Goal: Task Accomplishment & Management: Manage account settings

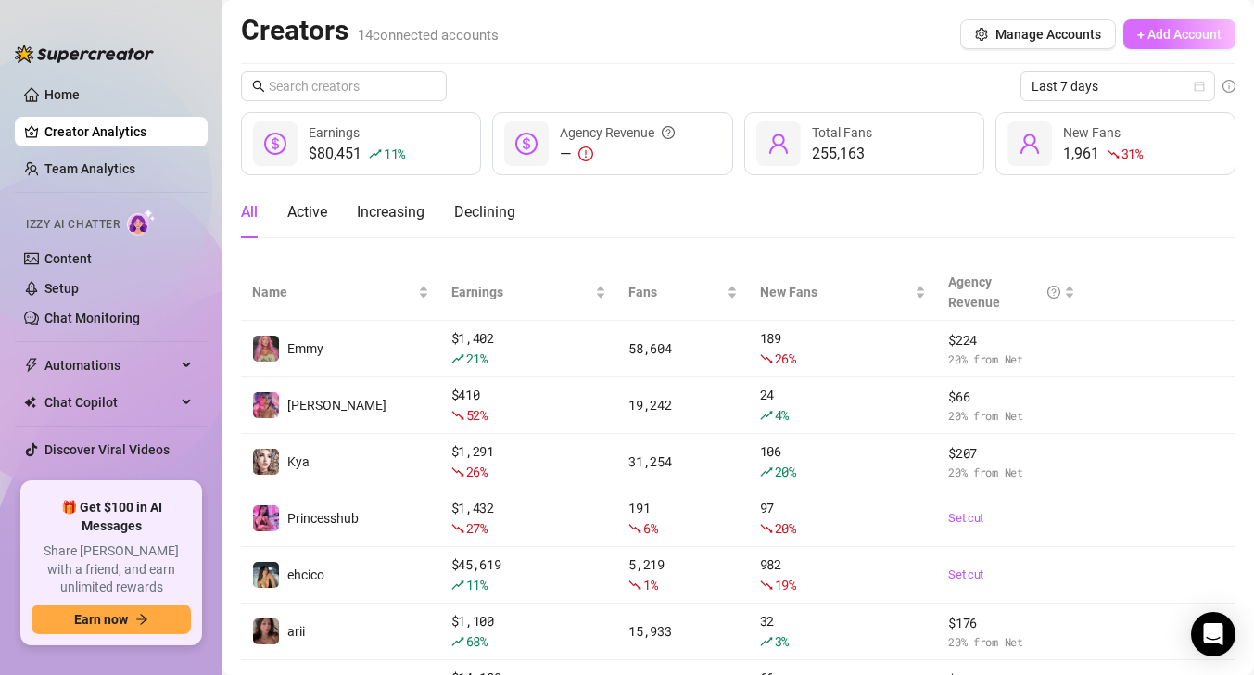
click at [1152, 25] on button "+ Add Account" at bounding box center [1180, 34] width 112 height 30
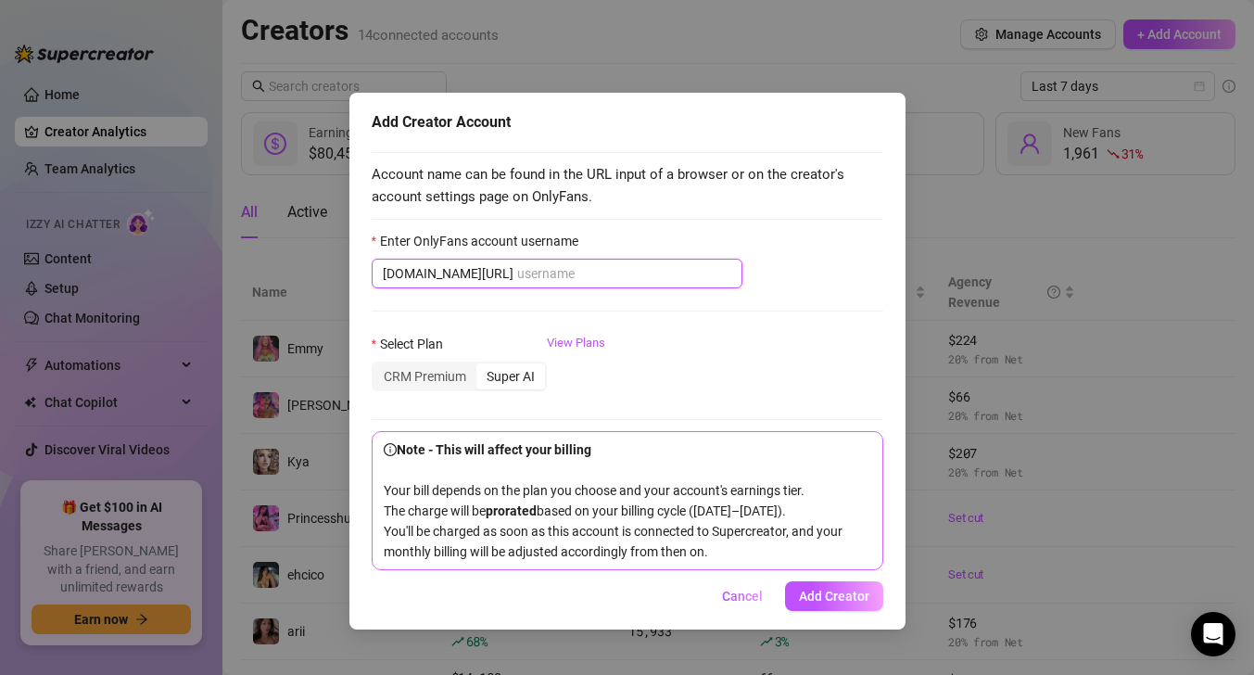
paste input "d4rthriah"
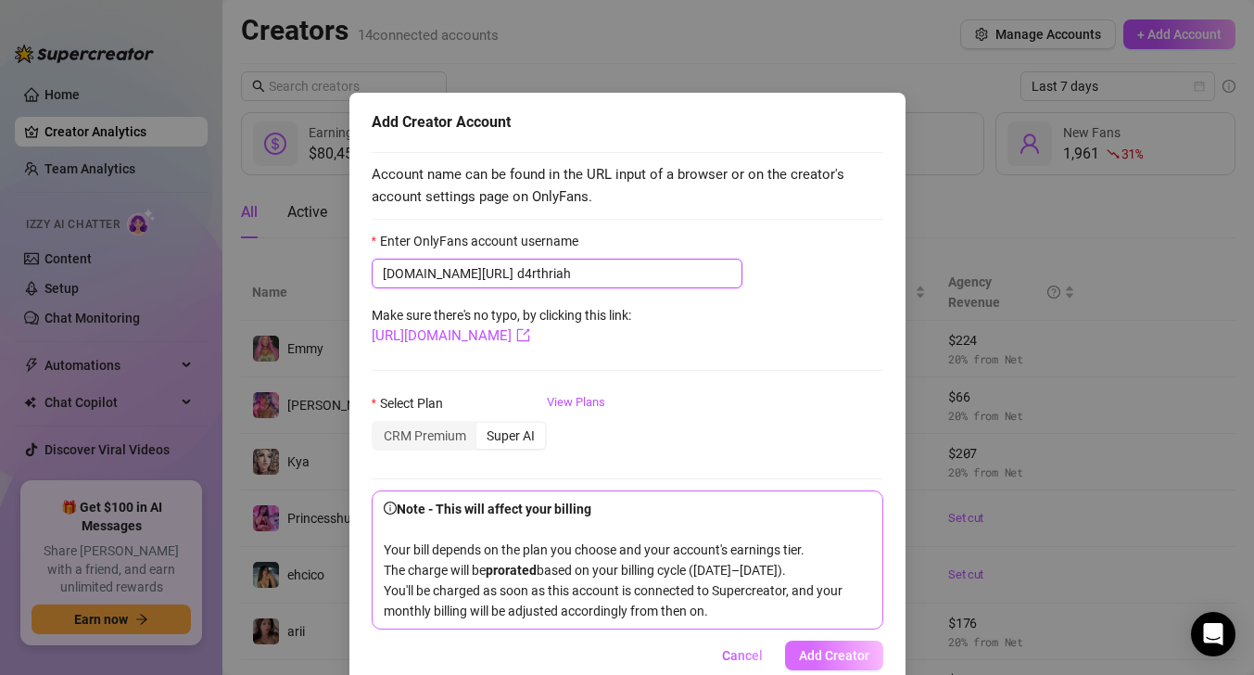
type input "d4rthriah"
click at [830, 648] on span "Add Creator" at bounding box center [834, 655] width 70 height 15
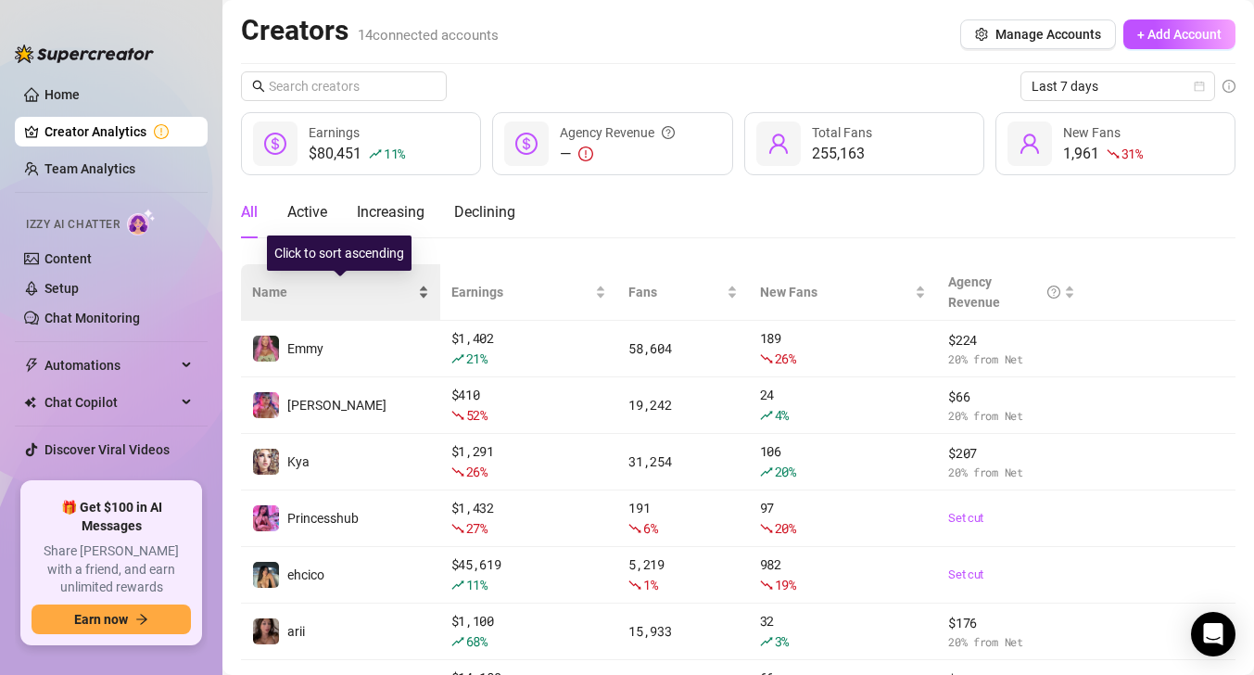
scroll to position [319, 0]
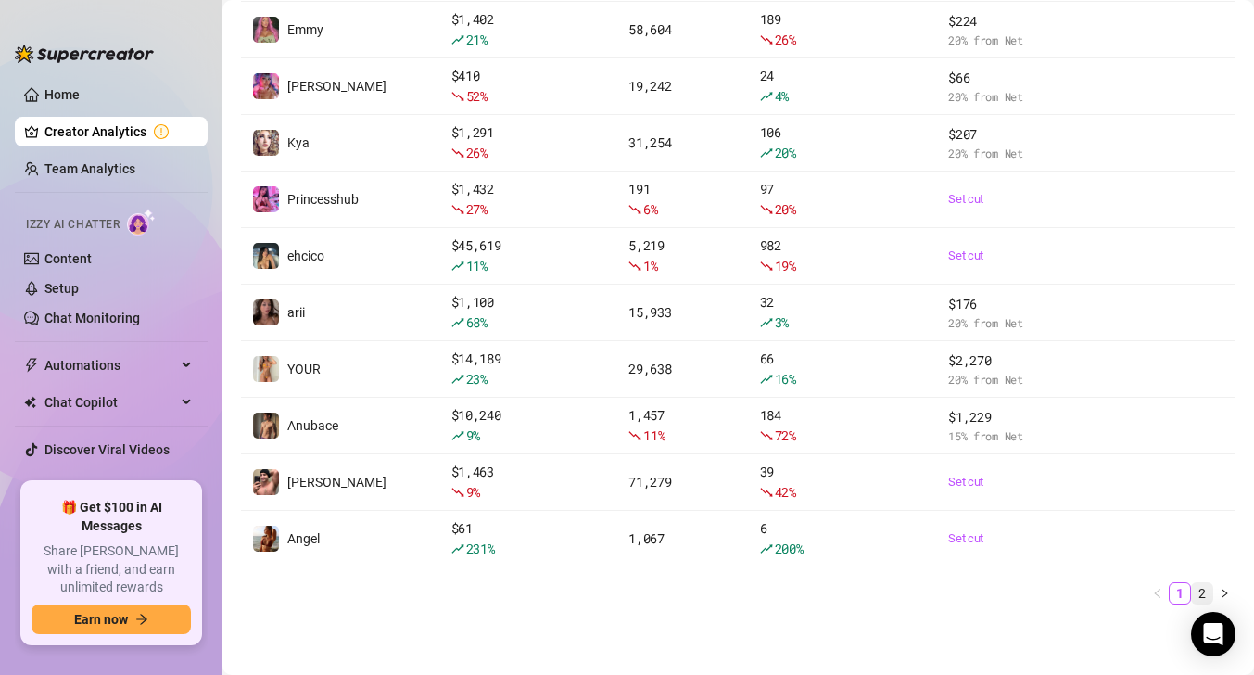
click at [1209, 592] on link "2" at bounding box center [1202, 593] width 20 height 20
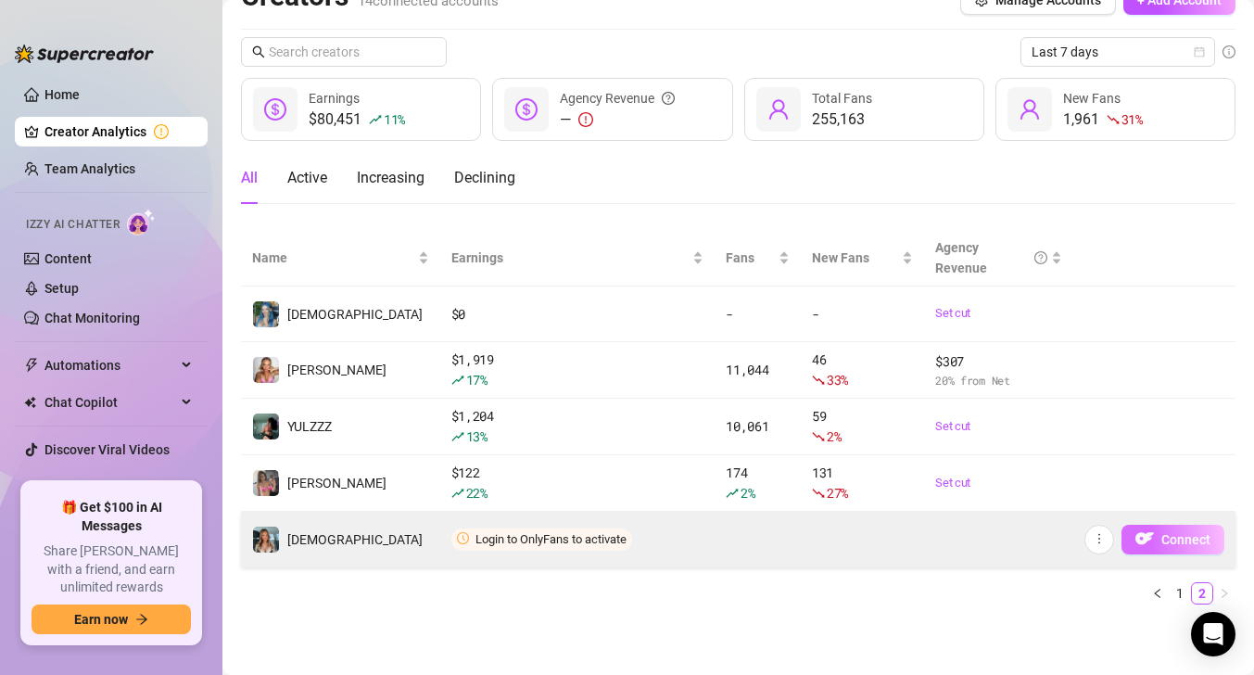
click at [1156, 534] on button "Connect" at bounding box center [1173, 540] width 103 height 30
click at [1161, 544] on button "Connect" at bounding box center [1173, 540] width 103 height 30
click at [1105, 545] on span "button" at bounding box center [1099, 539] width 13 height 15
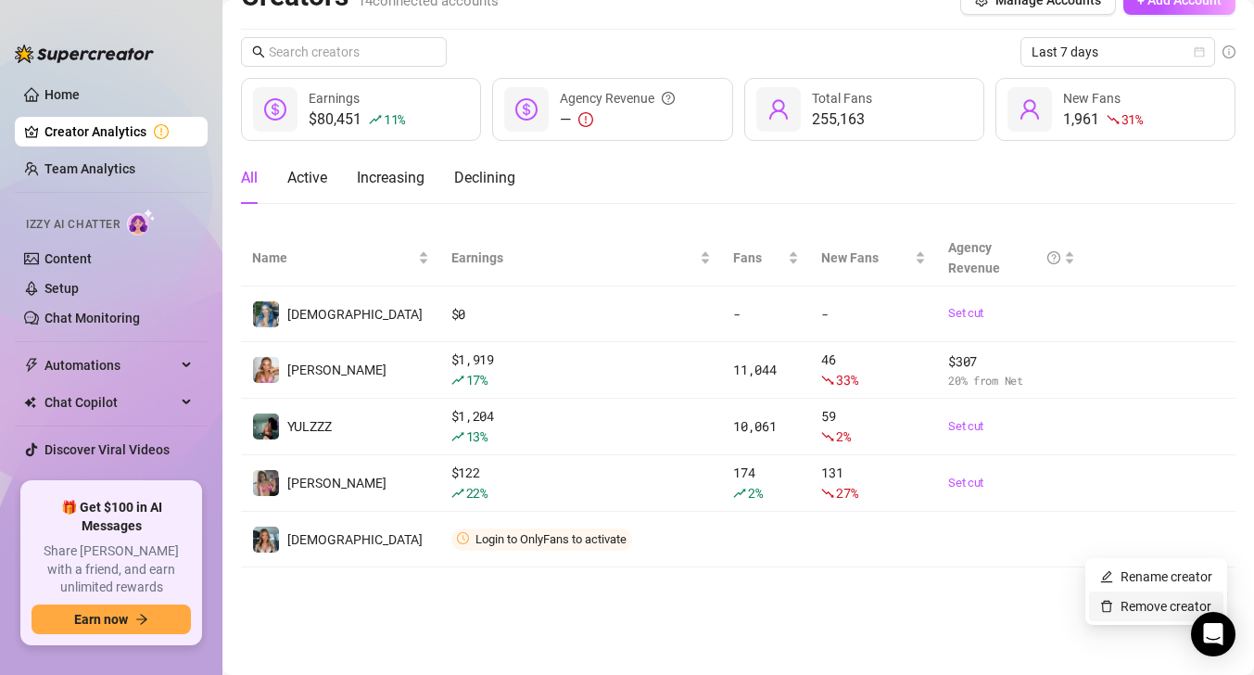
click at [1102, 604] on link "Remove creator" at bounding box center [1156, 606] width 111 height 15
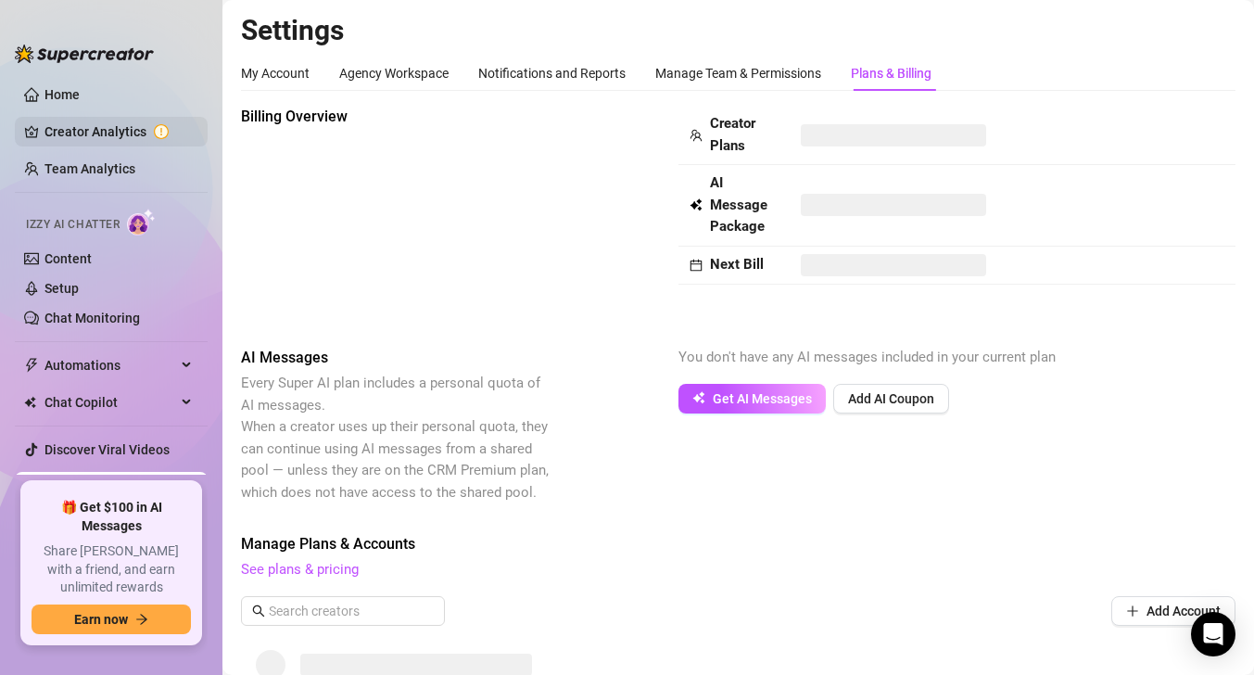
click at [108, 140] on link "Creator Analytics" at bounding box center [119, 132] width 148 height 30
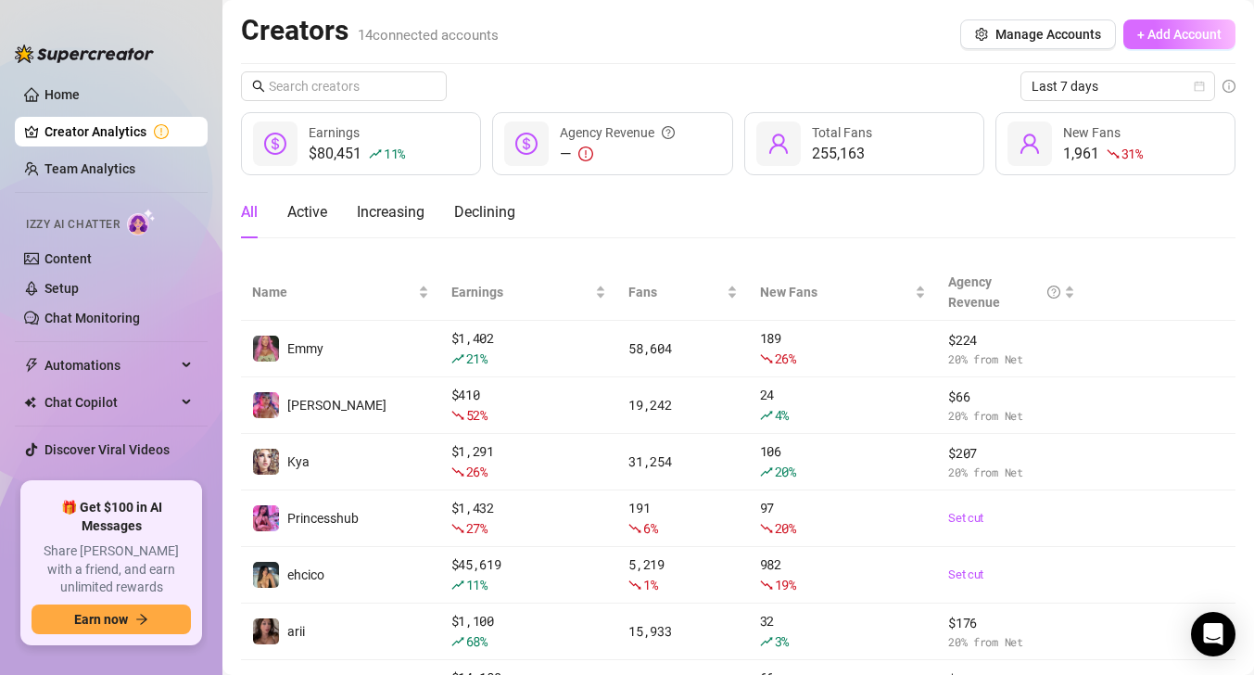
click at [1203, 36] on span "+ Add Account" at bounding box center [1180, 34] width 84 height 15
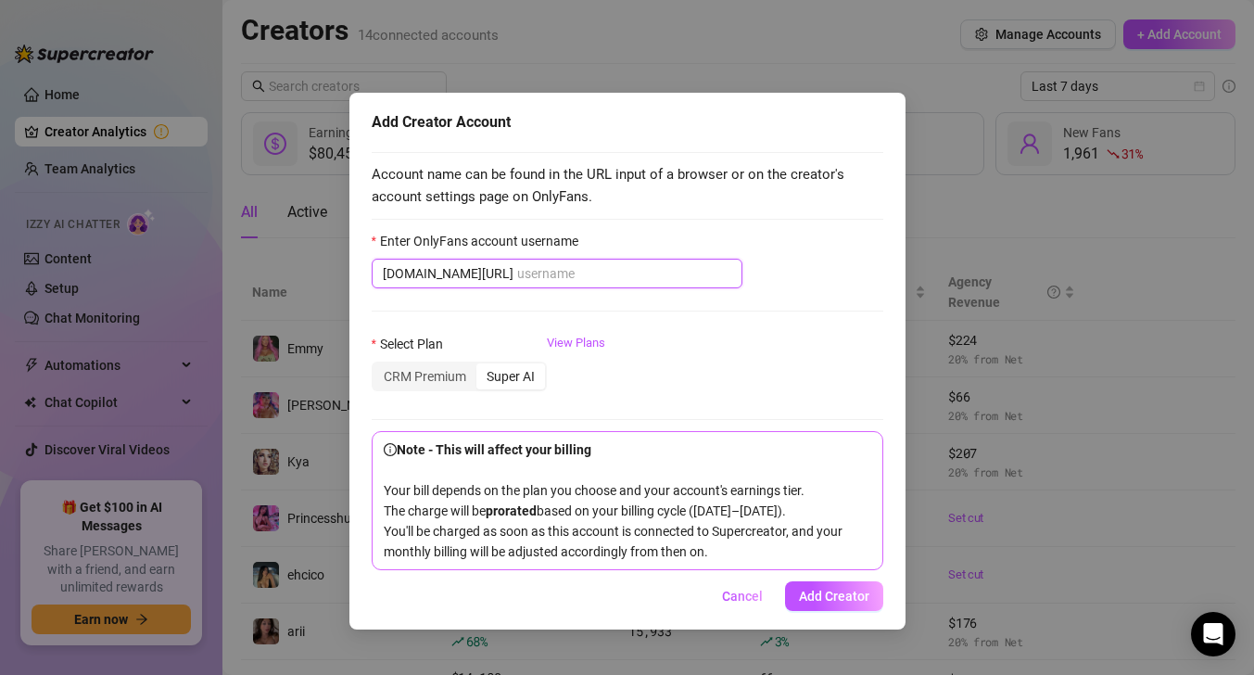
paste input "d4rthriah"
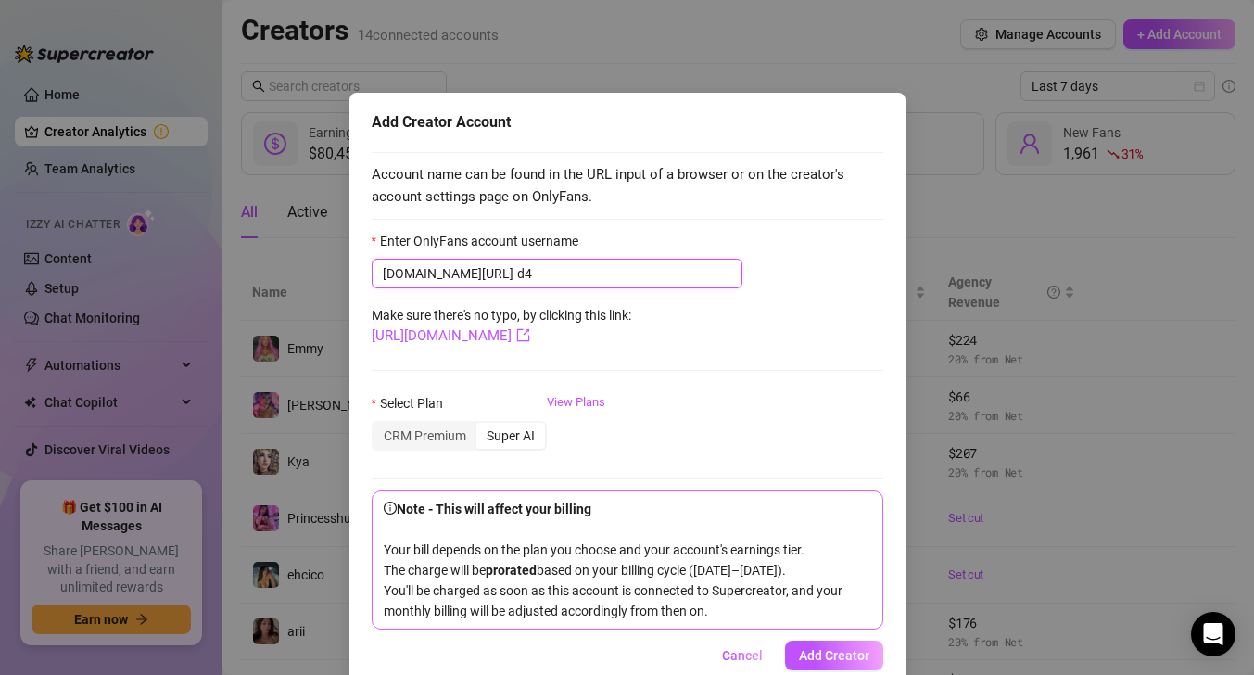
type input "d"
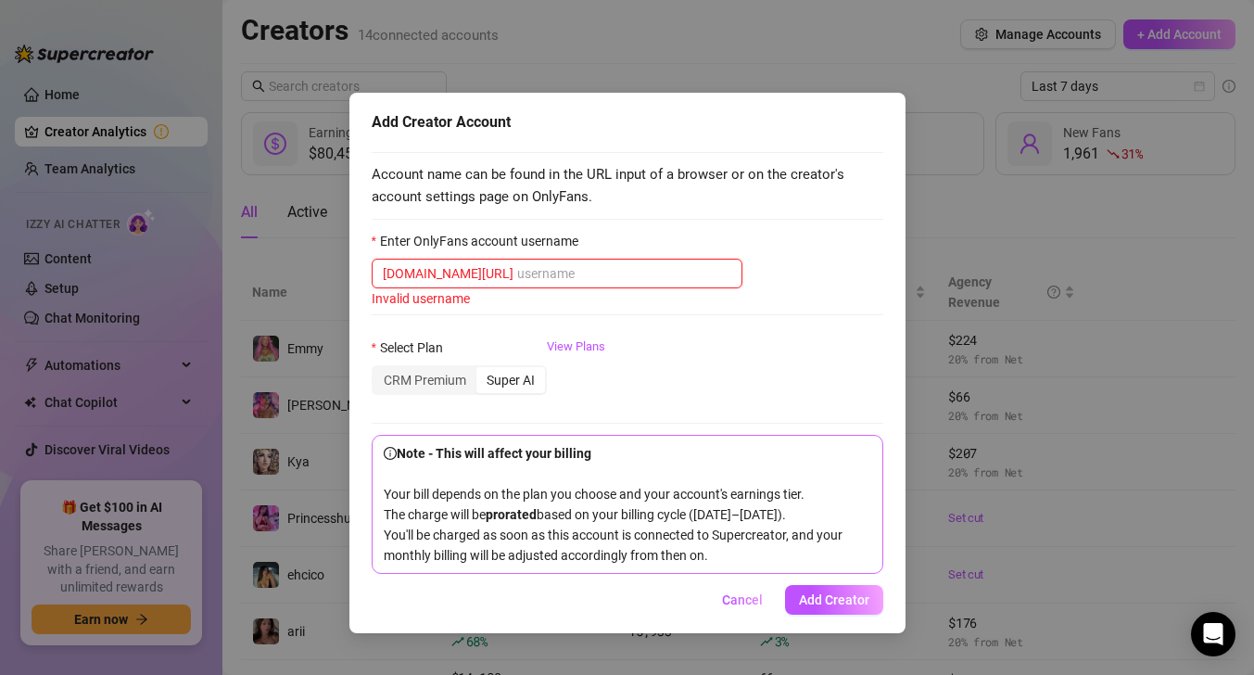
click at [533, 276] on input "Enter OnlyFans account username" at bounding box center [624, 273] width 214 height 20
paste input "d4rthriah"
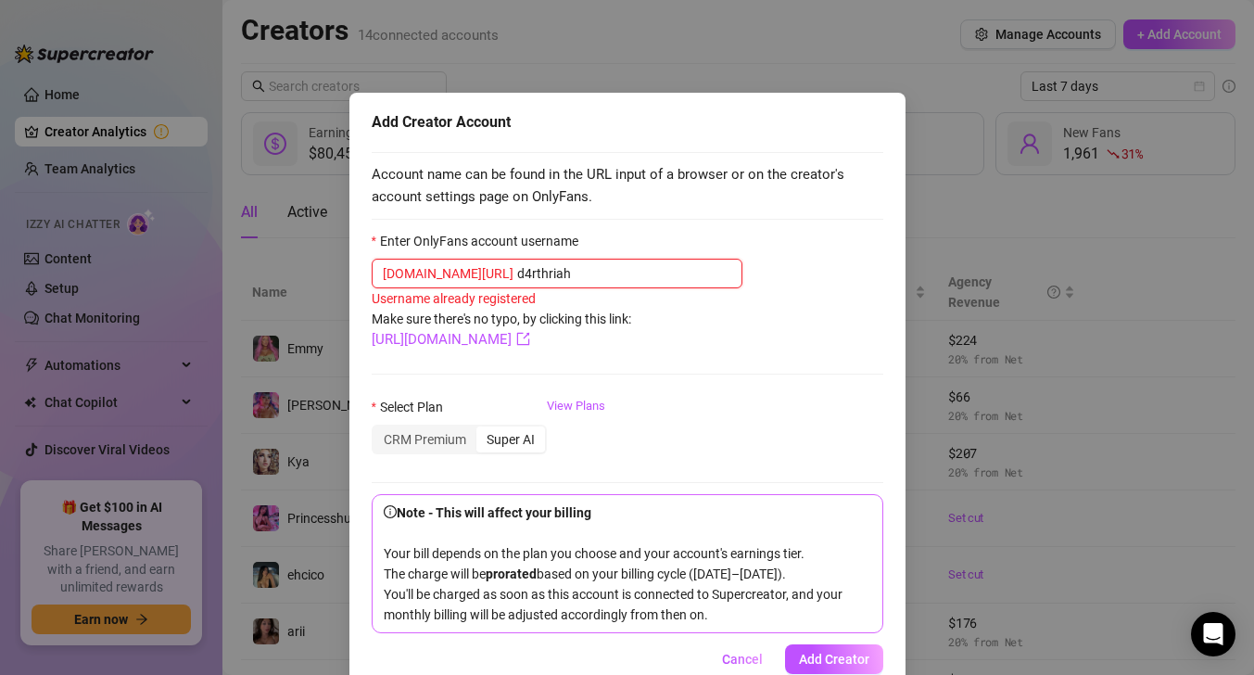
type input "d4rthriah"
click at [945, 479] on div "Add Creator Account Account name can be found in the URL input of a browser or …" at bounding box center [627, 337] width 1254 height 675
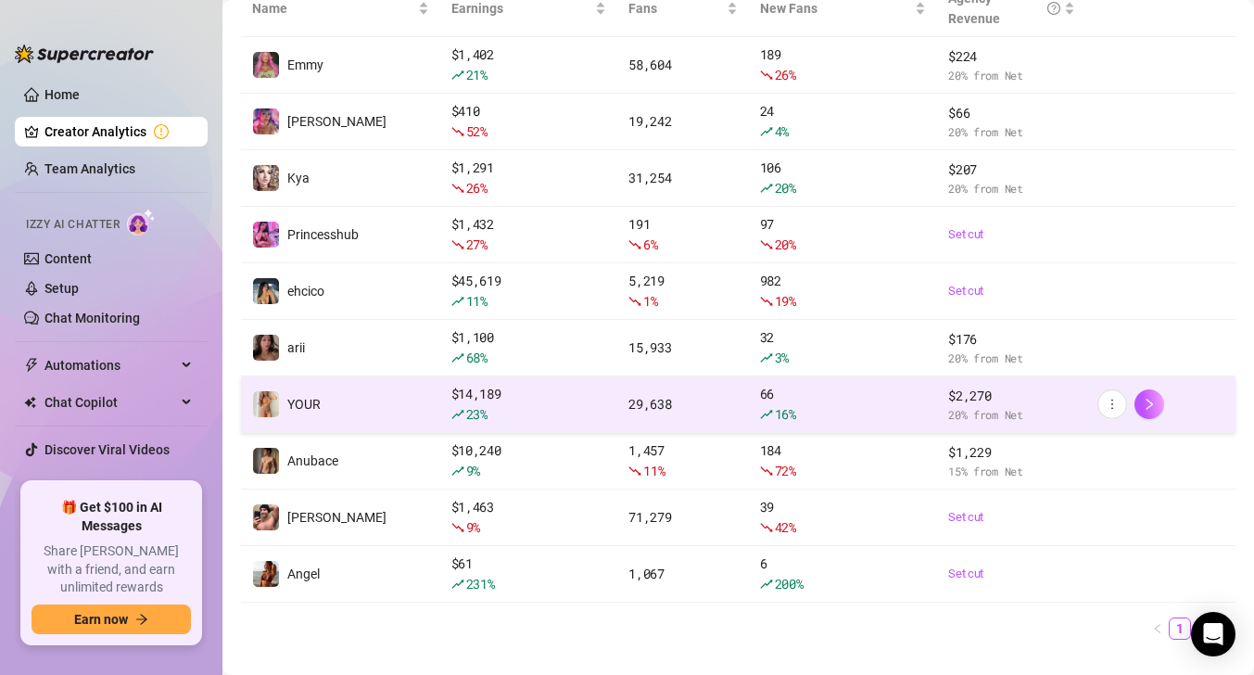
scroll to position [319, 0]
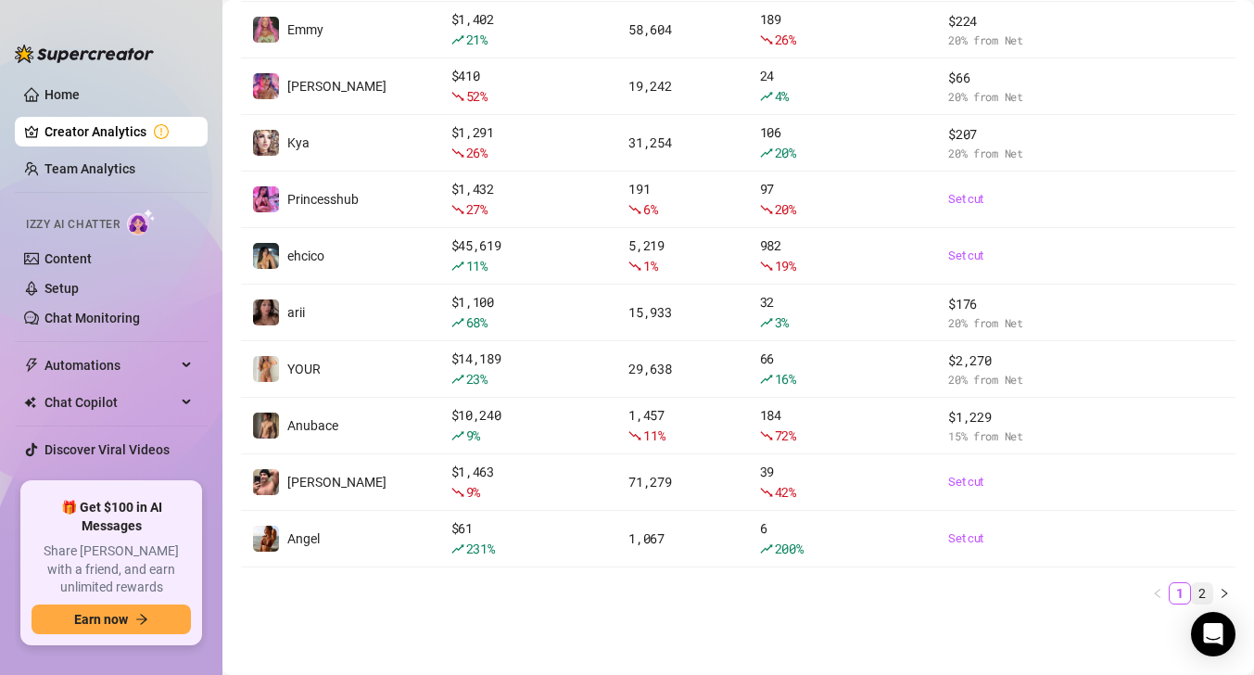
click at [1203, 582] on li "2" at bounding box center [1202, 593] width 22 height 22
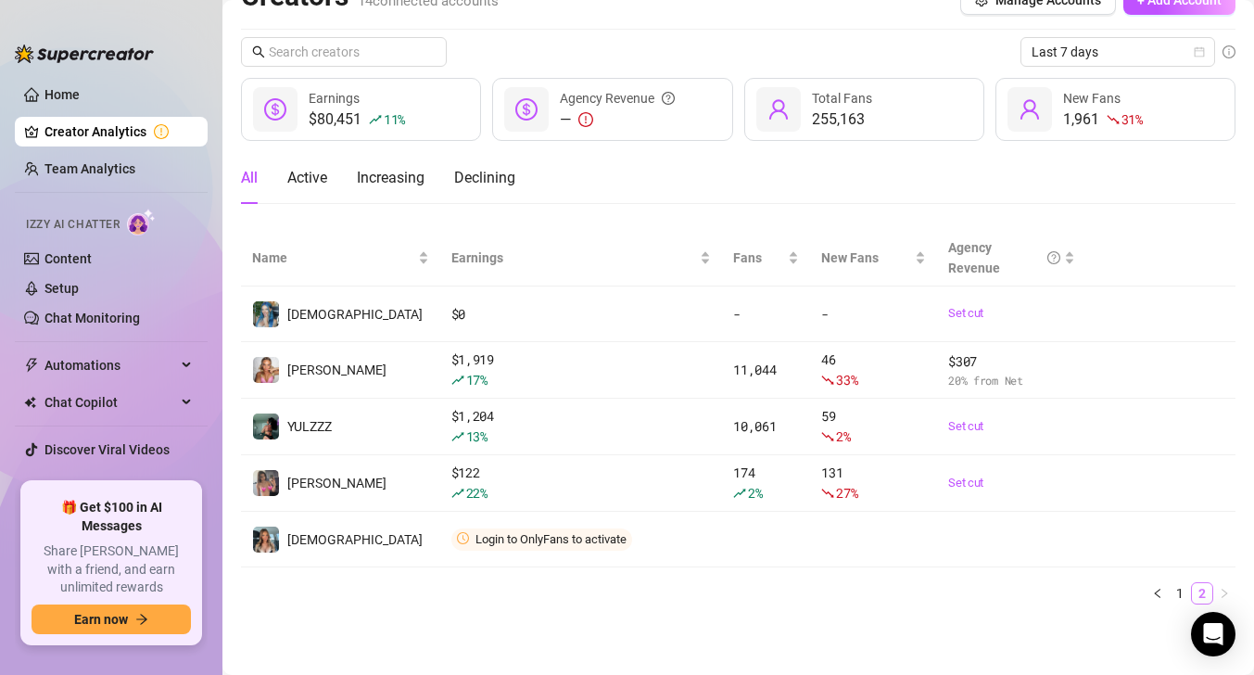
scroll to position [34, 0]
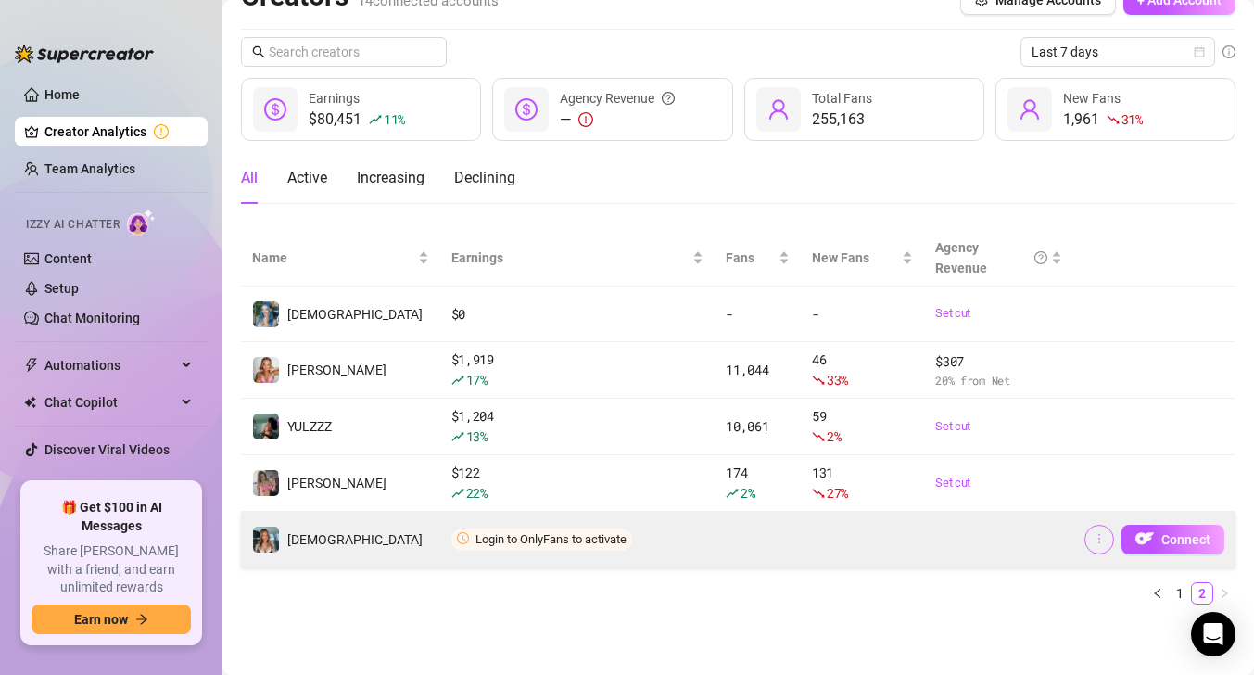
click at [1101, 532] on icon "more" at bounding box center [1099, 538] width 13 height 13
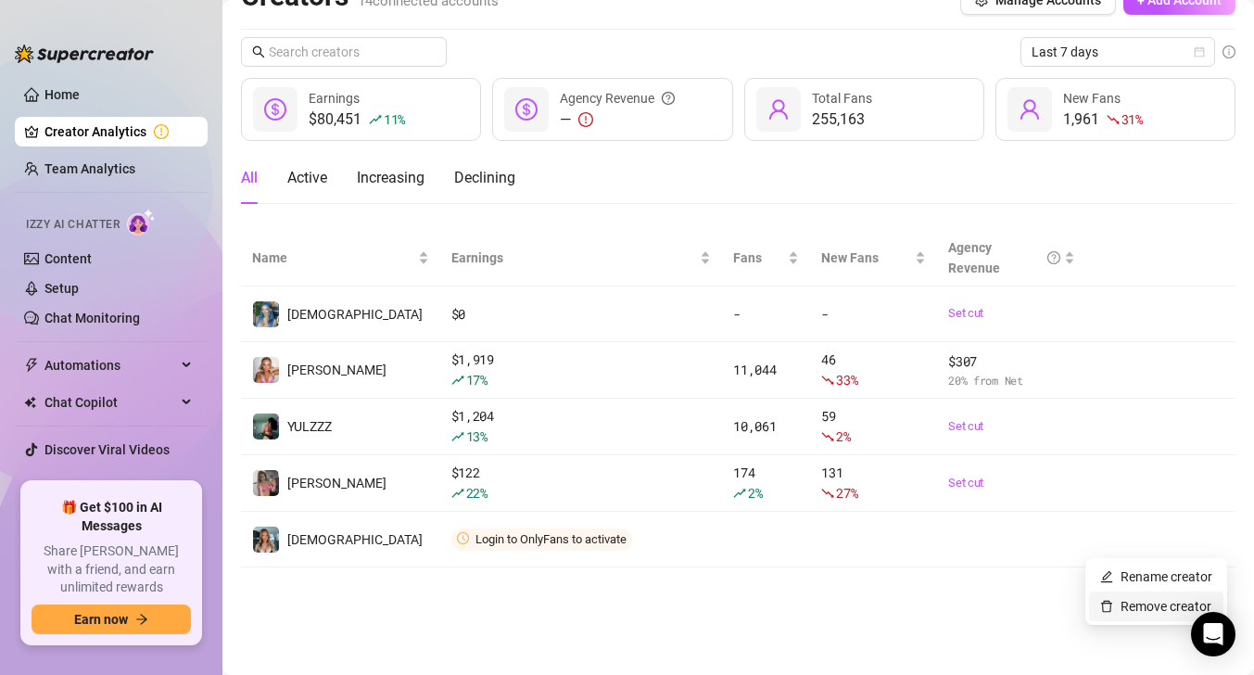
click at [1127, 599] on link "Remove creator" at bounding box center [1156, 606] width 111 height 15
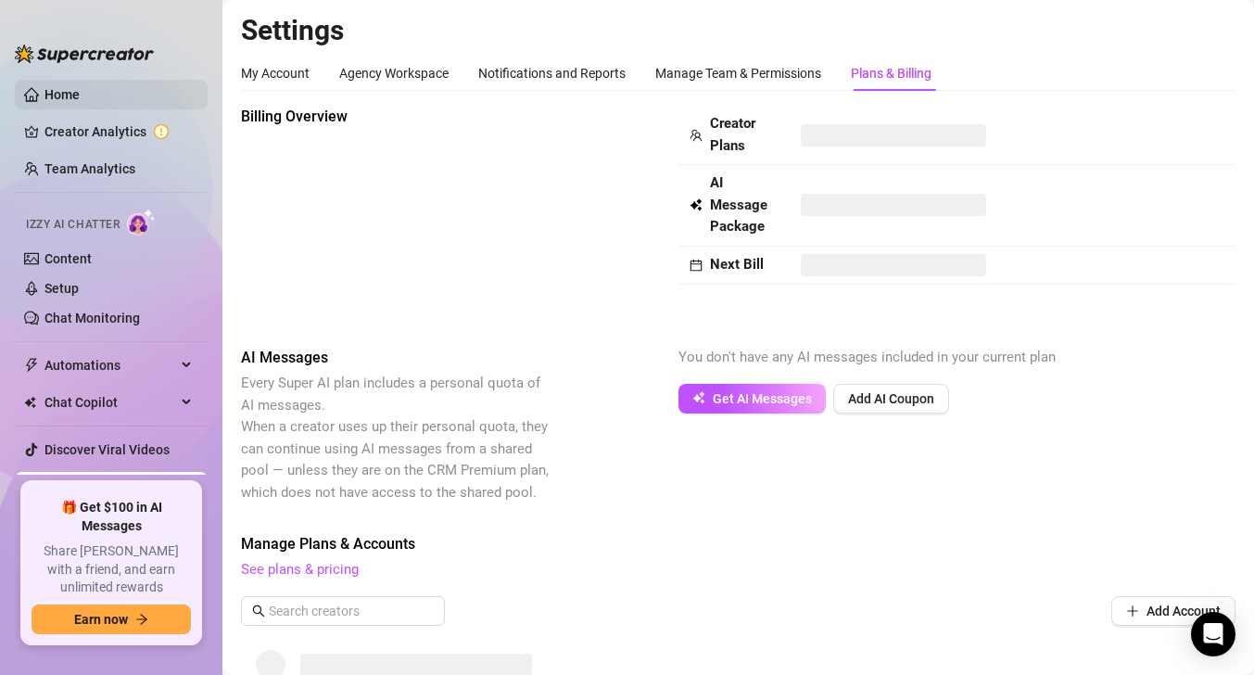
click at [80, 102] on link "Home" at bounding box center [62, 94] width 35 height 15
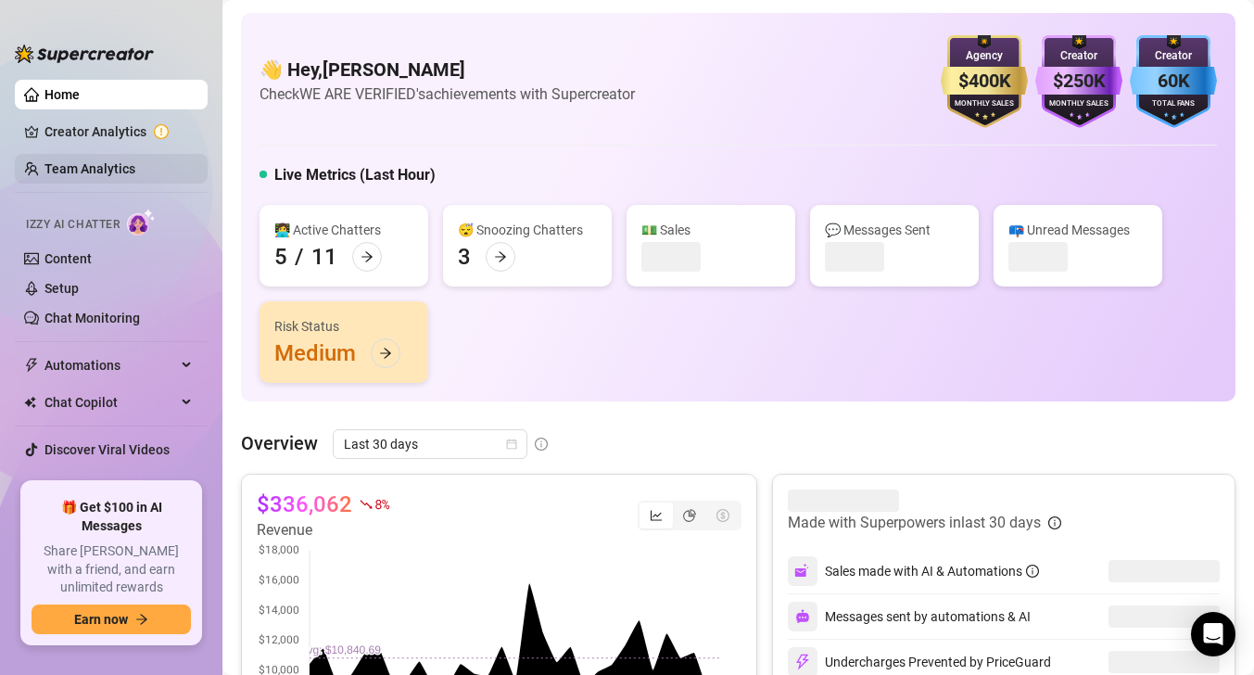
click at [91, 161] on link "Team Analytics" at bounding box center [90, 168] width 91 height 15
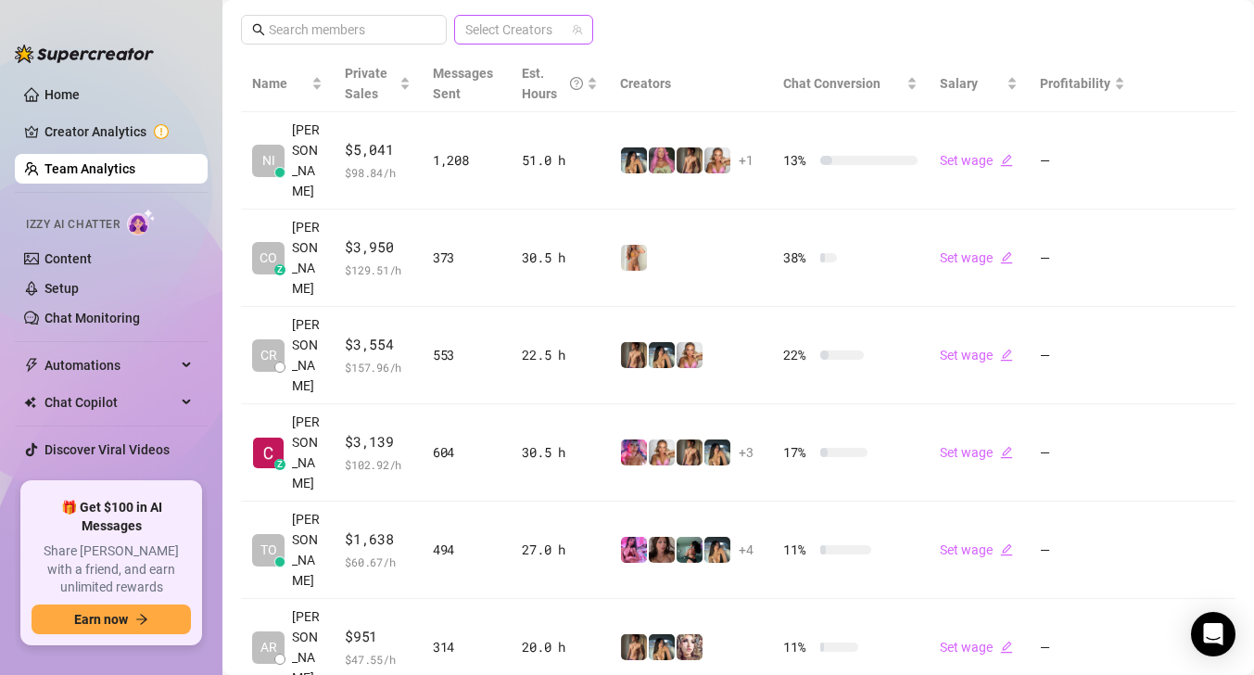
scroll to position [643, 0]
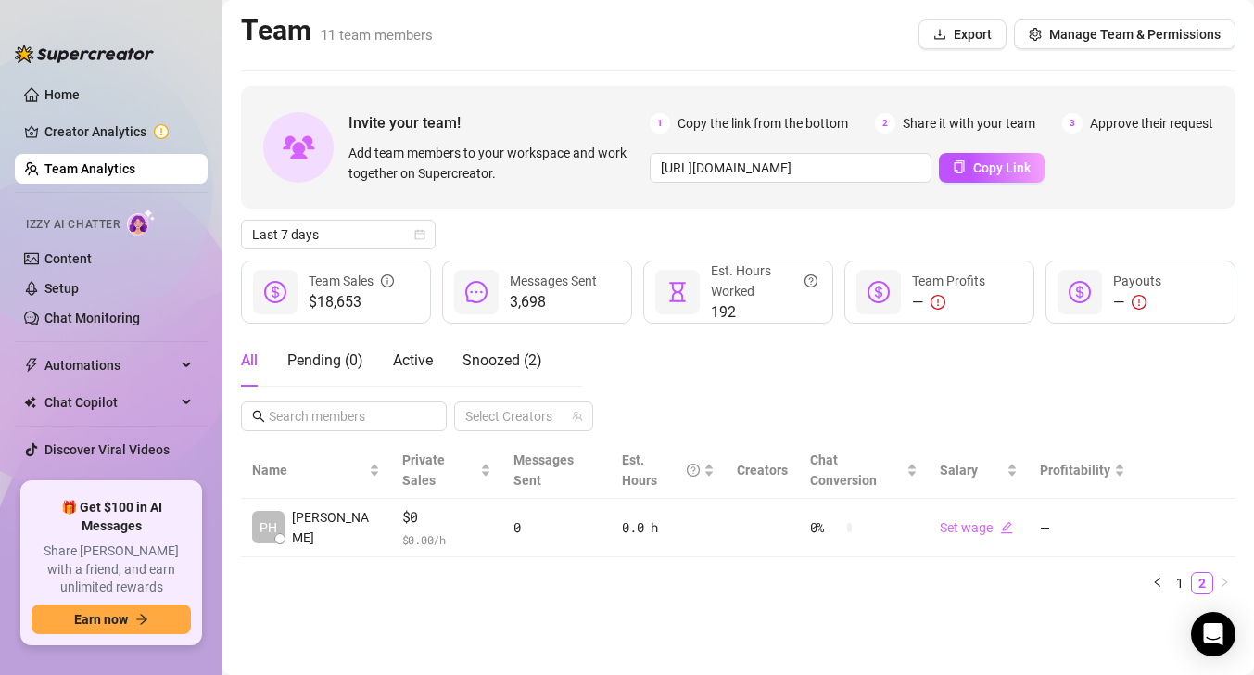
click at [70, 168] on link "Team Analytics" at bounding box center [90, 168] width 91 height 15
click at [108, 128] on link "Creator Analytics" at bounding box center [119, 132] width 148 height 30
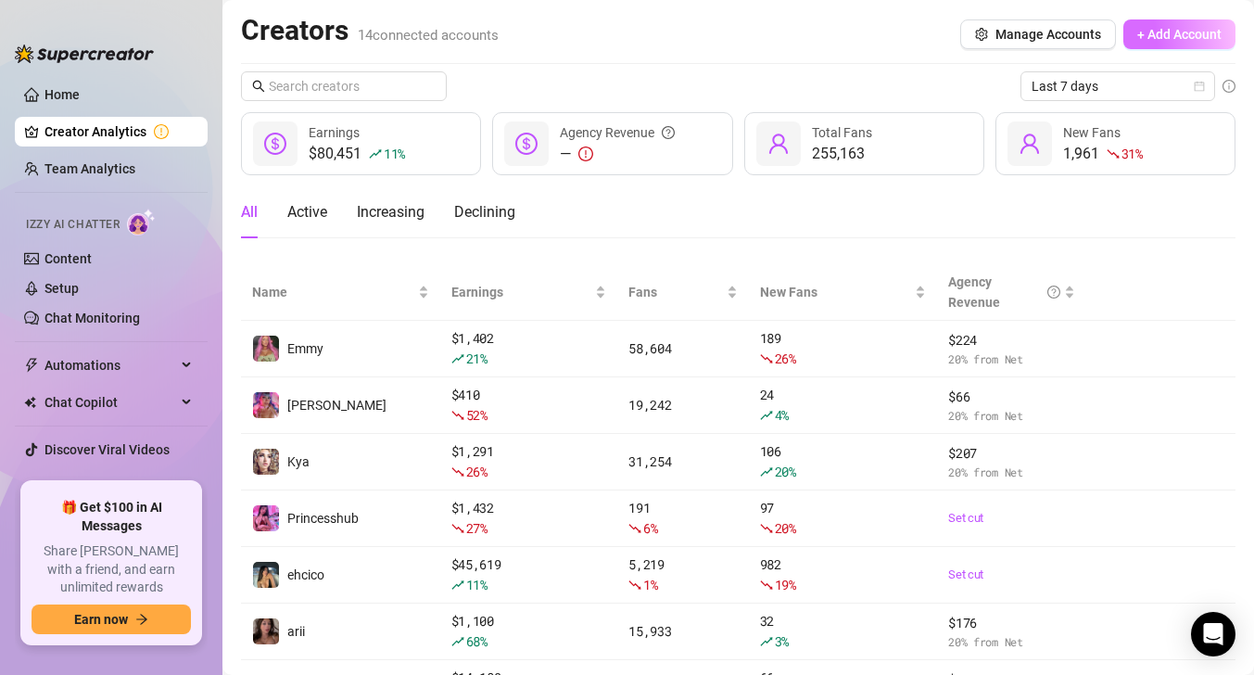
click at [1145, 29] on span "+ Add Account" at bounding box center [1180, 34] width 84 height 15
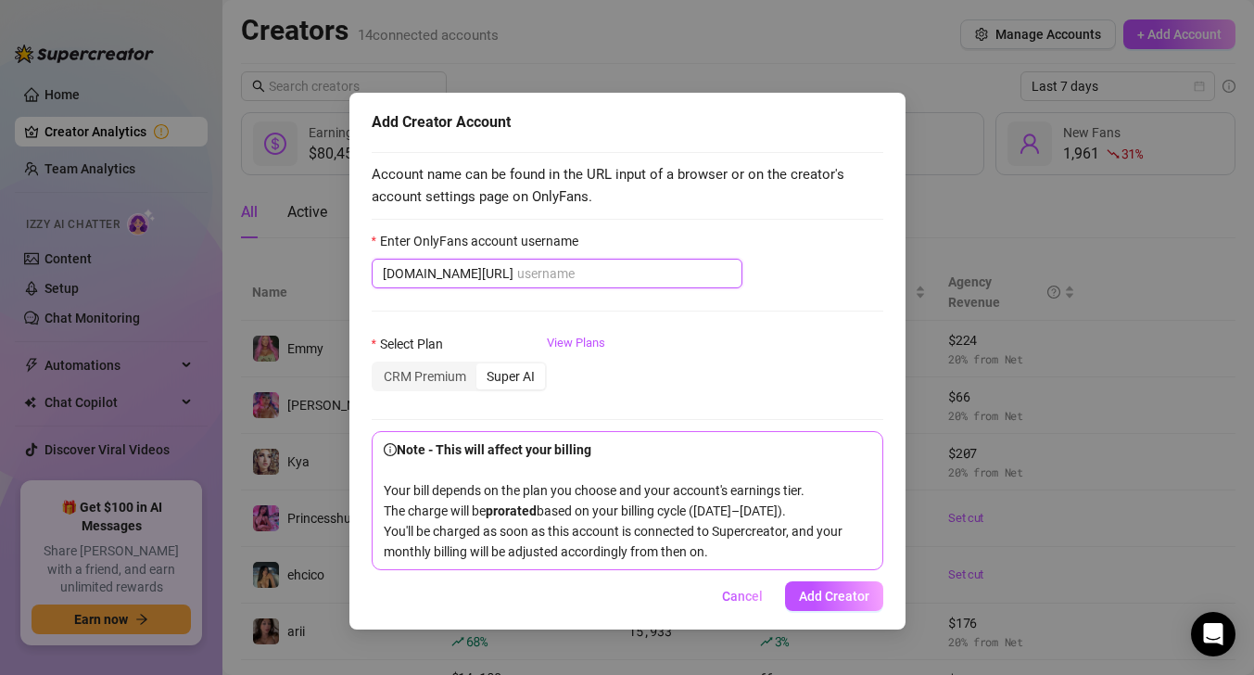
click at [628, 279] on input "Enter OnlyFans account username" at bounding box center [624, 273] width 214 height 20
paste input "d4rthriah"
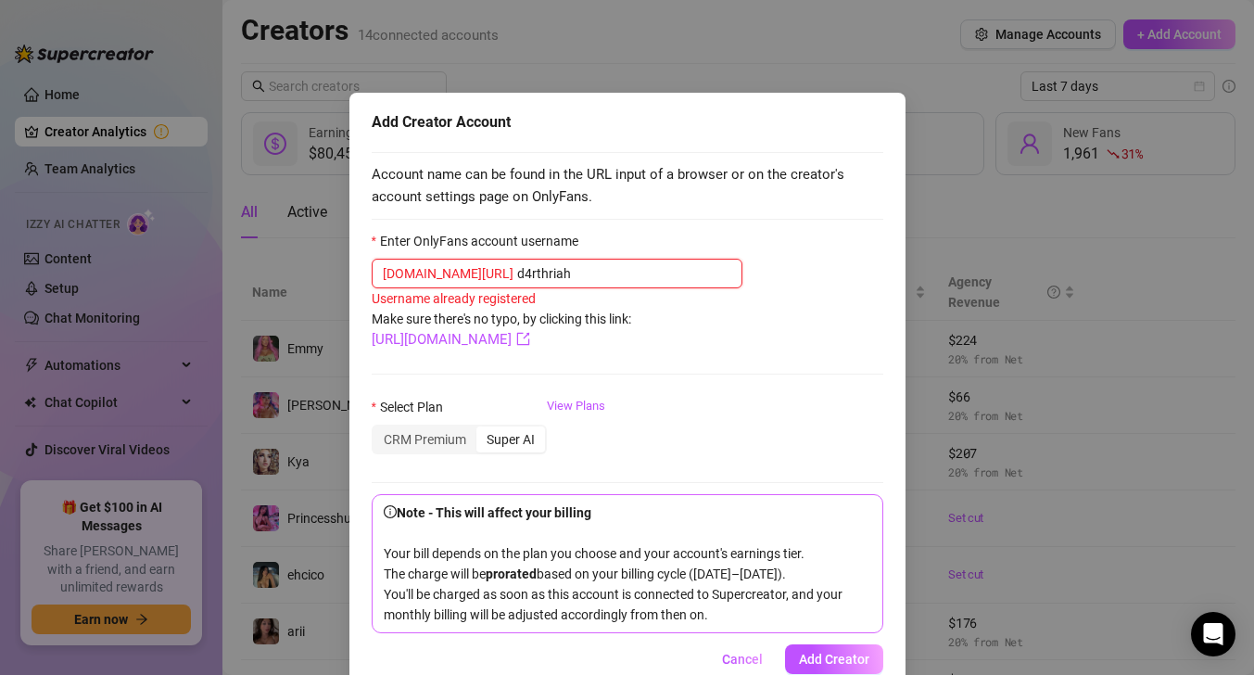
type input "d4rthriah"
click at [732, 384] on form "Enter OnlyFans account username onlyfans.com/ d4rthriah Username already regist…" at bounding box center [628, 432] width 512 height 402
click at [832, 653] on span "Add Creator" at bounding box center [834, 659] width 70 height 15
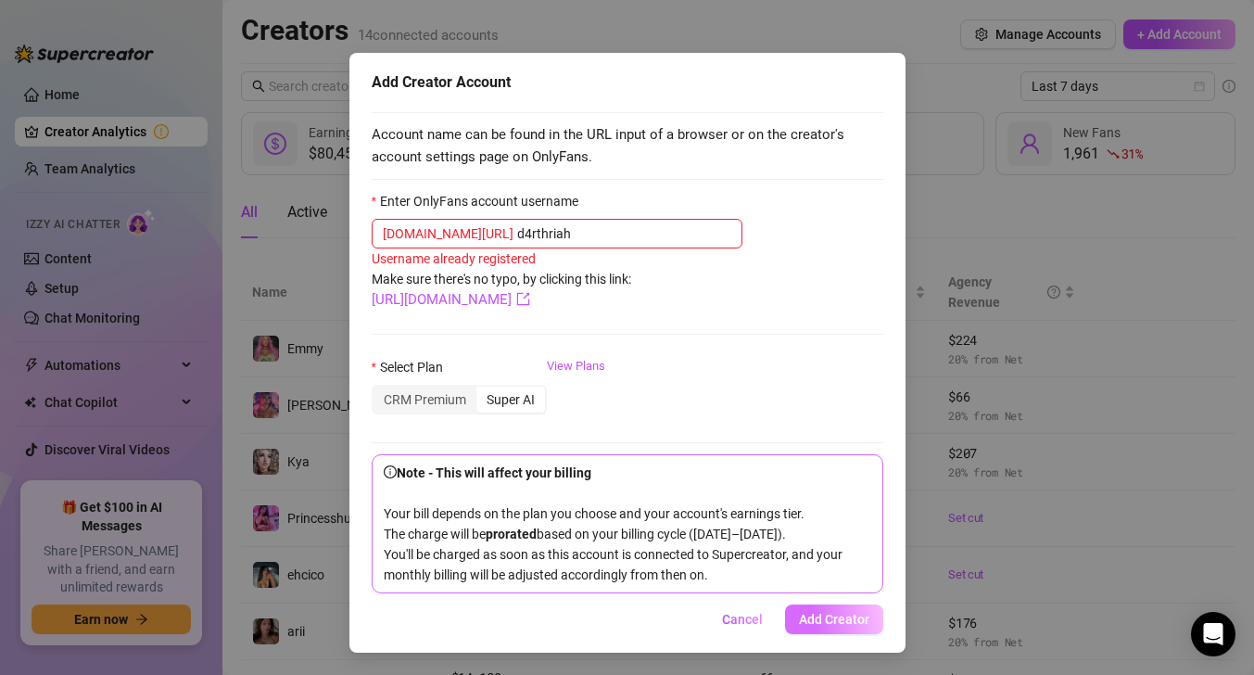
click at [845, 625] on span "Add Creator" at bounding box center [834, 619] width 70 height 15
click at [747, 624] on span "Cancel" at bounding box center [742, 619] width 41 height 15
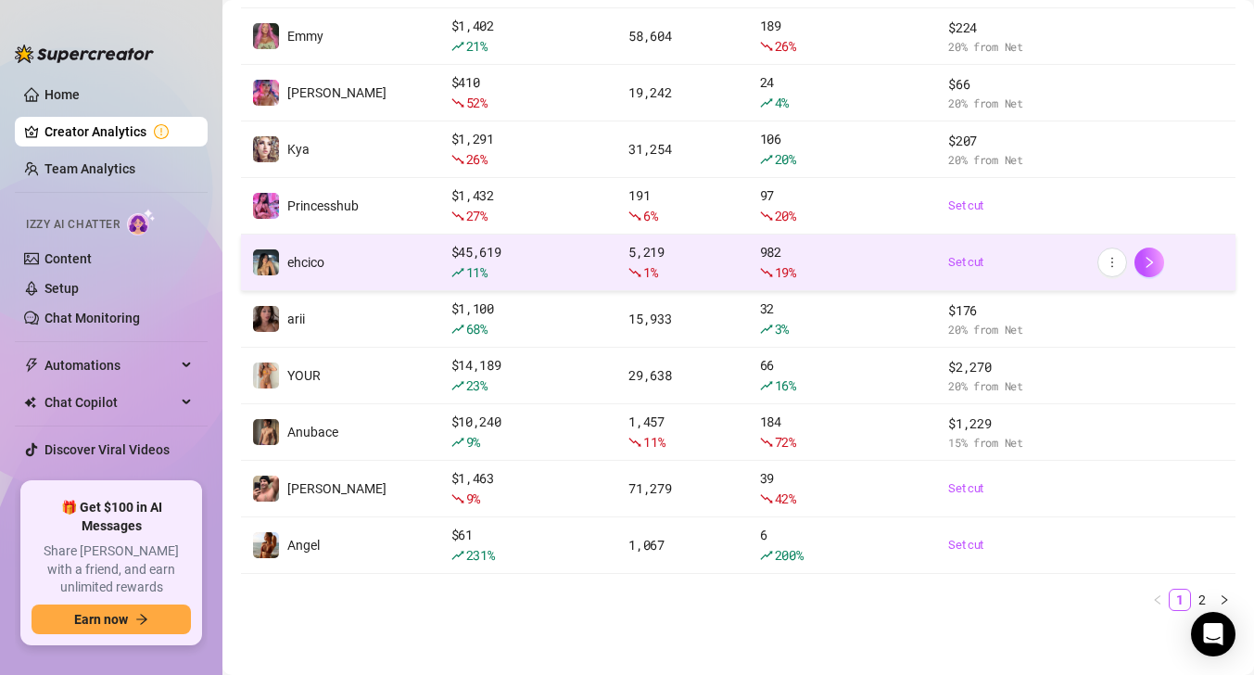
scroll to position [319, 0]
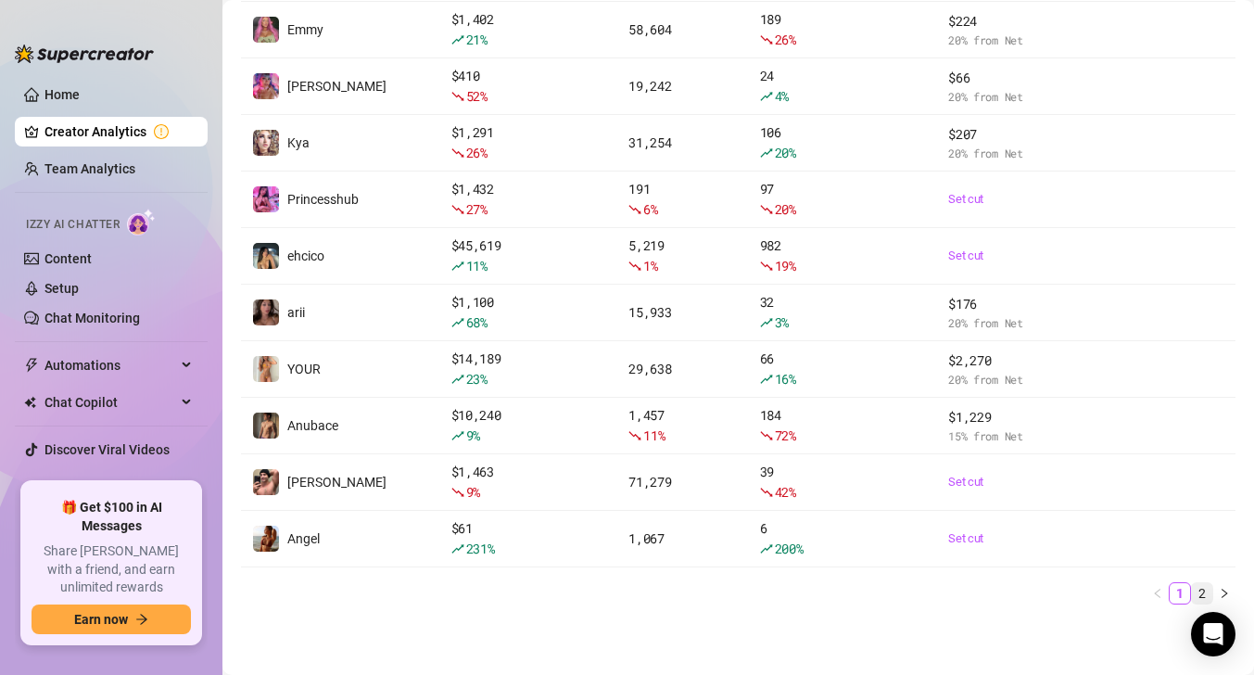
click at [1198, 599] on link "2" at bounding box center [1202, 593] width 20 height 20
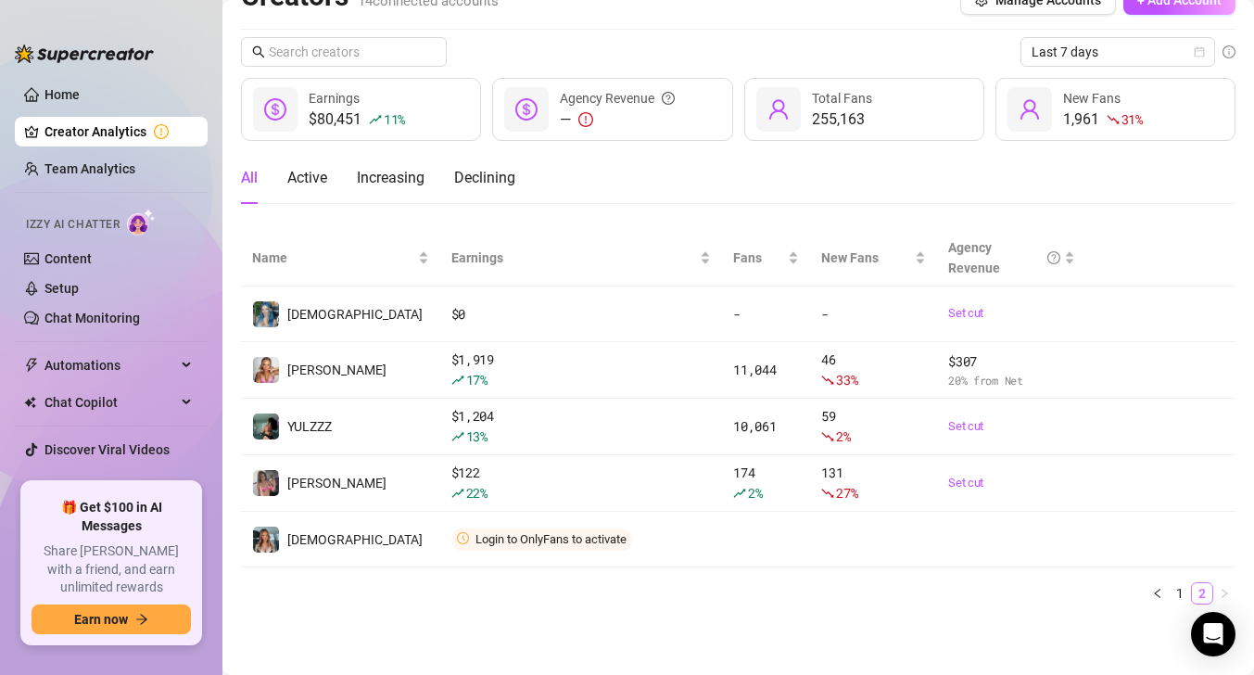
scroll to position [34, 0]
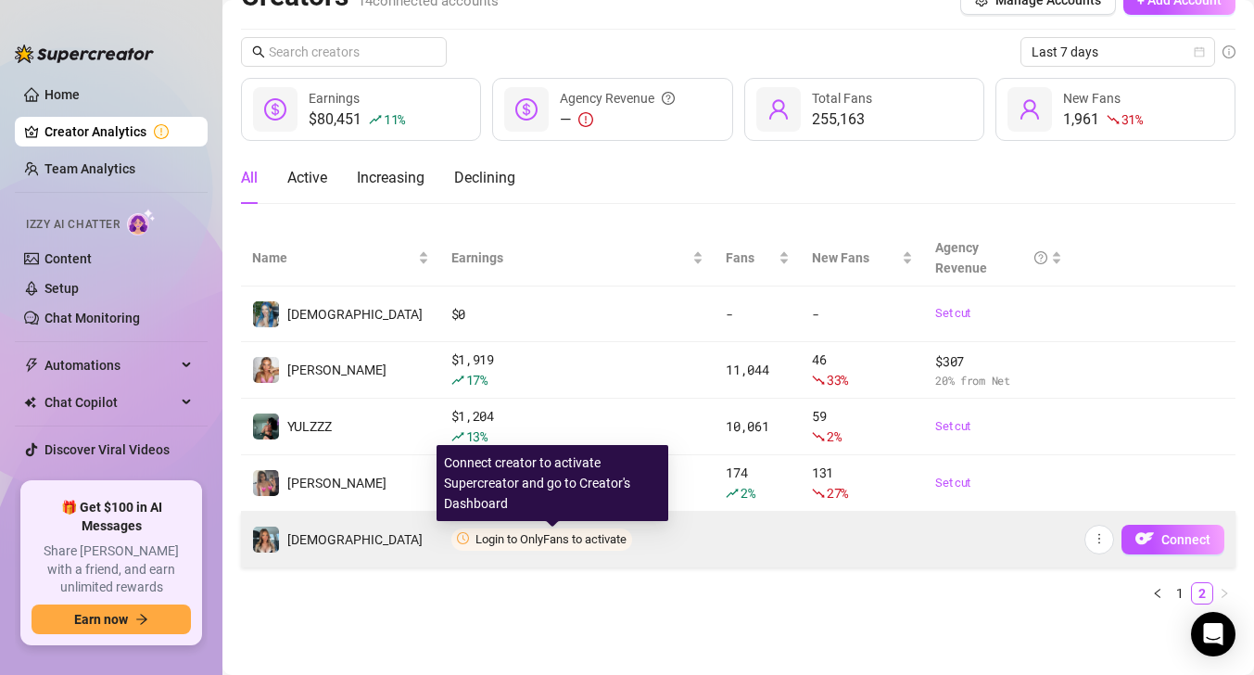
click at [554, 535] on span "Login to OnlyFans to activate" at bounding box center [551, 539] width 151 height 14
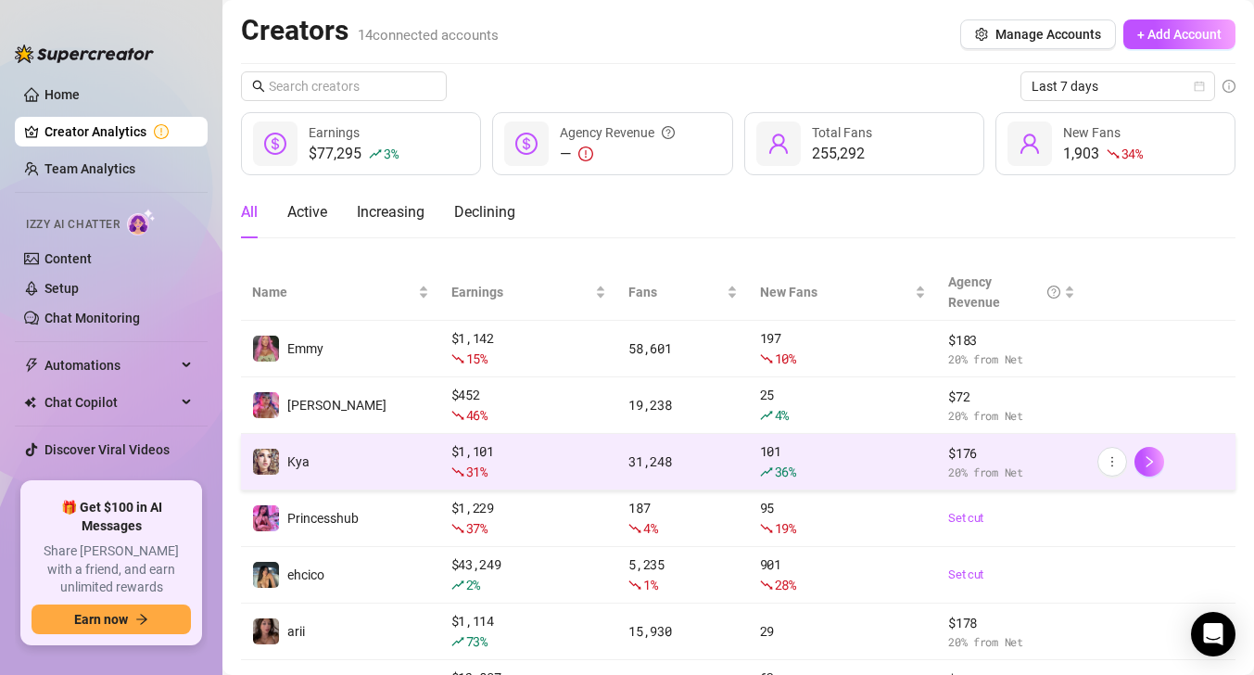
scroll to position [295, 0]
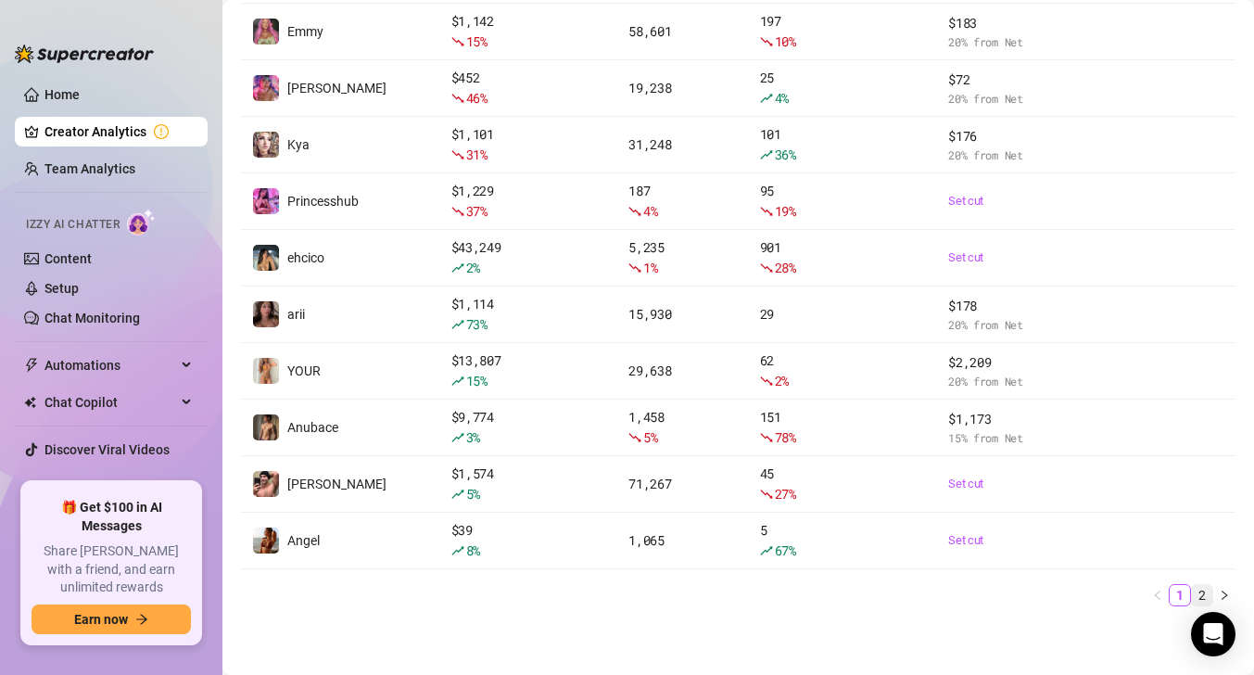
click at [1201, 592] on link "2" at bounding box center [1202, 595] width 20 height 20
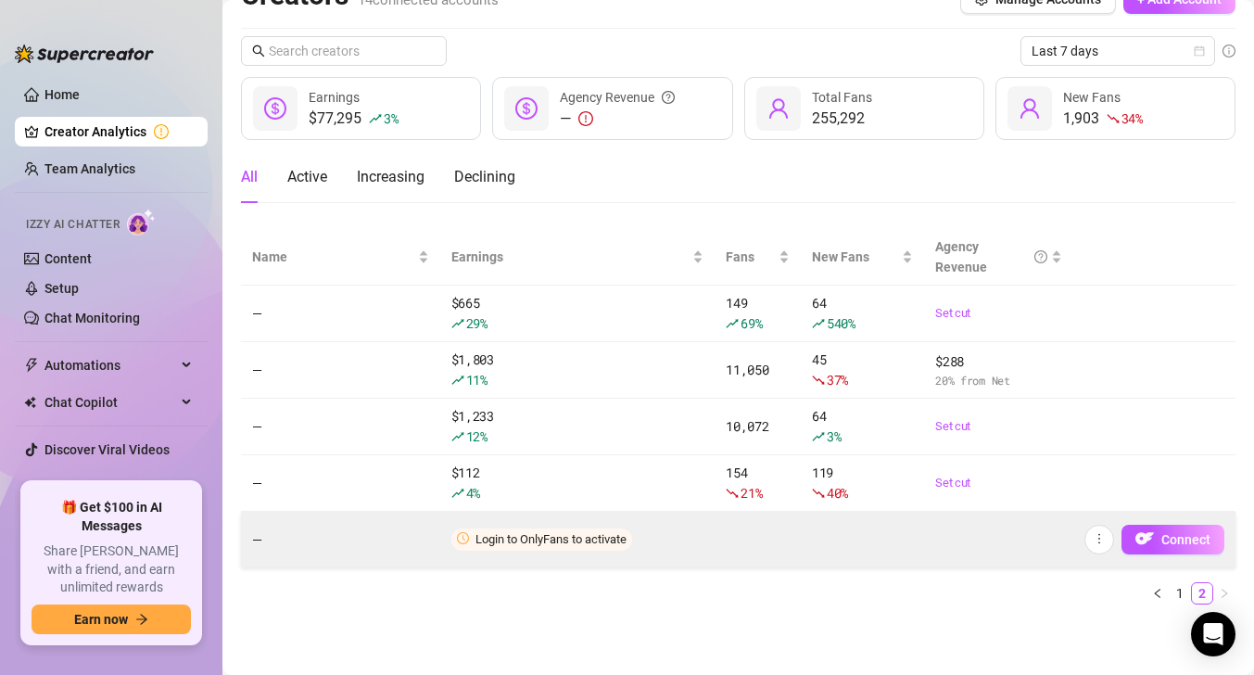
scroll to position [35, 0]
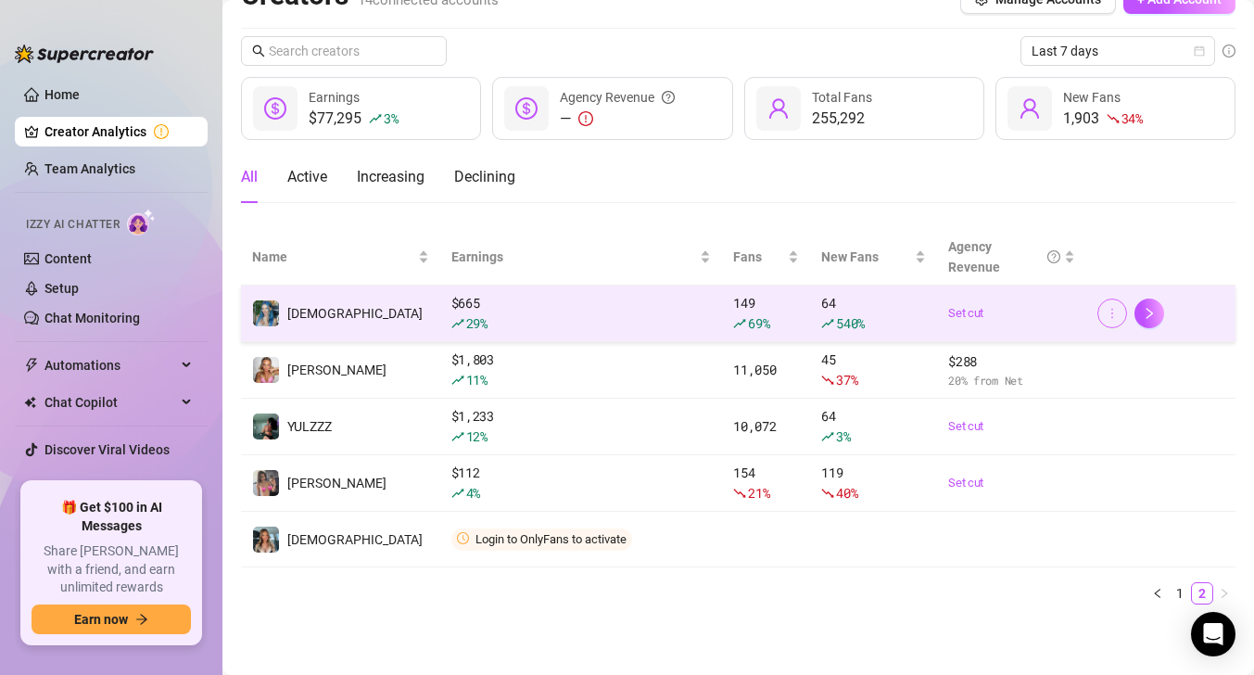
click at [1104, 318] on button "button" at bounding box center [1113, 314] width 30 height 30
click at [1108, 321] on button "button" at bounding box center [1113, 314] width 30 height 30
click at [302, 306] on span "[DEMOGRAPHIC_DATA]" at bounding box center [354, 313] width 135 height 15
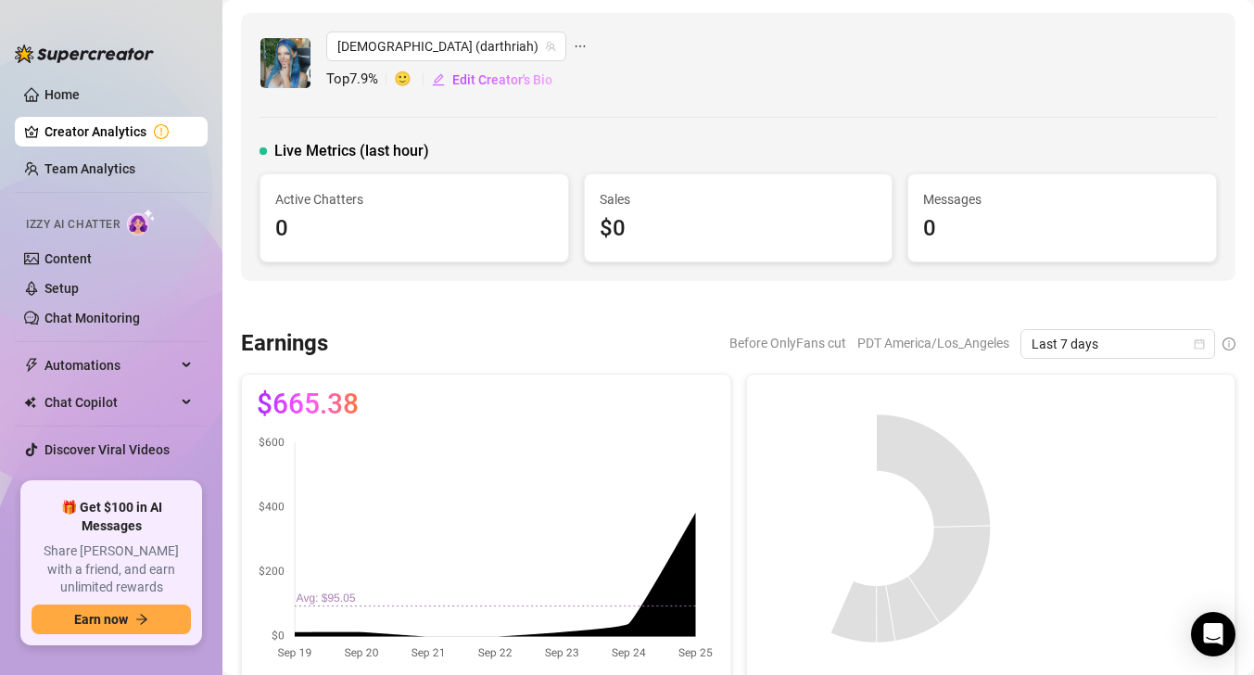
click at [574, 44] on icon "ellipsis" at bounding box center [580, 46] width 13 height 13
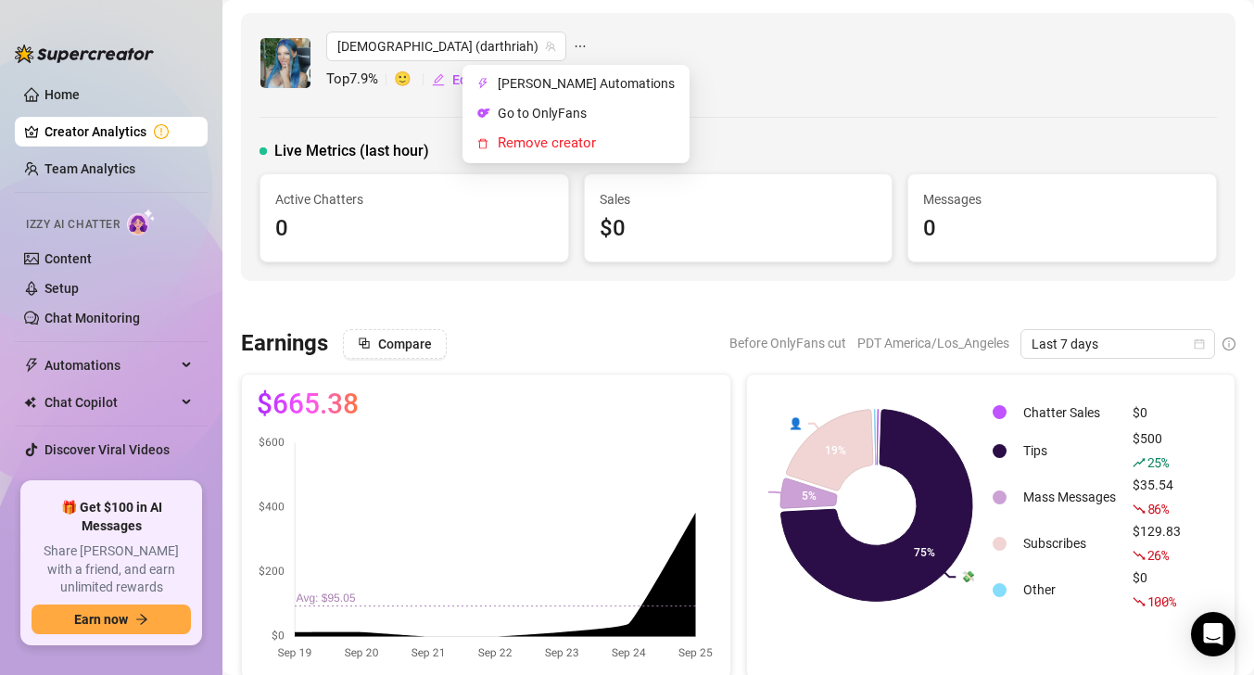
click at [667, 35] on div "Riah (darthriah) Top 7.9 % 🙂 Edit Creator's Bio" at bounding box center [739, 63] width 958 height 63
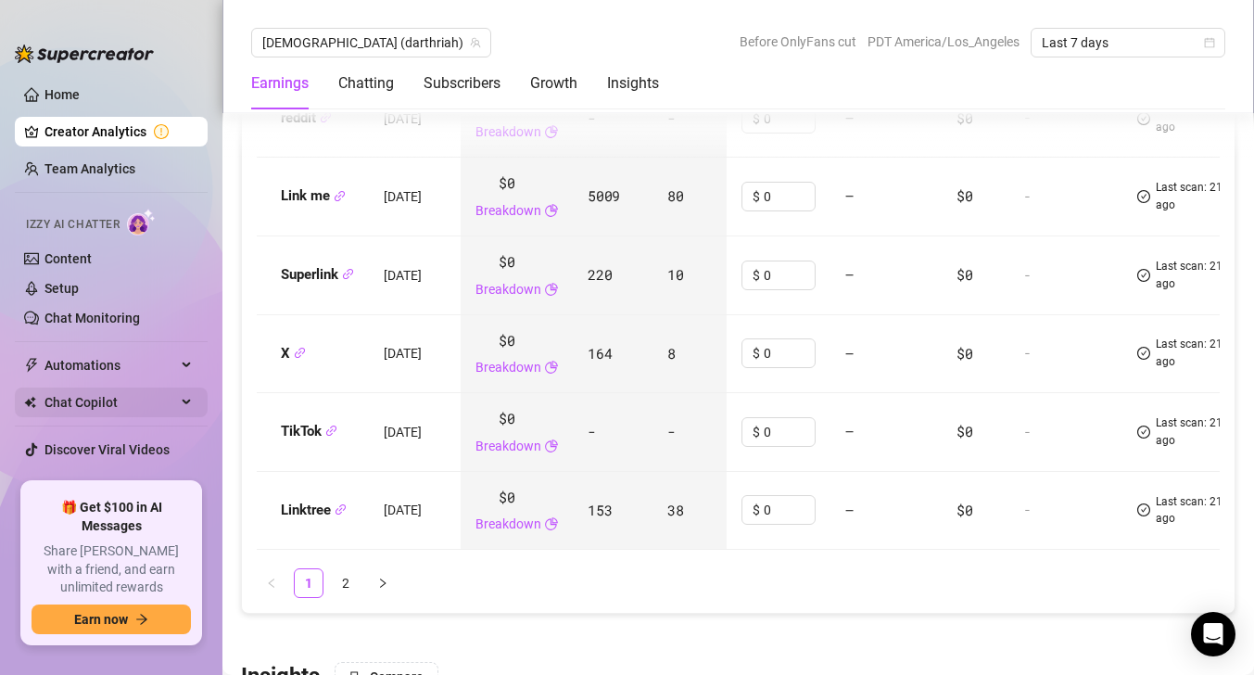
scroll to position [17, 0]
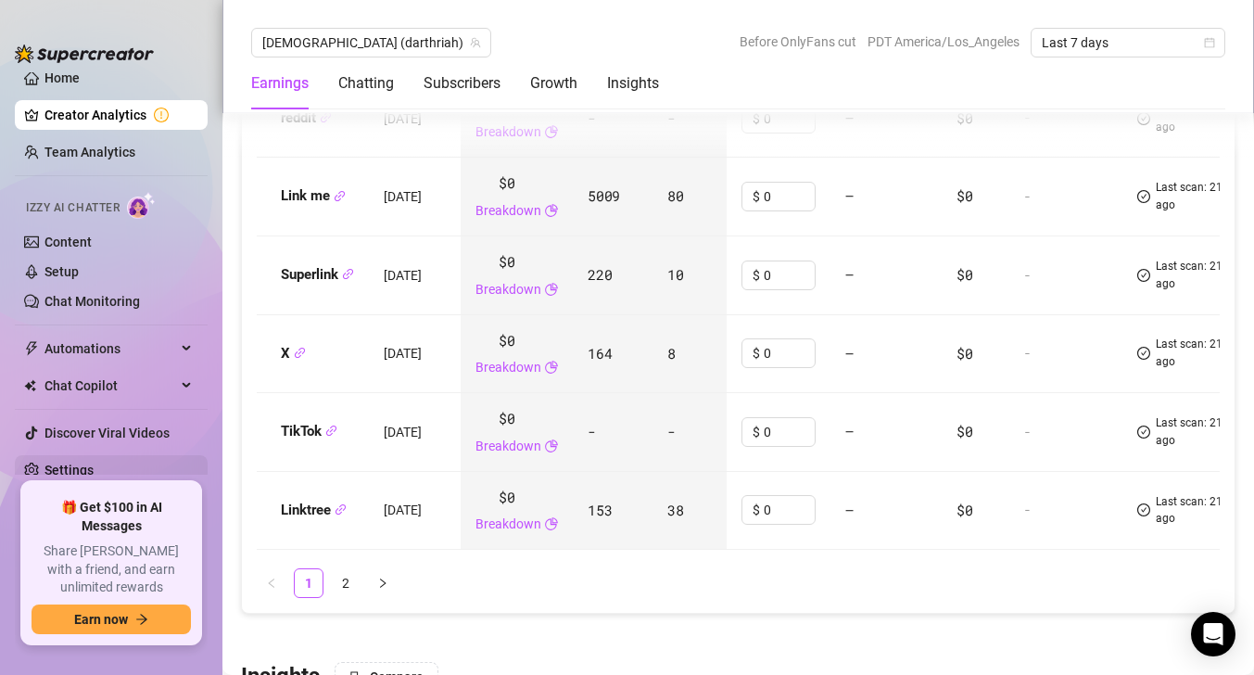
click at [73, 463] on link "Settings" at bounding box center [69, 470] width 49 height 15
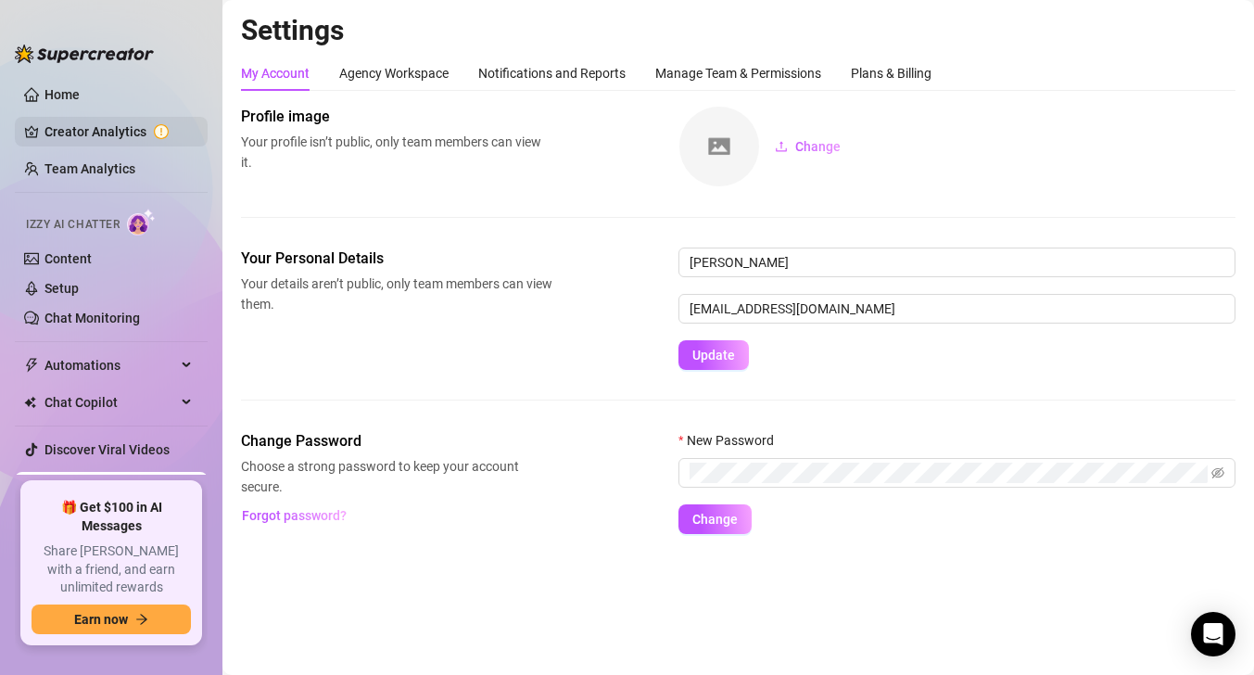
click at [108, 133] on link "Creator Analytics" at bounding box center [119, 132] width 148 height 30
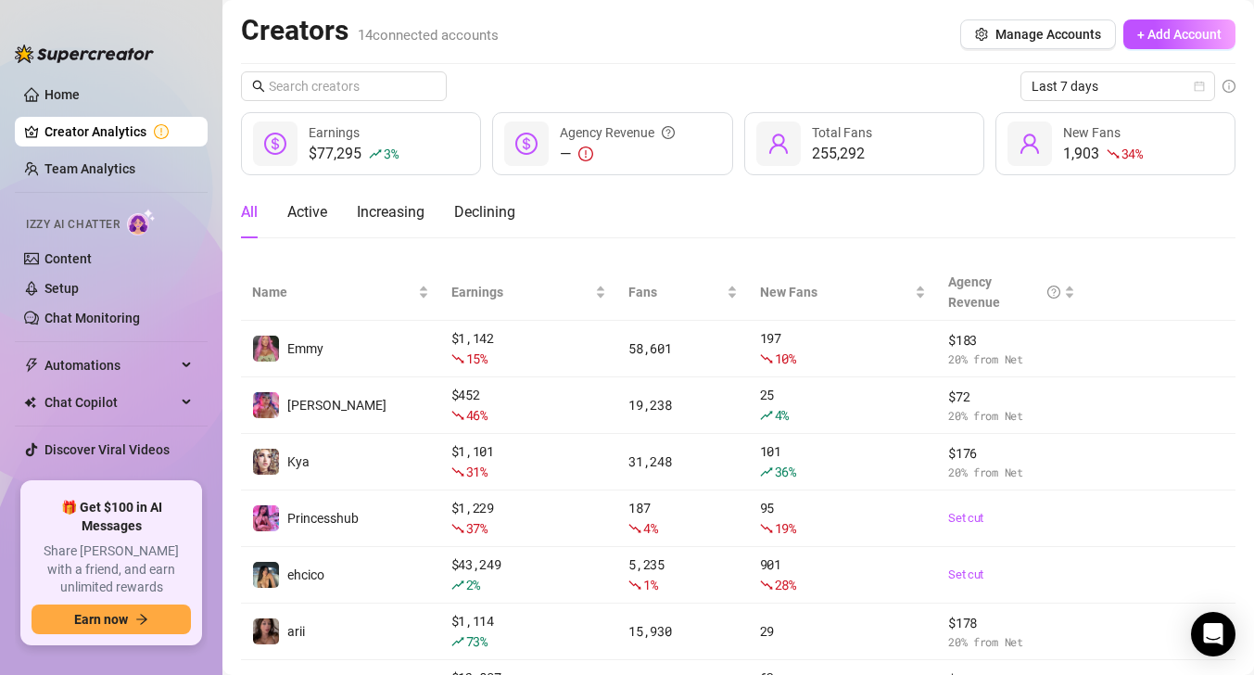
click at [160, 133] on link "Creator Analytics" at bounding box center [119, 132] width 148 height 30
click at [1050, 42] on button "Manage Accounts" at bounding box center [1039, 34] width 156 height 30
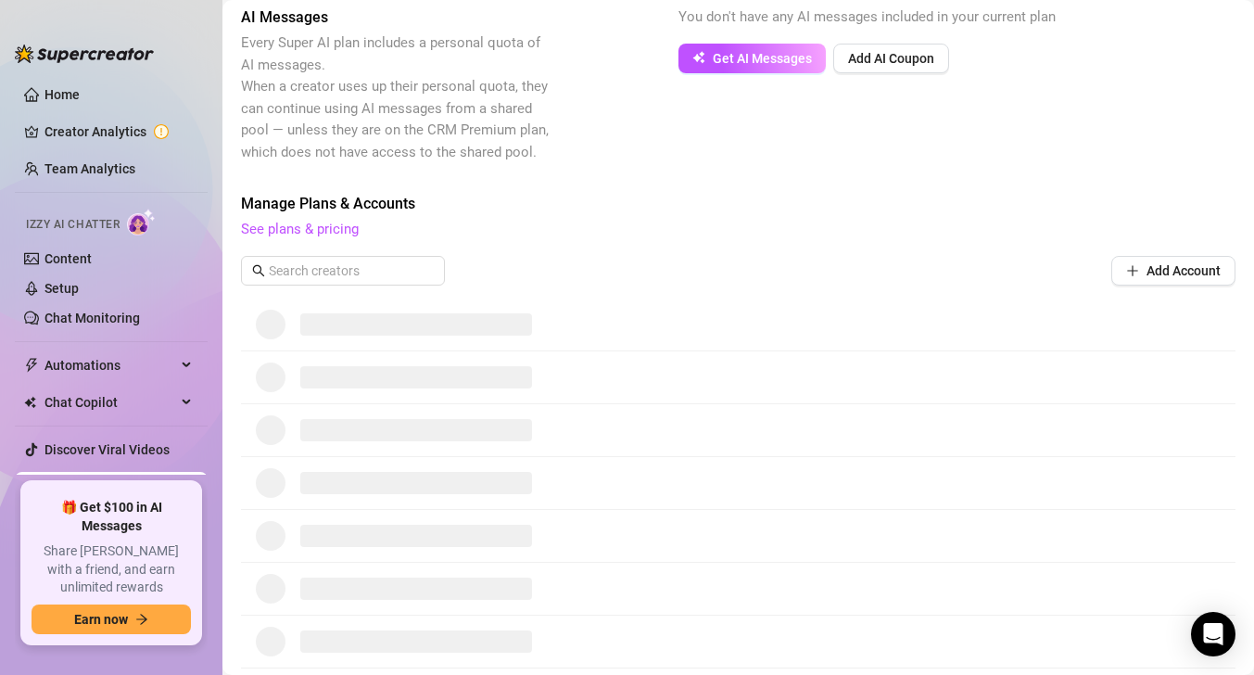
scroll to position [363, 0]
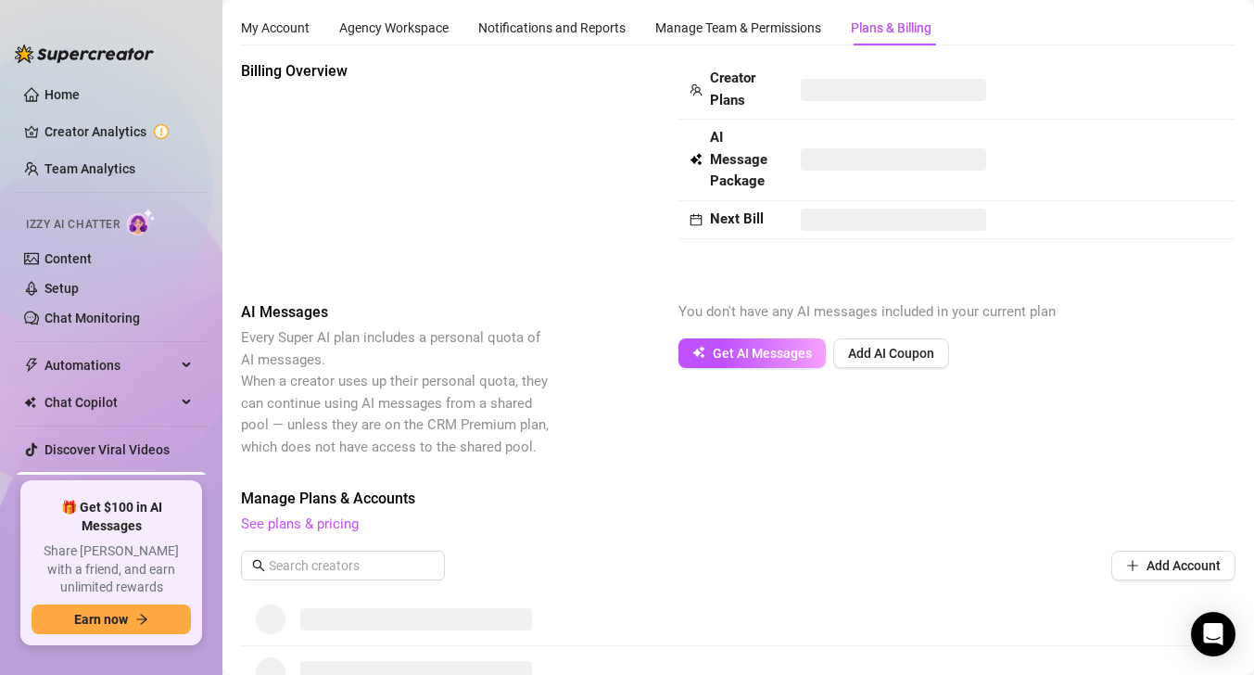
scroll to position [1, 0]
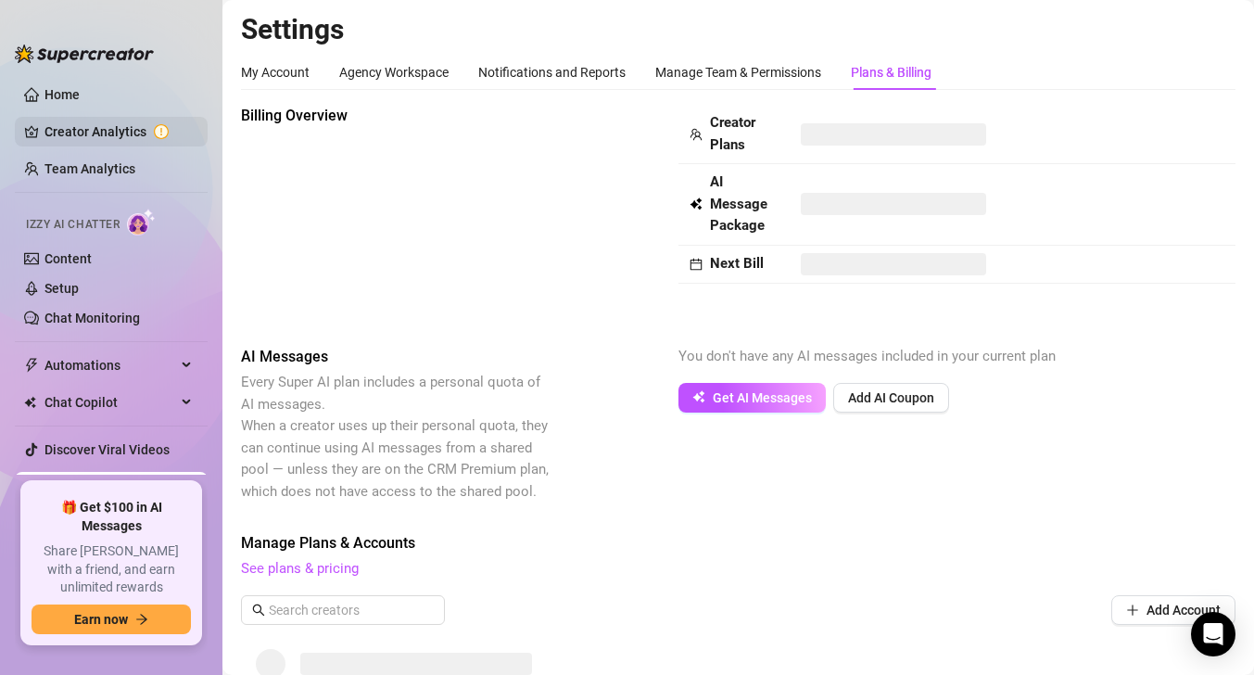
click at [116, 127] on link "Creator Analytics" at bounding box center [119, 132] width 148 height 30
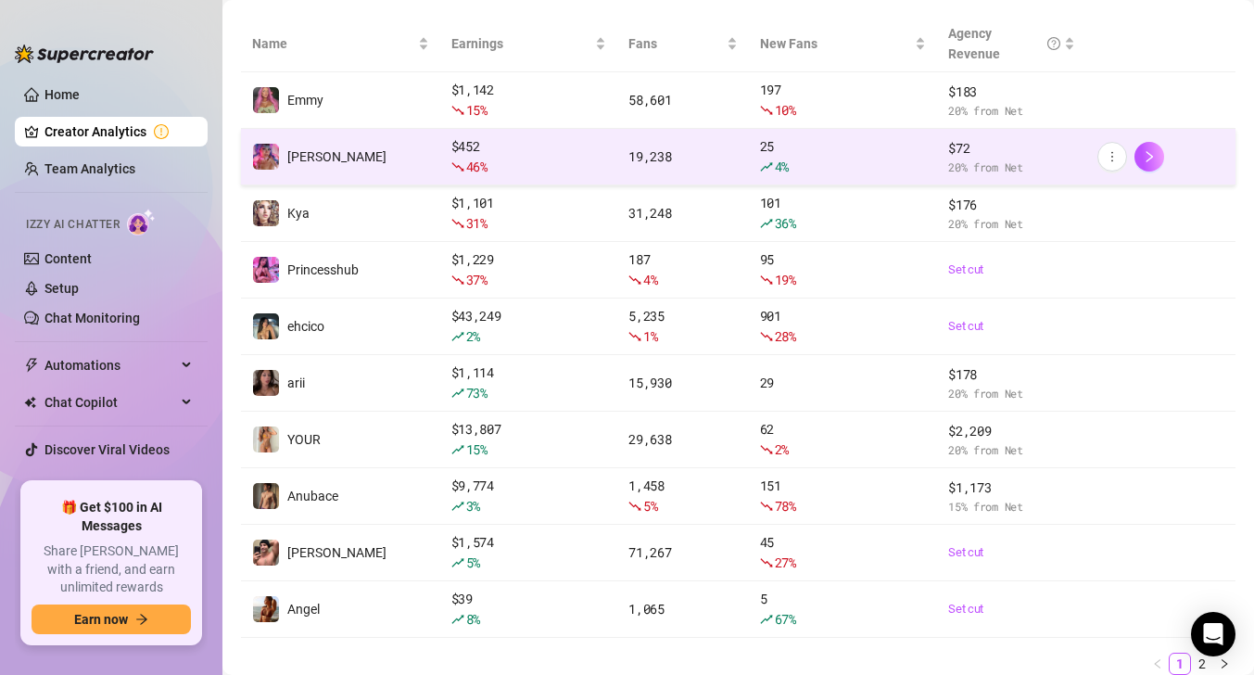
scroll to position [319, 0]
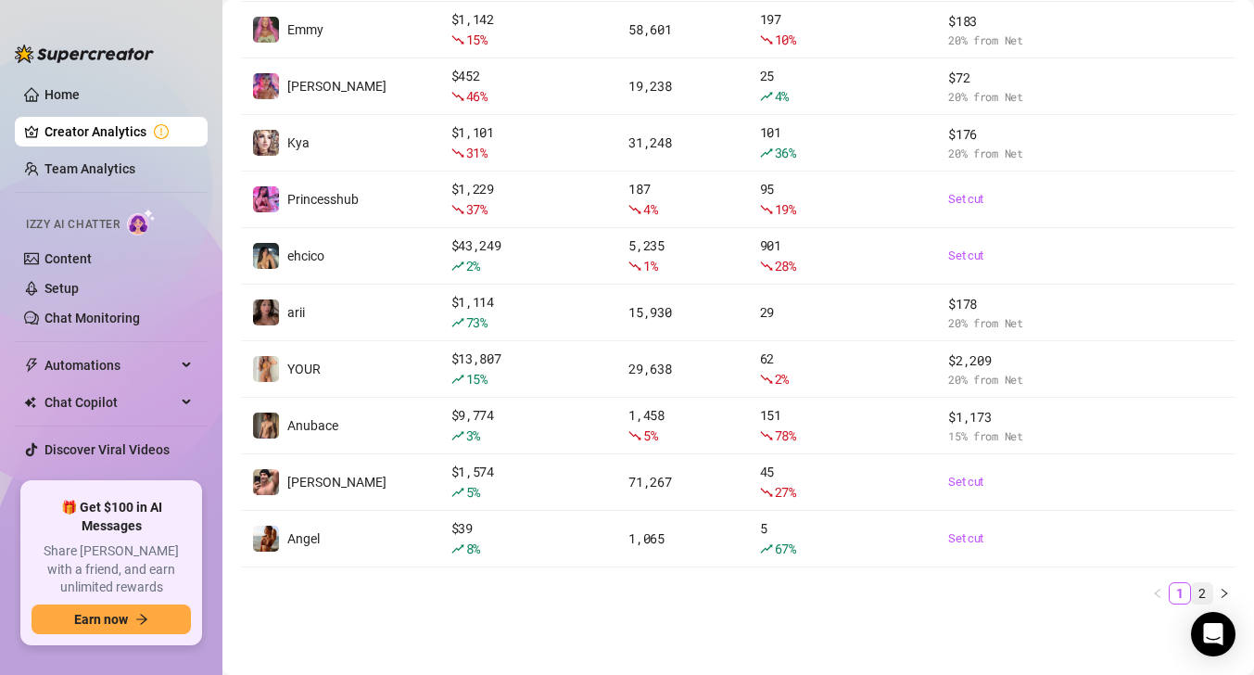
click at [1204, 595] on link "2" at bounding box center [1202, 593] width 20 height 20
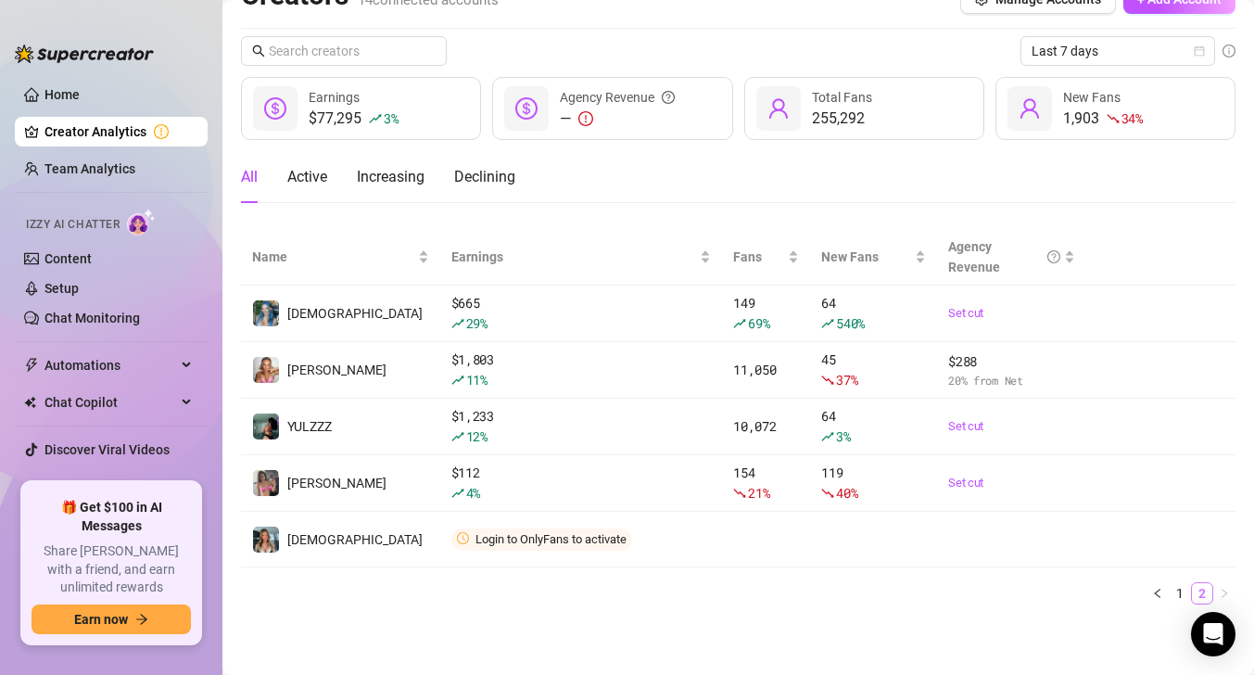
scroll to position [35, 0]
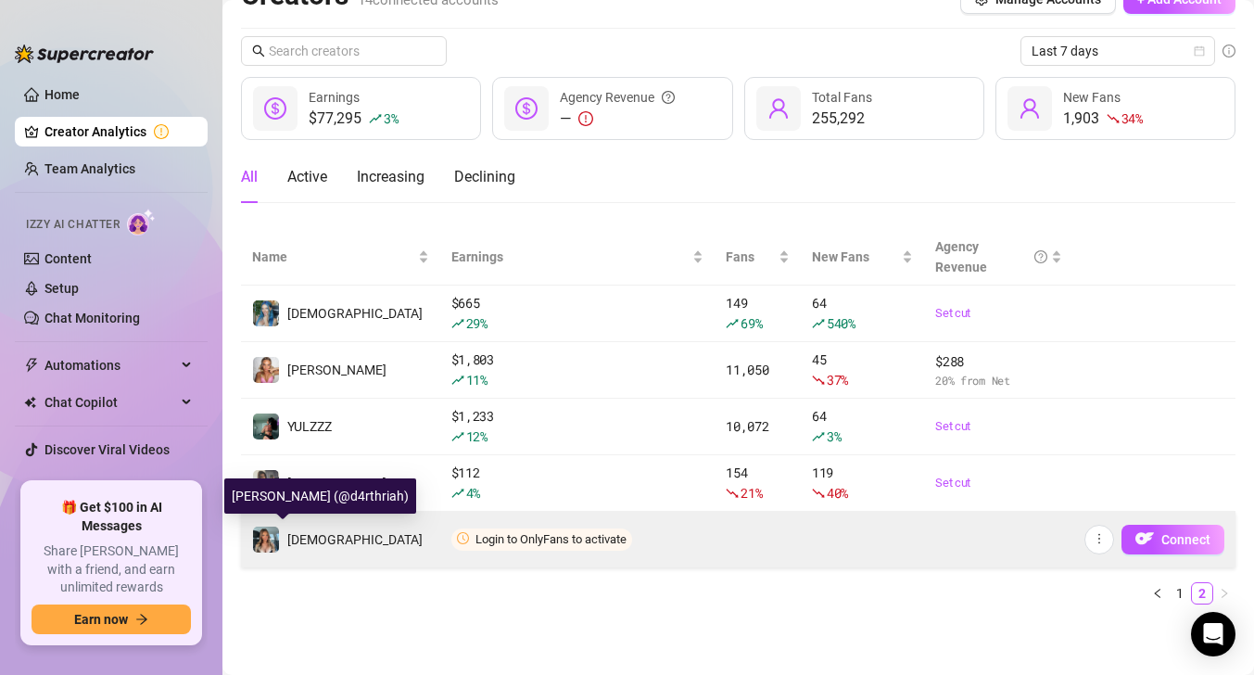
click at [279, 542] on span at bounding box center [266, 540] width 28 height 28
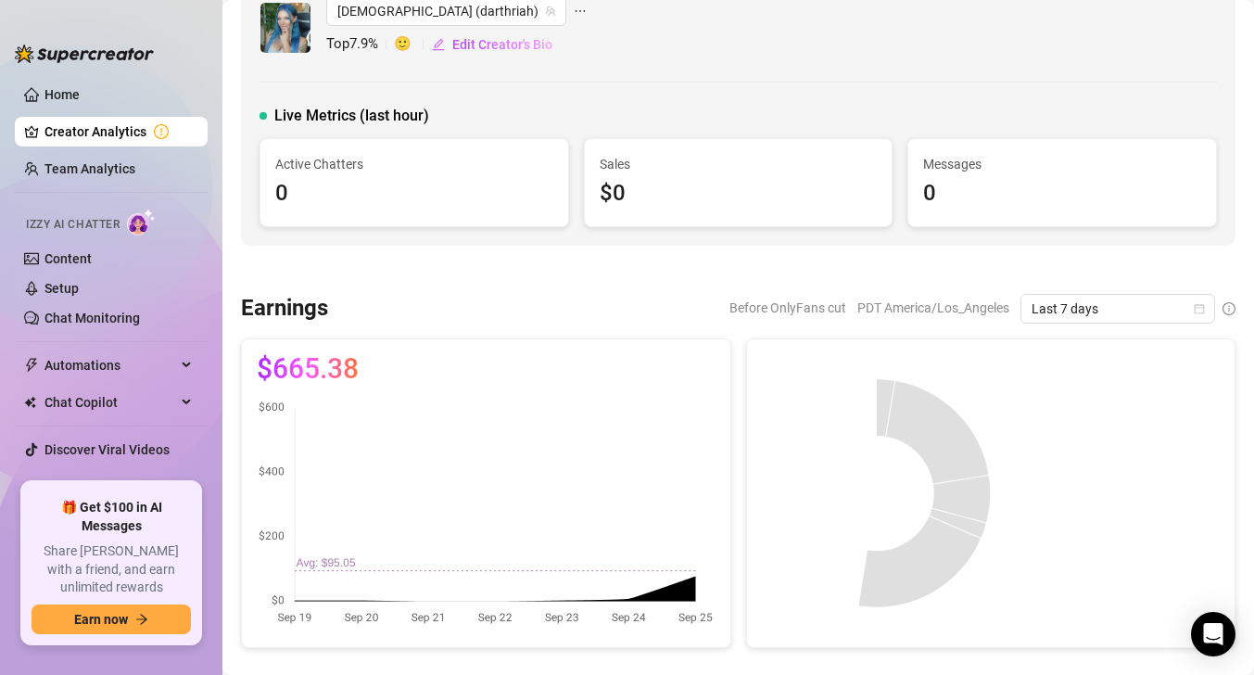
scroll to position [2, 0]
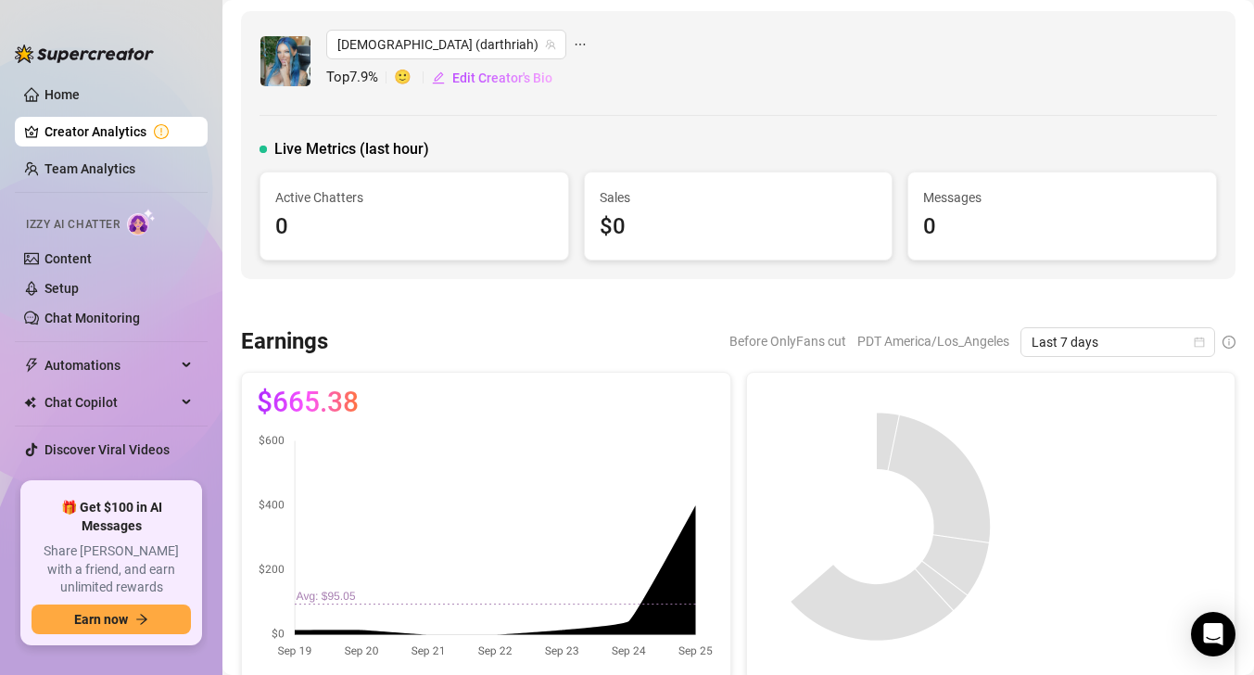
click at [574, 42] on icon "ellipsis" at bounding box center [580, 44] width 13 height 13
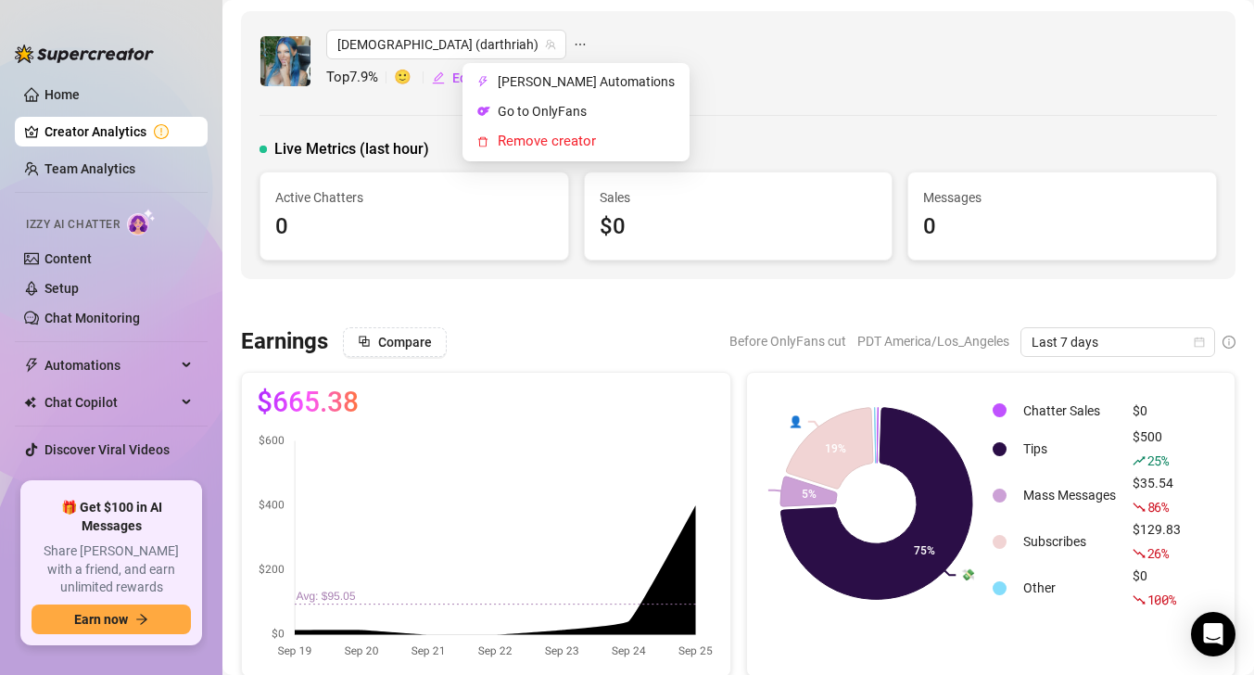
click at [668, 83] on div "Riah (darthriah) Top 7.9 % 🙂 Edit Creator's Bio" at bounding box center [739, 61] width 958 height 63
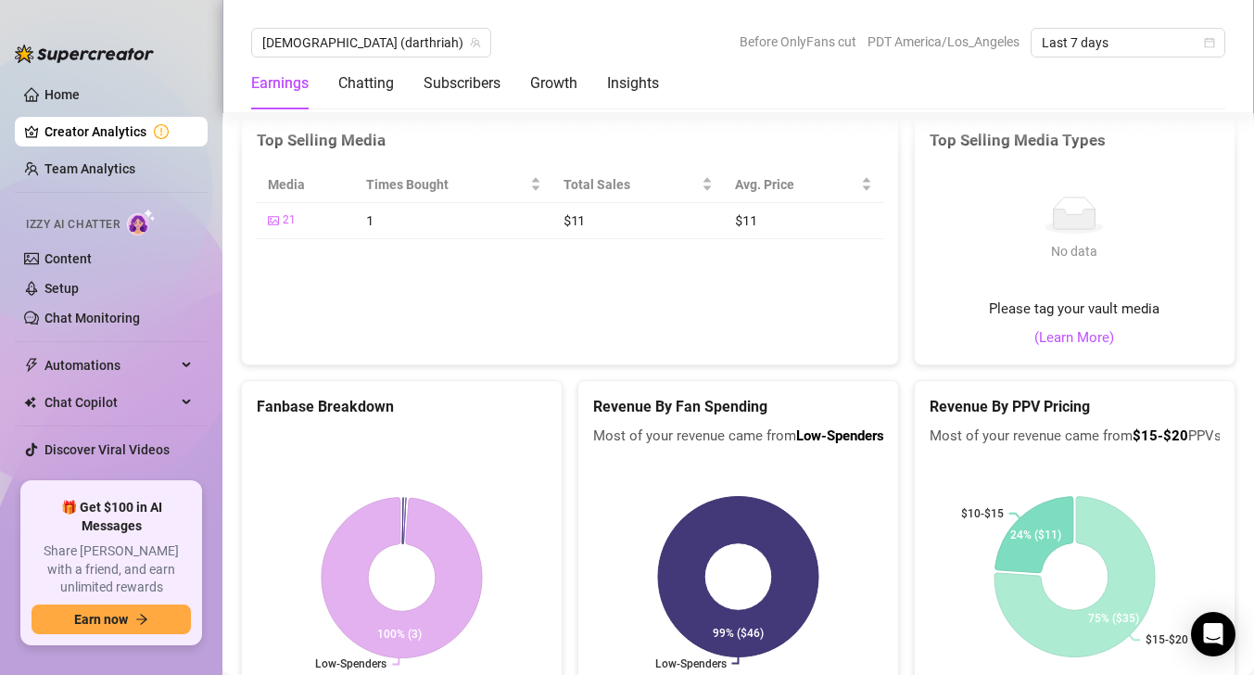
scroll to position [3613, 0]
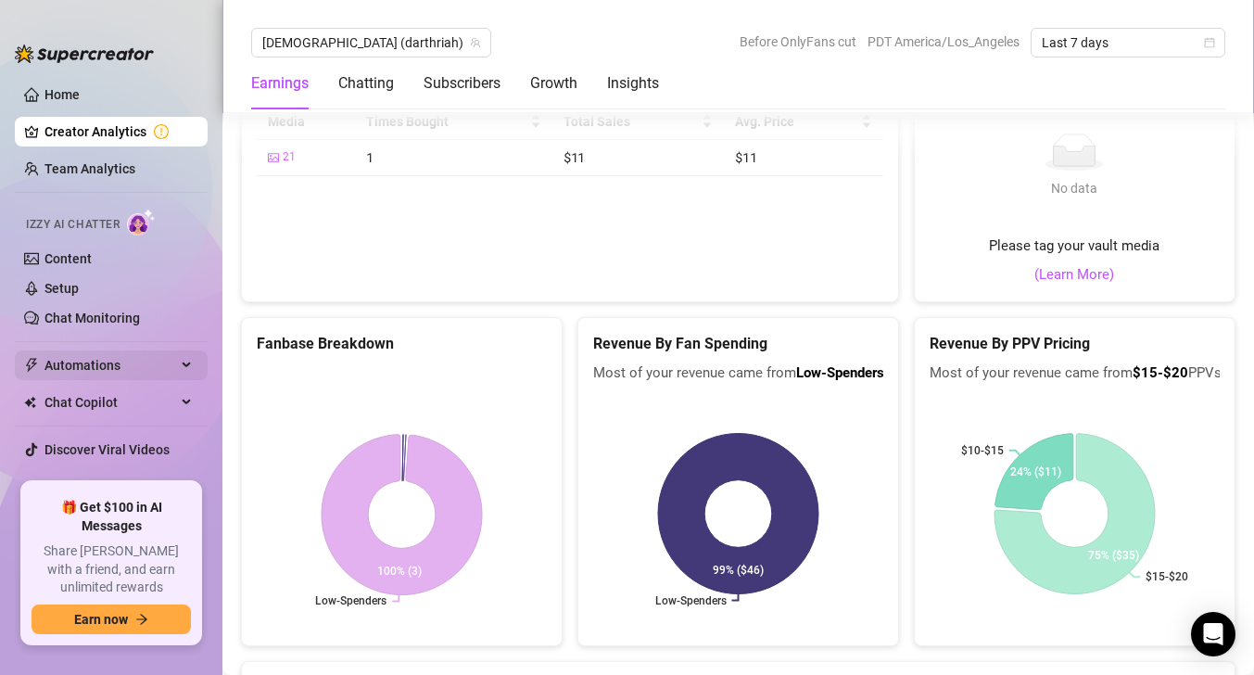
click at [93, 363] on span "Automations" at bounding box center [111, 365] width 132 height 30
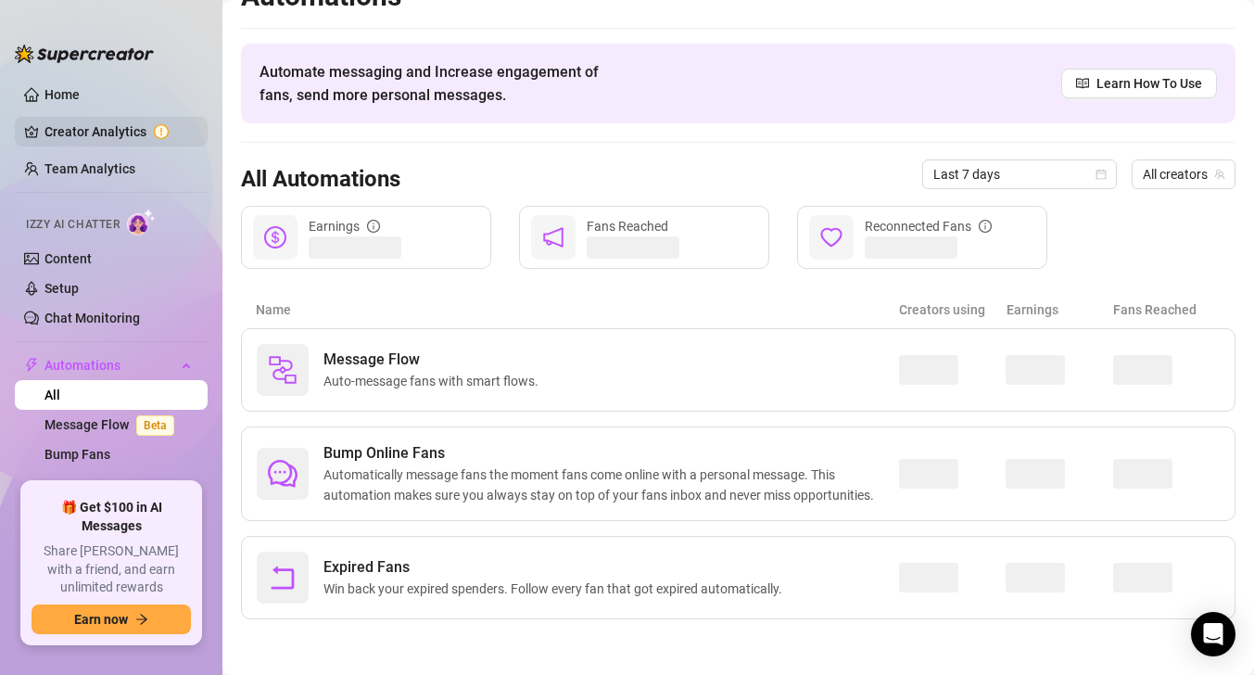
click at [123, 137] on link "Creator Analytics" at bounding box center [119, 132] width 148 height 30
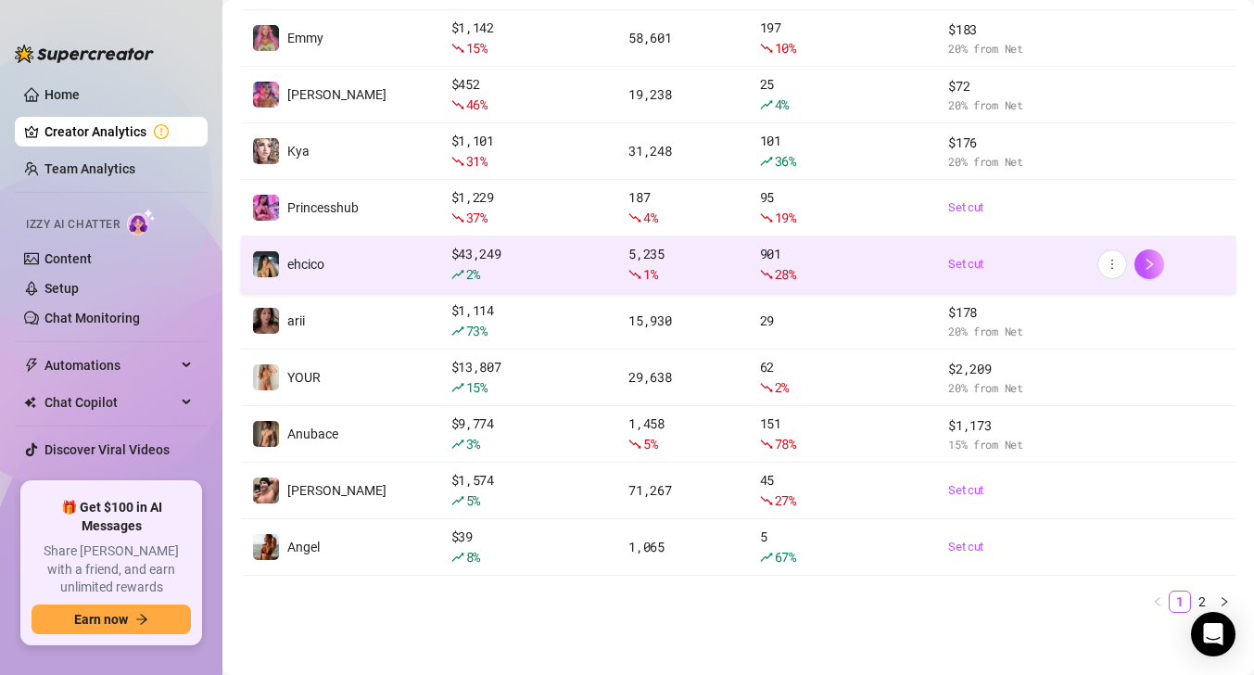
scroll to position [312, 0]
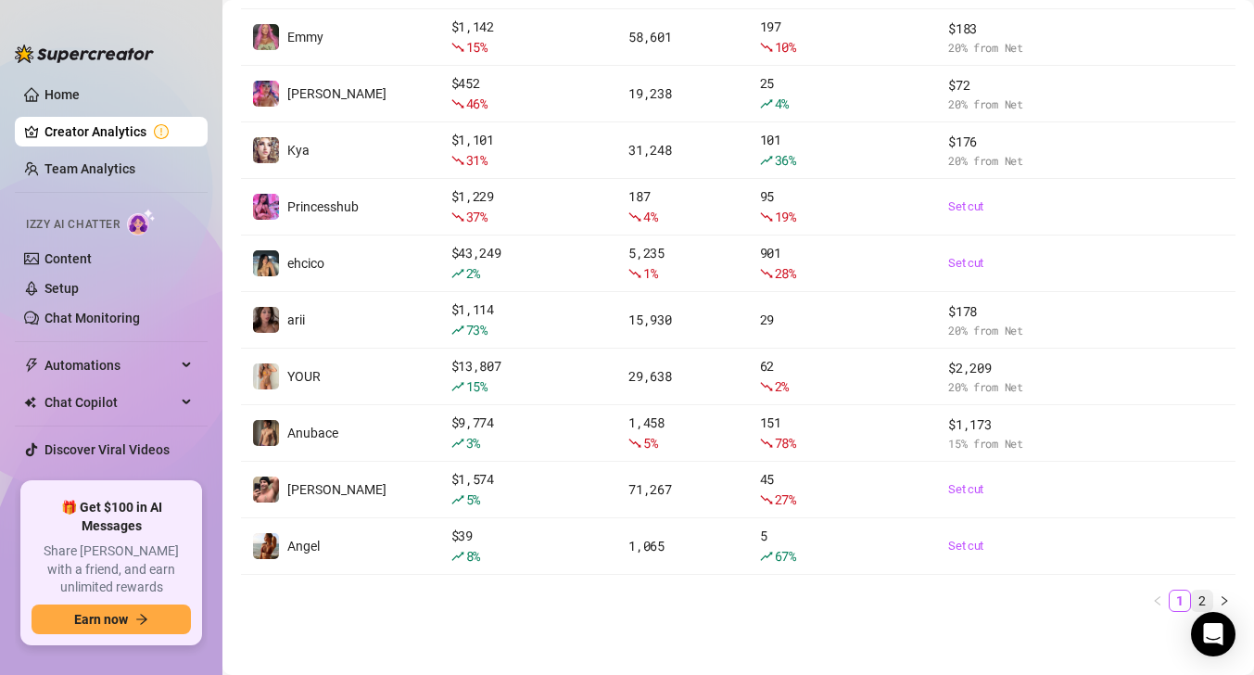
click at [1197, 592] on link "2" at bounding box center [1202, 601] width 20 height 20
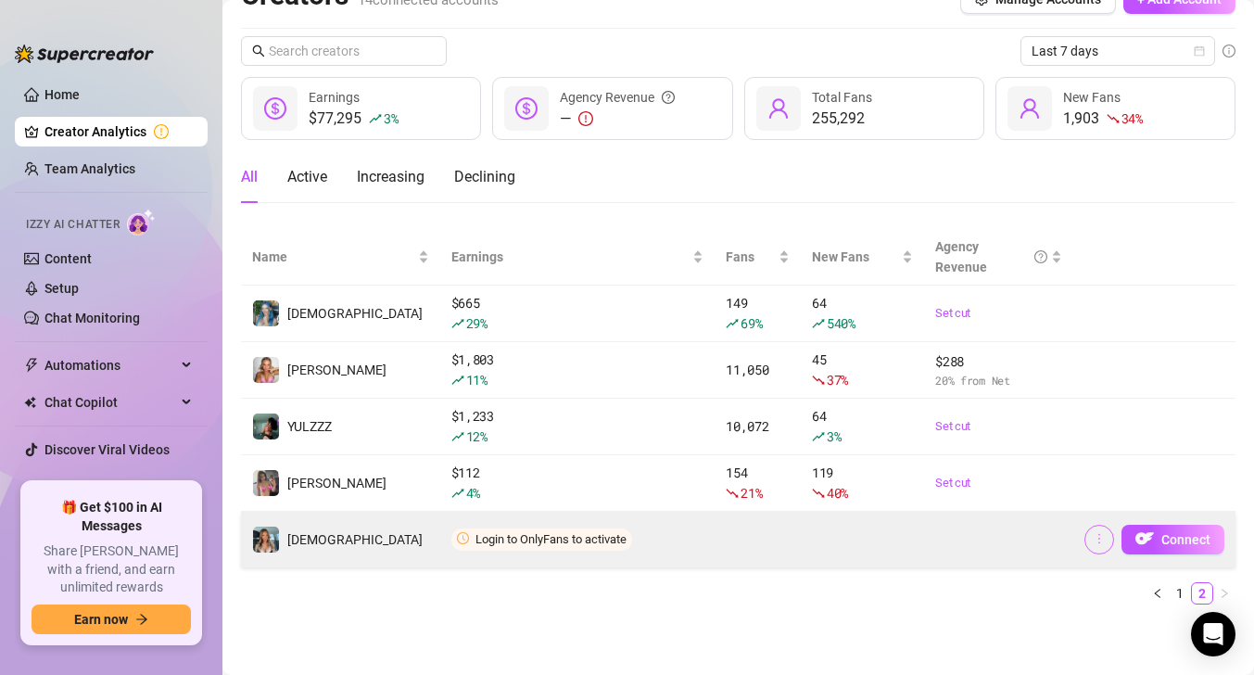
click at [1103, 546] on span "button" at bounding box center [1099, 539] width 13 height 15
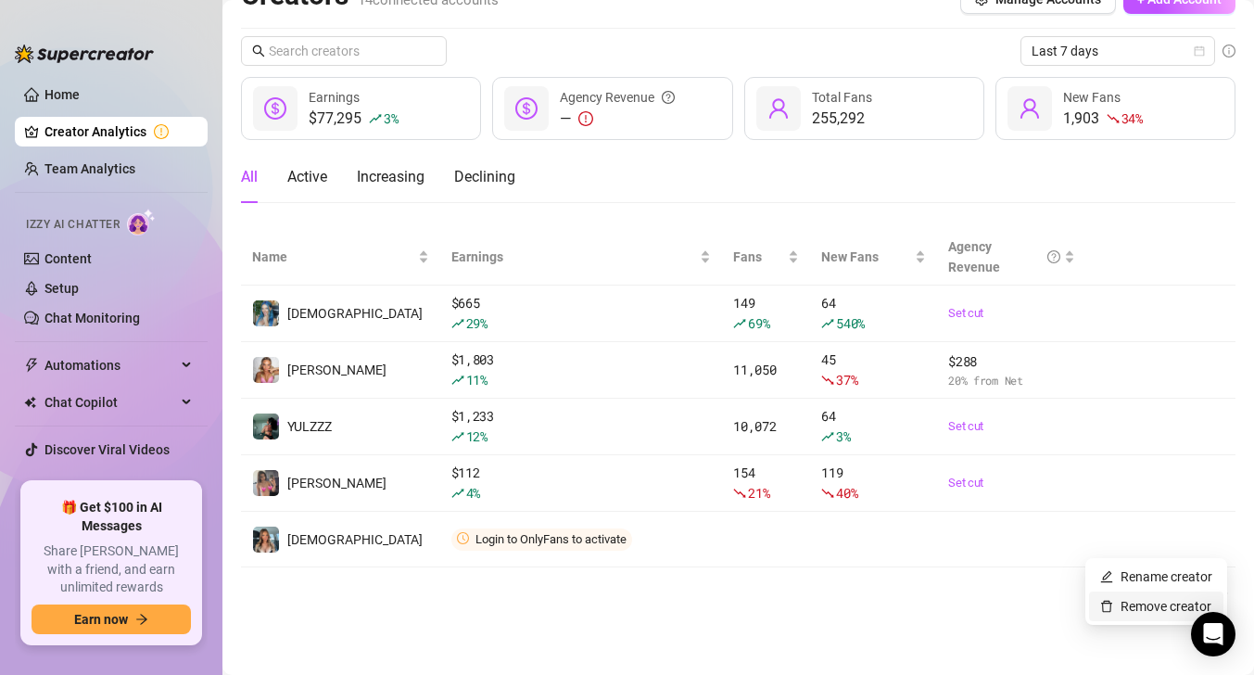
click at [1112, 611] on link "Remove creator" at bounding box center [1156, 606] width 111 height 15
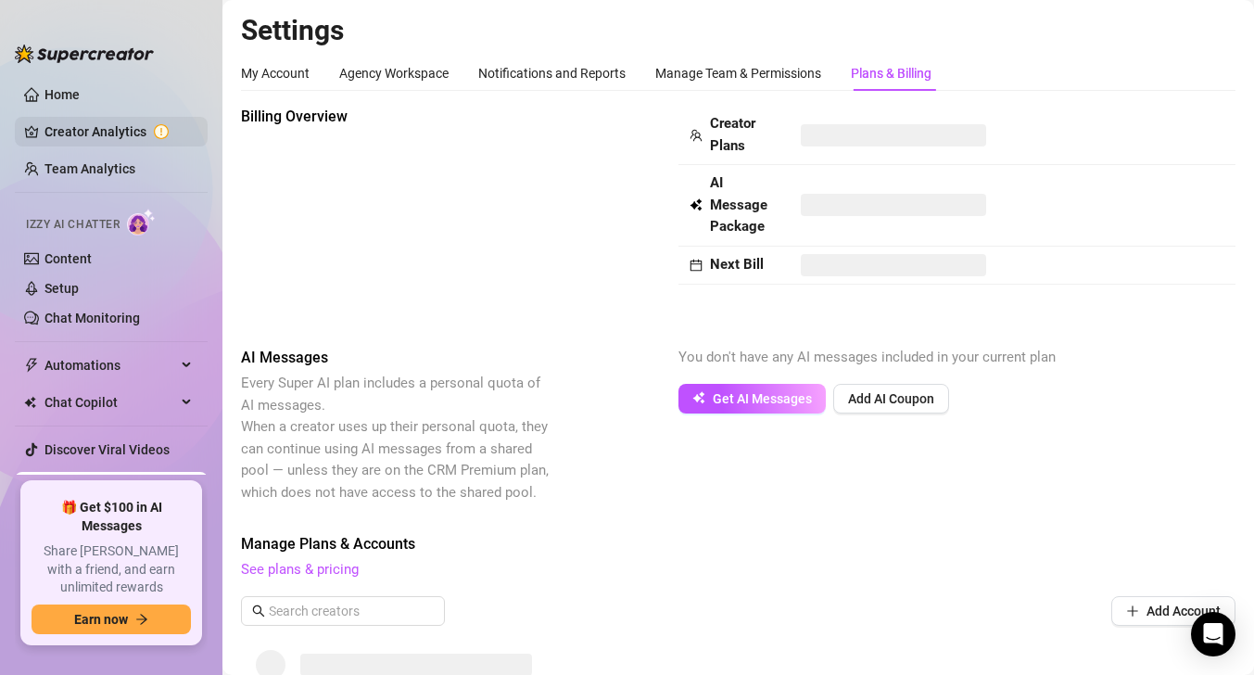
click at [108, 144] on link "Creator Analytics" at bounding box center [119, 132] width 148 height 30
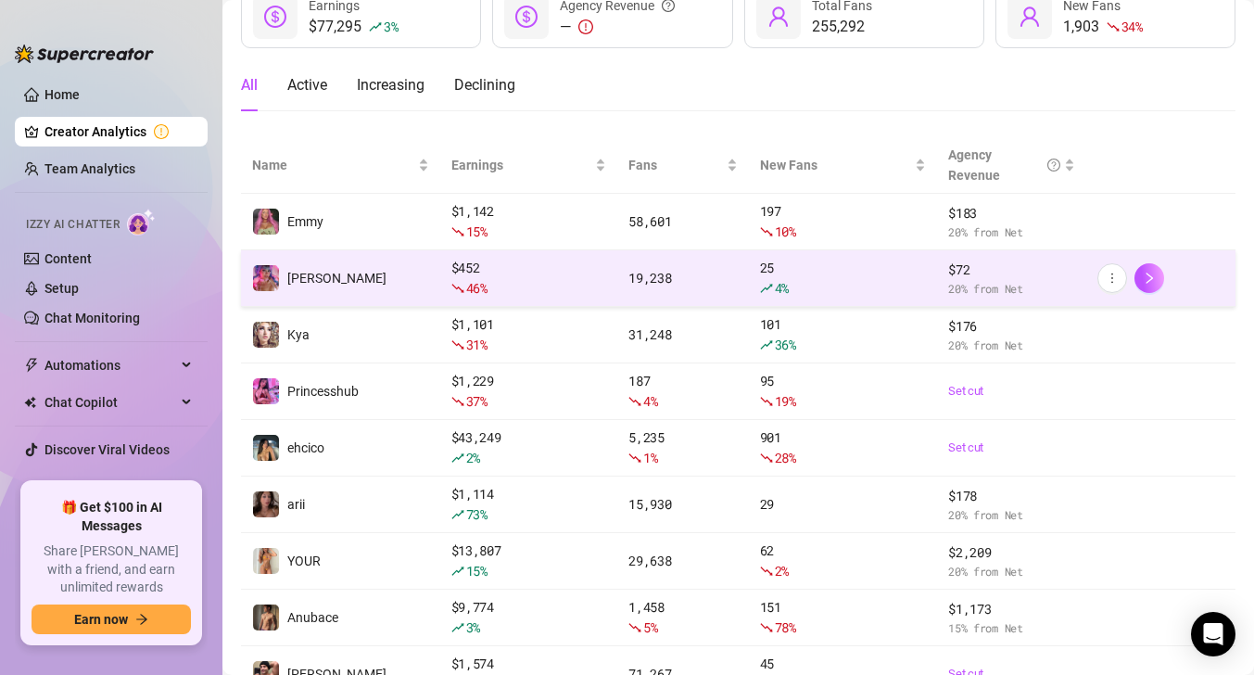
scroll to position [319, 0]
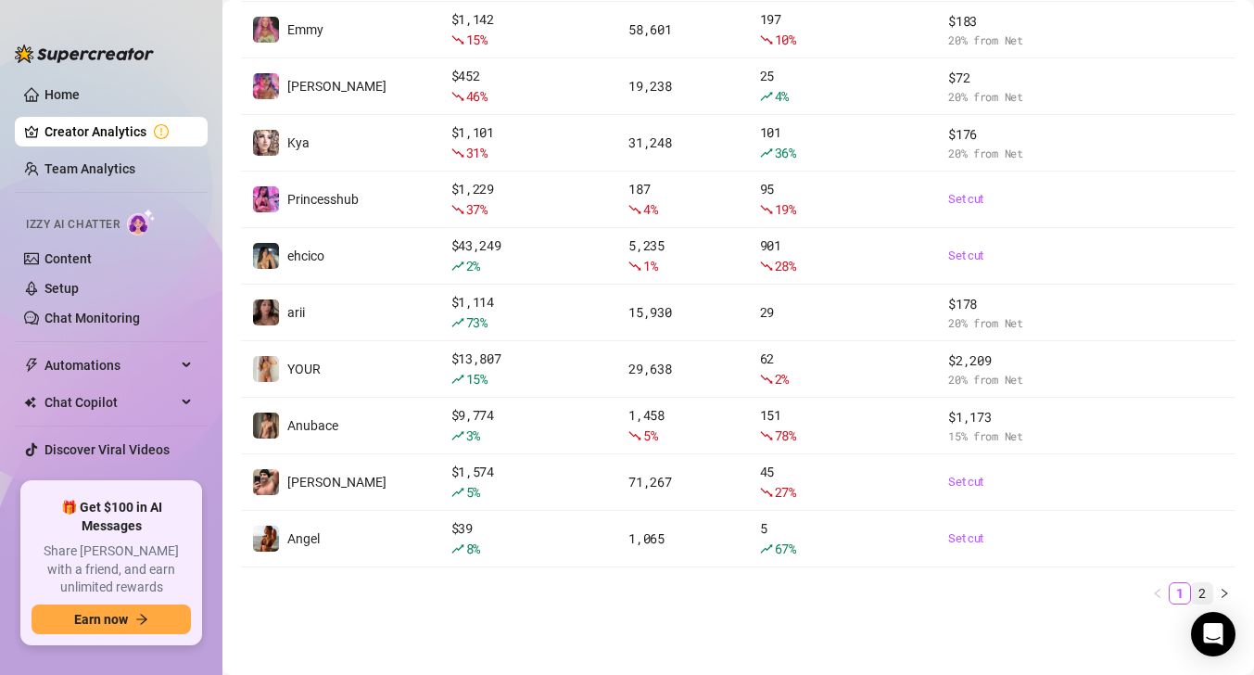
click at [1198, 588] on link "2" at bounding box center [1202, 593] width 20 height 20
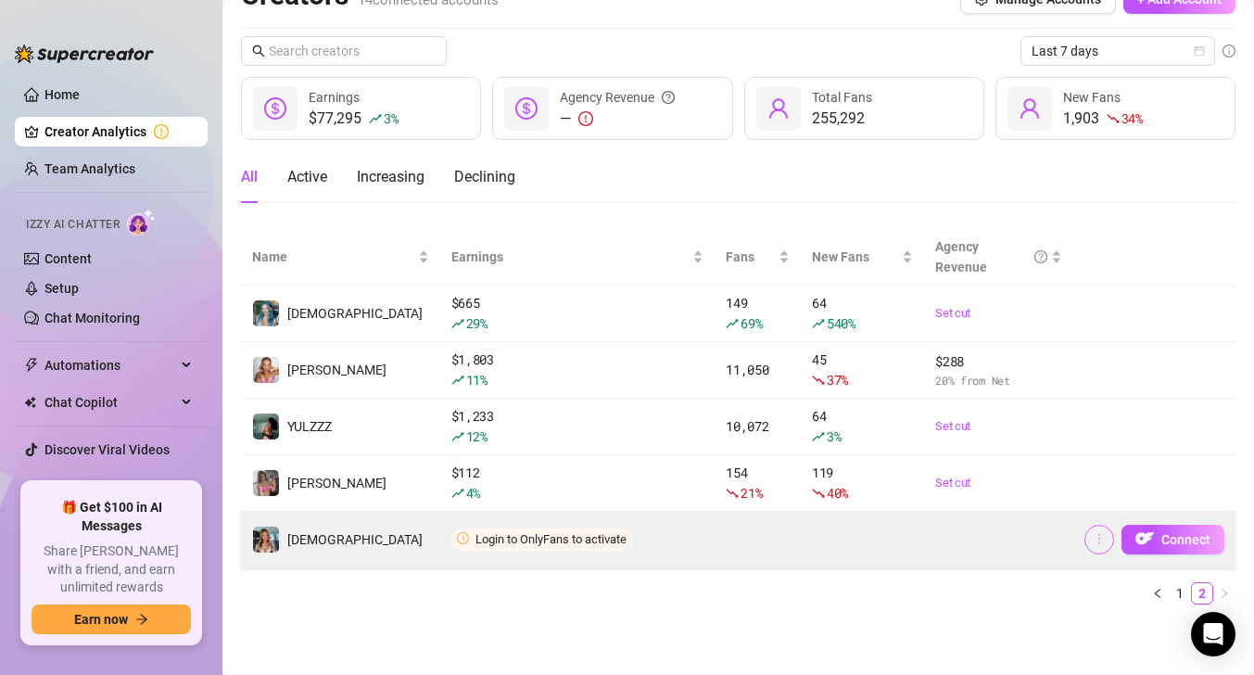
click at [1109, 536] on button "button" at bounding box center [1100, 540] width 30 height 30
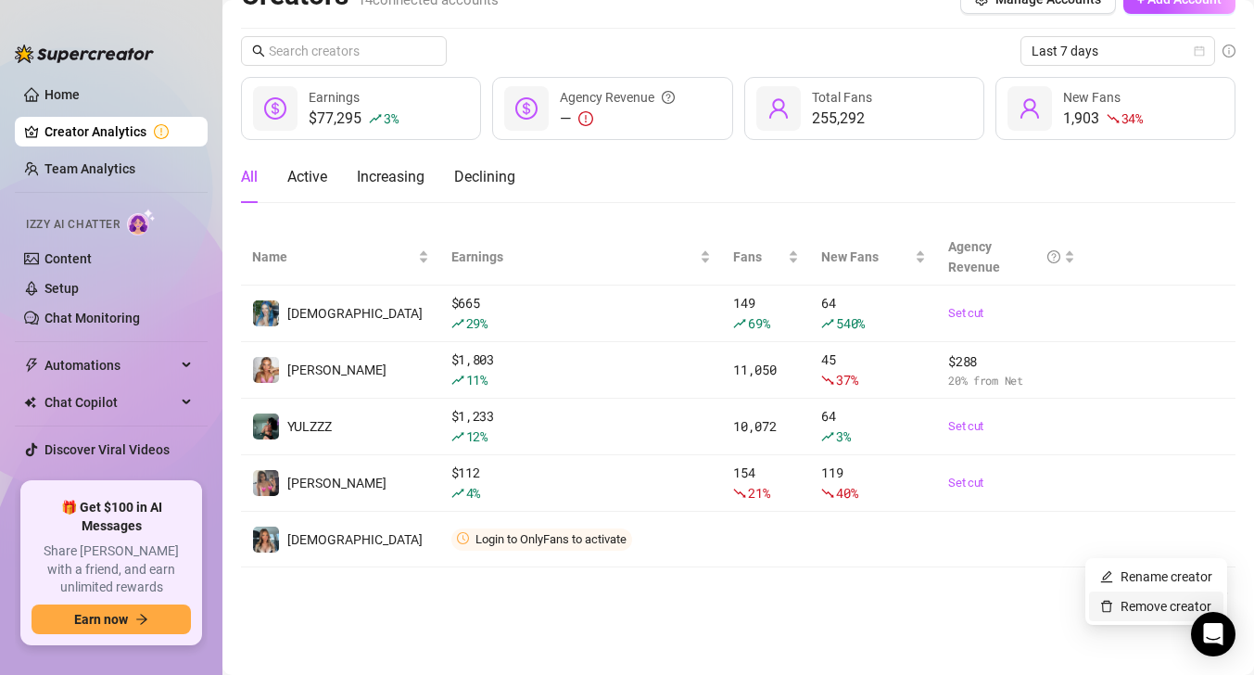
click at [1116, 601] on link "Remove creator" at bounding box center [1156, 606] width 111 height 15
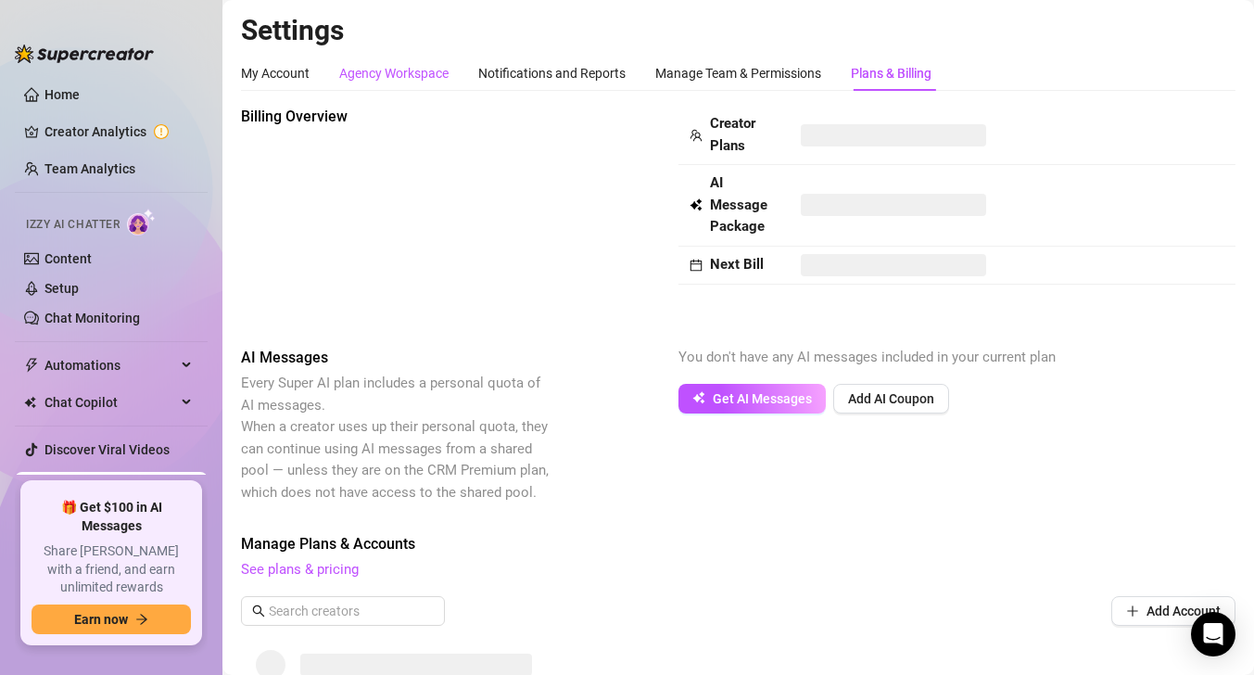
click at [380, 70] on div "Agency Workspace" at bounding box center [393, 73] width 109 height 20
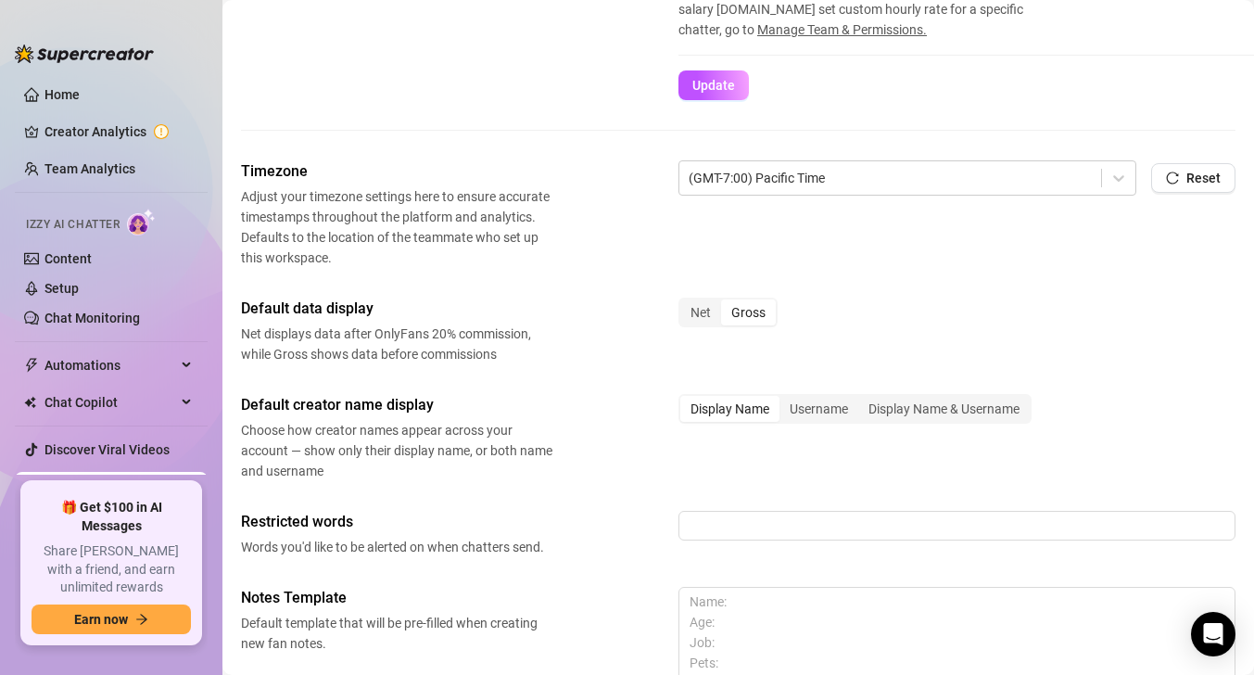
scroll to position [817, 0]
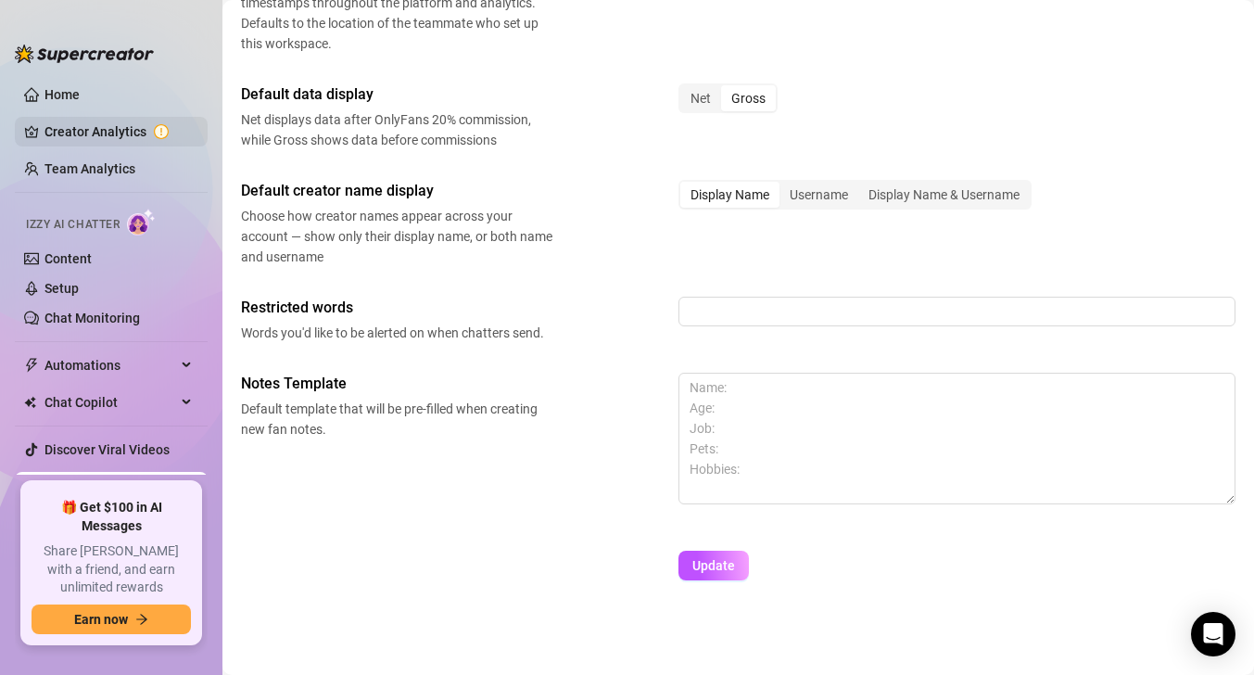
click at [189, 128] on link "Creator Analytics" at bounding box center [119, 132] width 148 height 30
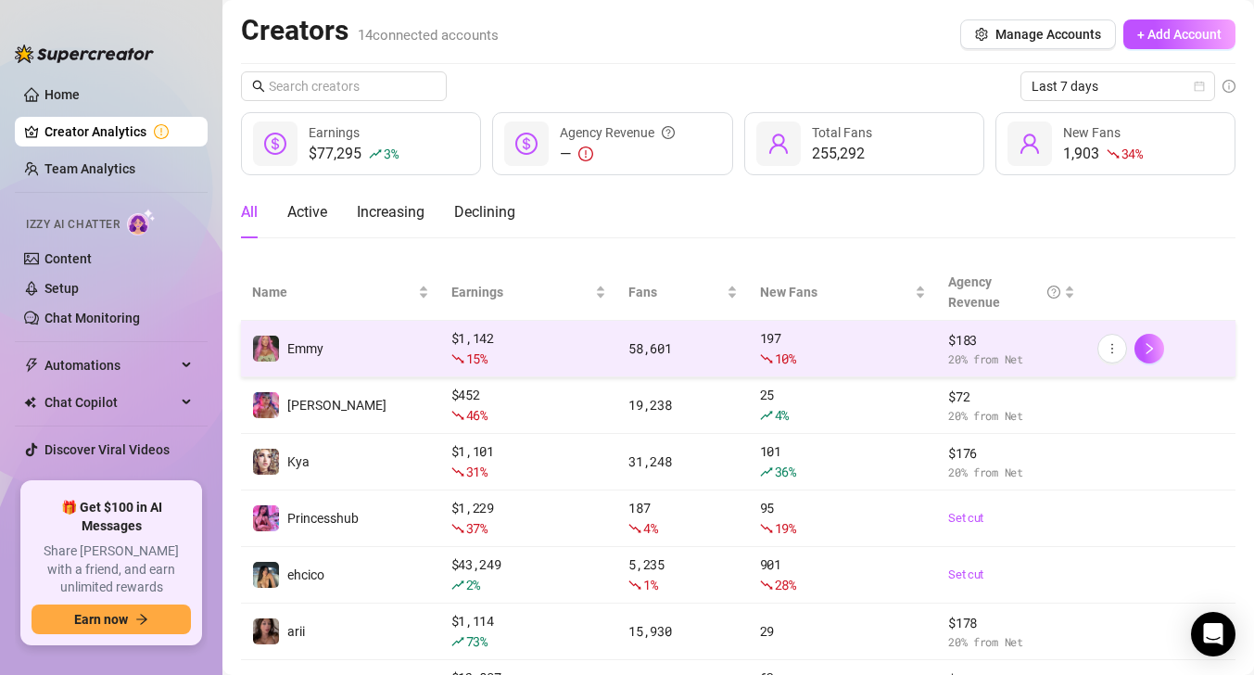
scroll to position [319, 0]
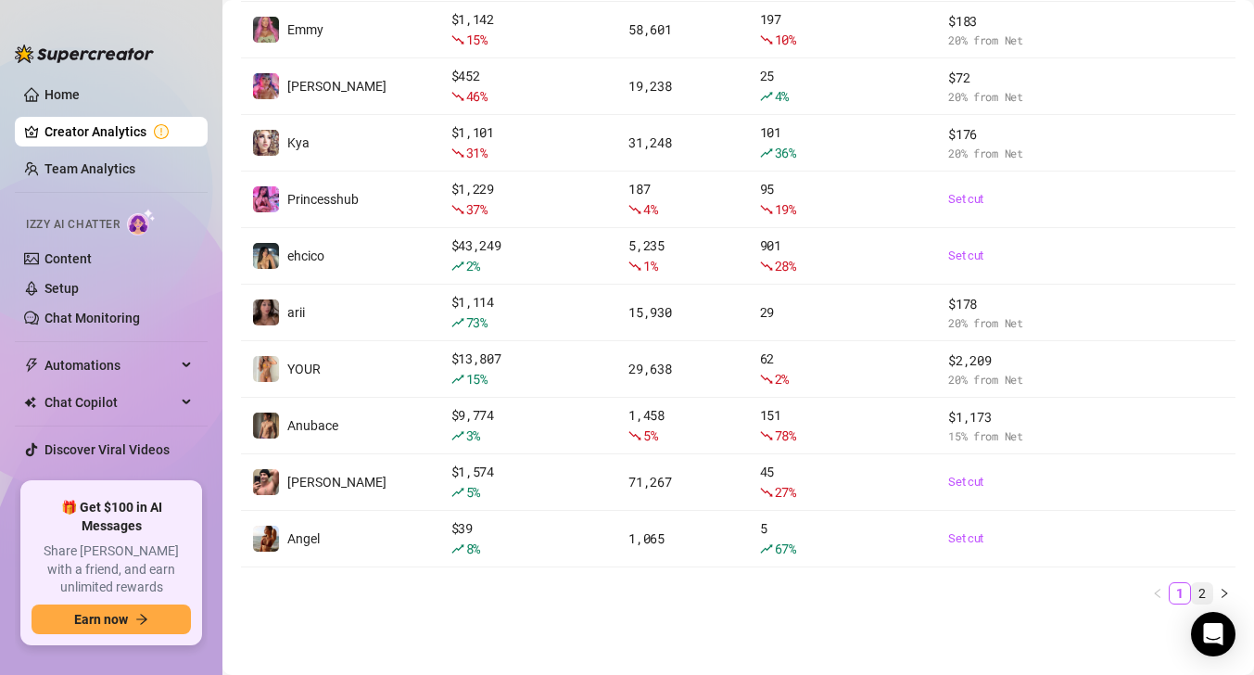
click at [1202, 584] on link "2" at bounding box center [1202, 593] width 20 height 20
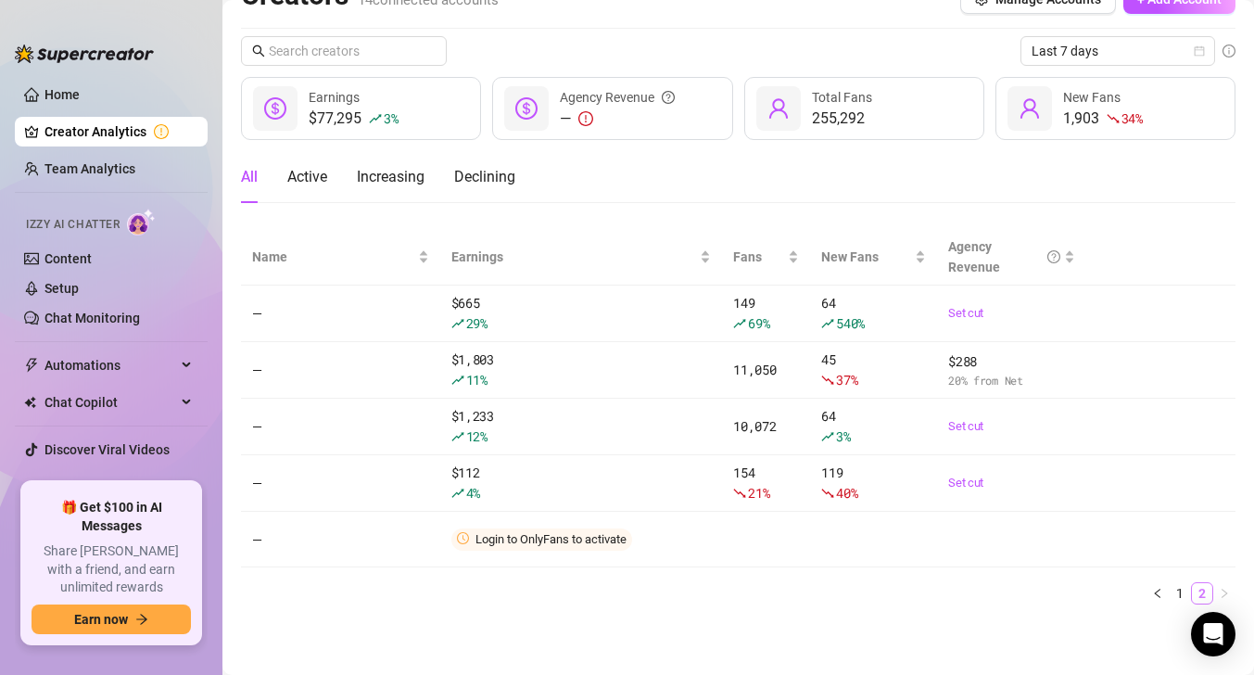
scroll to position [35, 0]
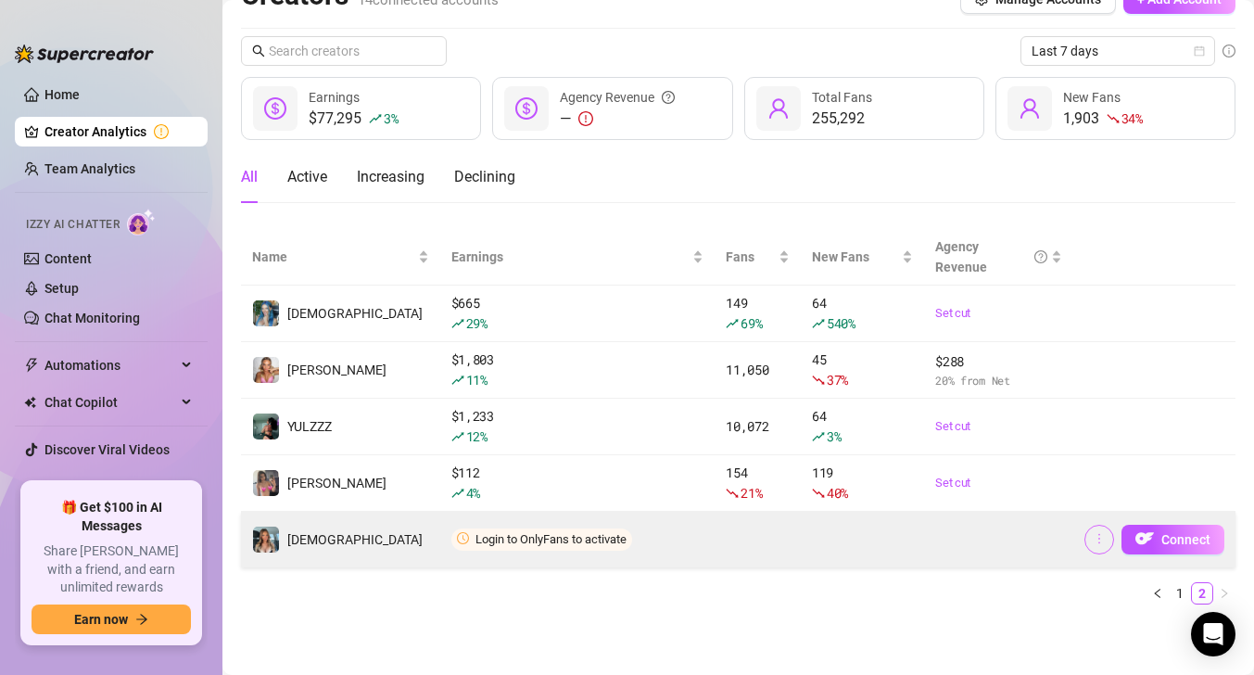
click at [1107, 540] on button "button" at bounding box center [1100, 540] width 30 height 30
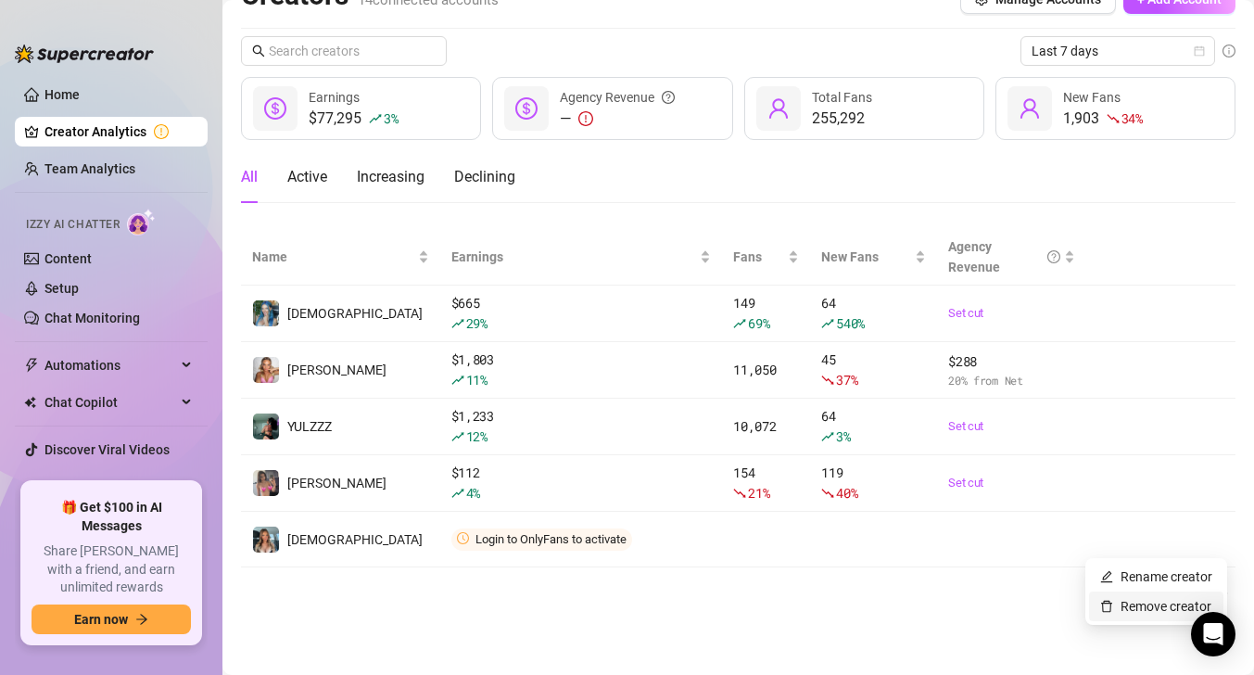
click at [1120, 603] on link "Remove creator" at bounding box center [1156, 606] width 111 height 15
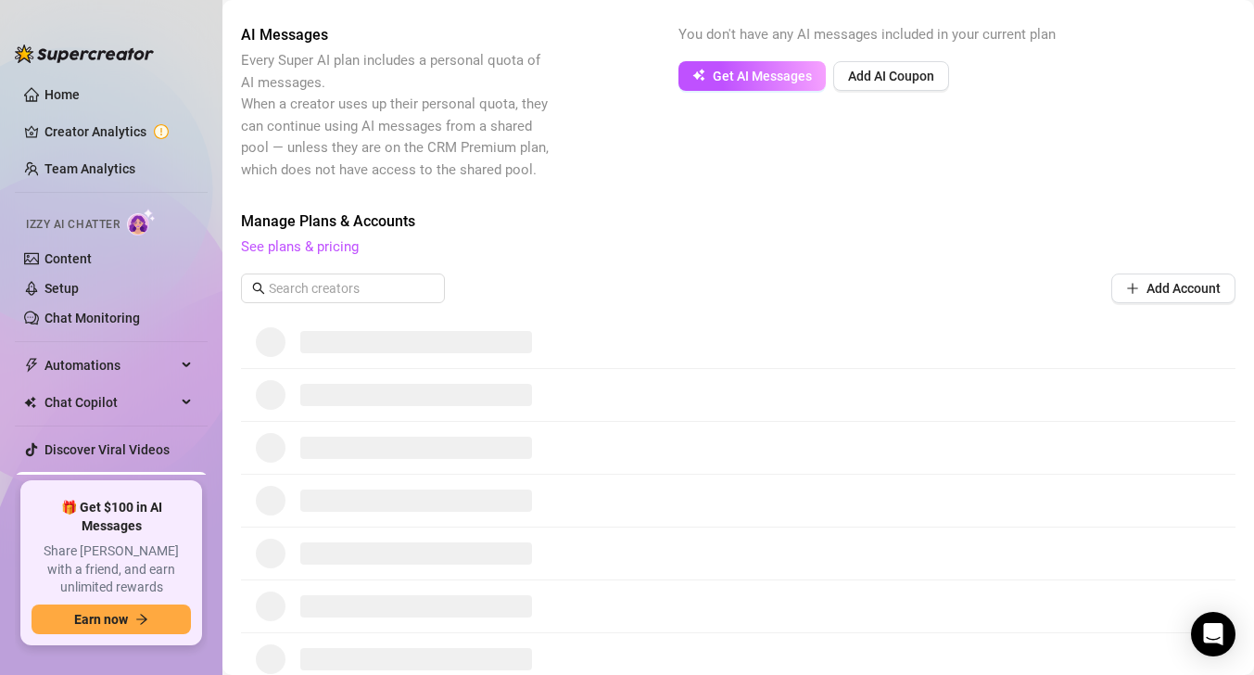
scroll to position [724, 0]
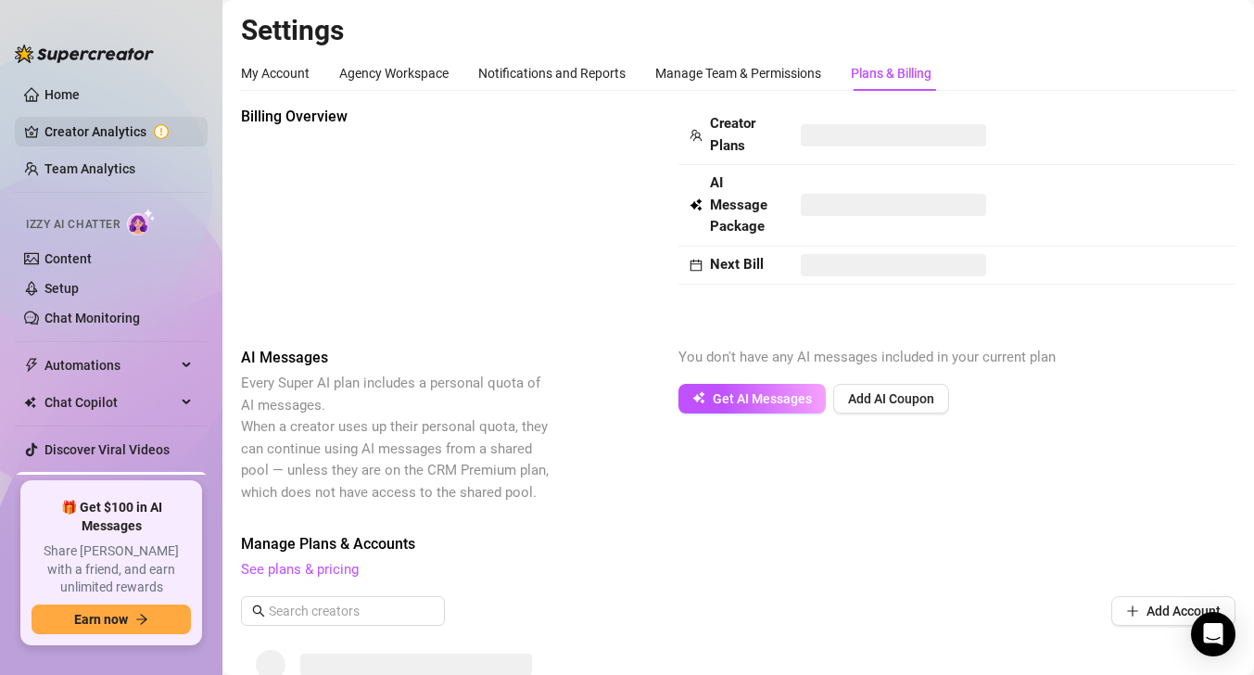
click at [123, 128] on link "Creator Analytics" at bounding box center [119, 132] width 148 height 30
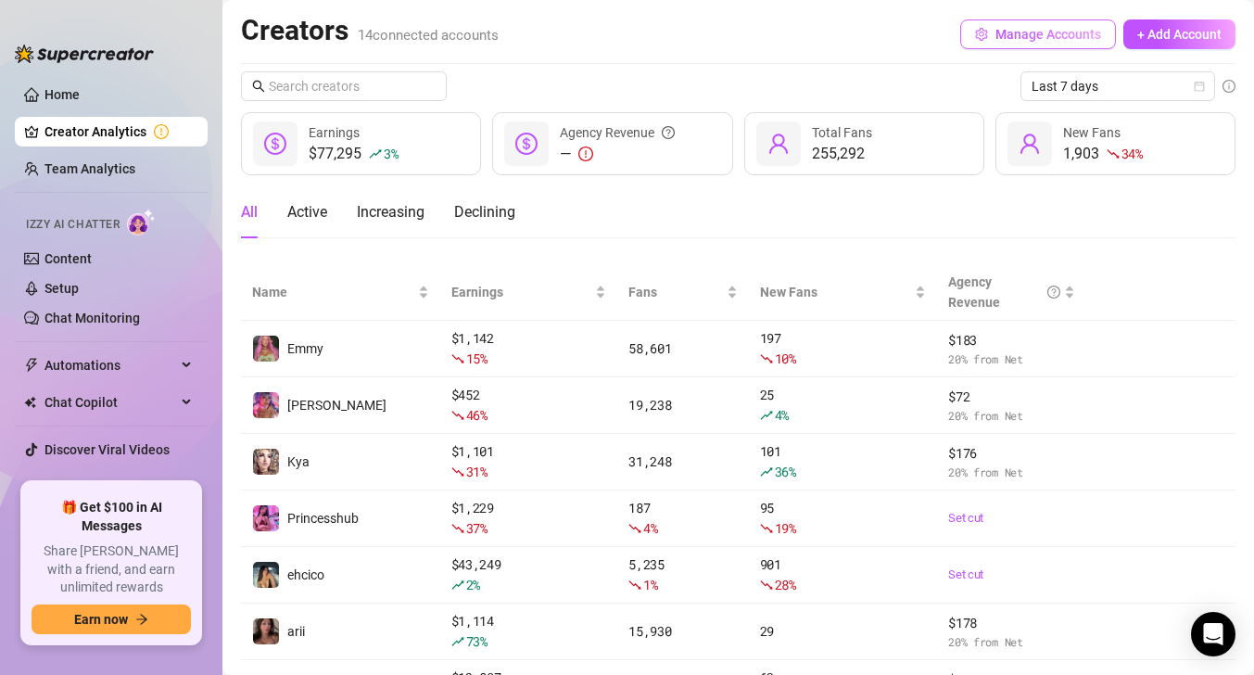
click at [999, 41] on span "Manage Accounts" at bounding box center [1049, 34] width 106 height 15
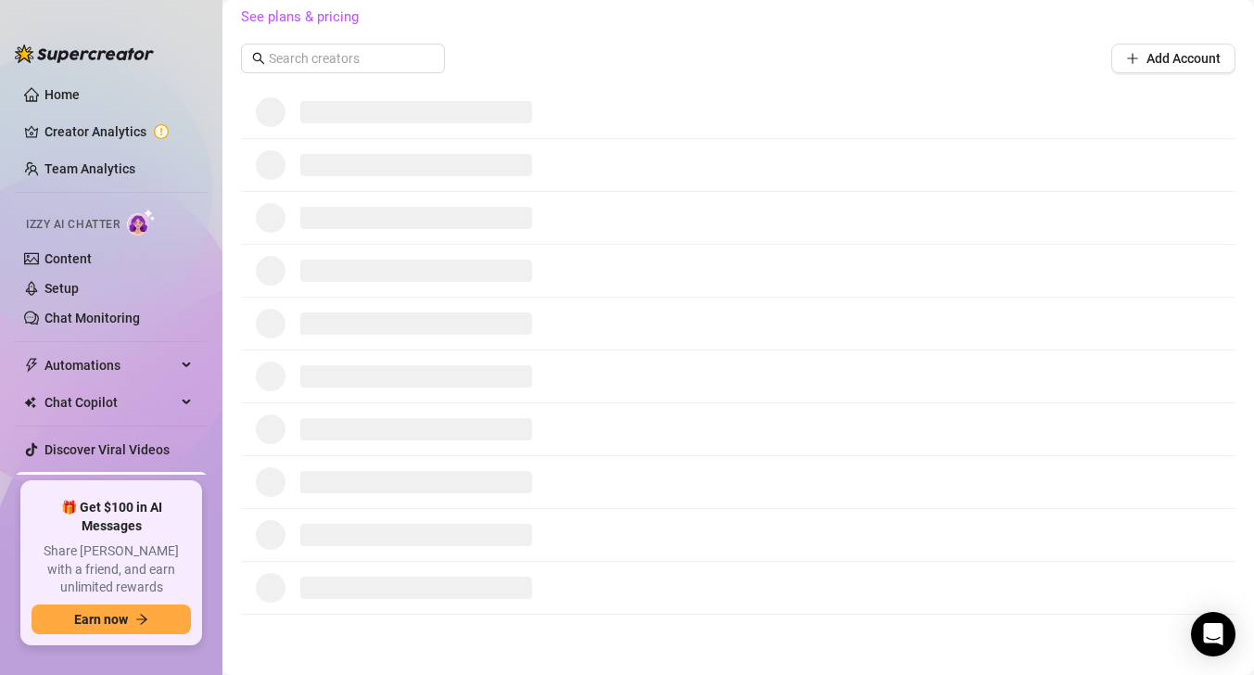
scroll to position [551, 0]
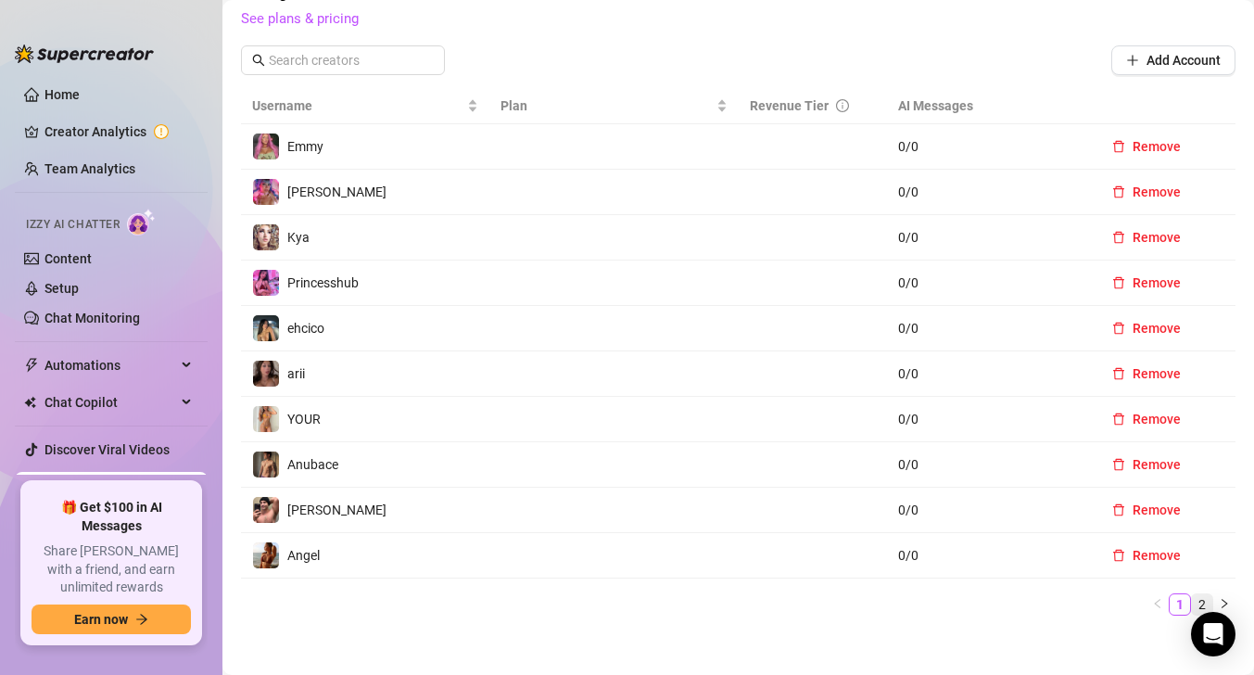
click at [1195, 593] on li "2" at bounding box center [1202, 604] width 22 height 22
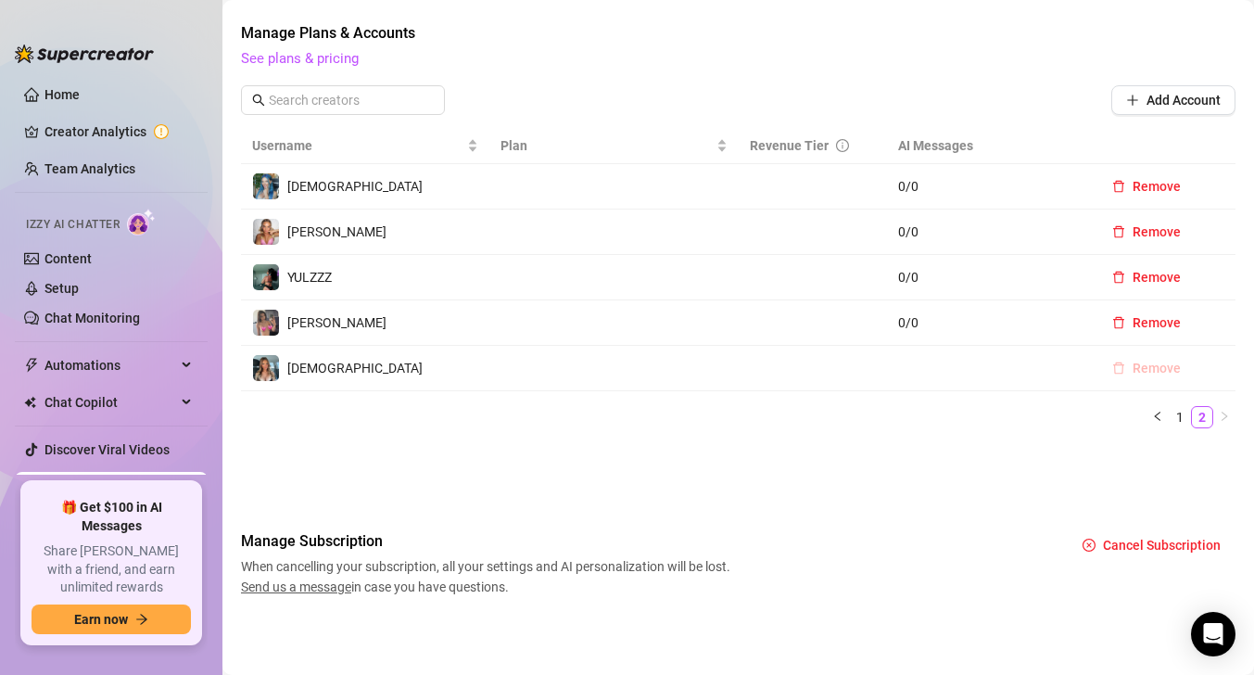
click at [1144, 376] on button "Remove" at bounding box center [1147, 368] width 98 height 30
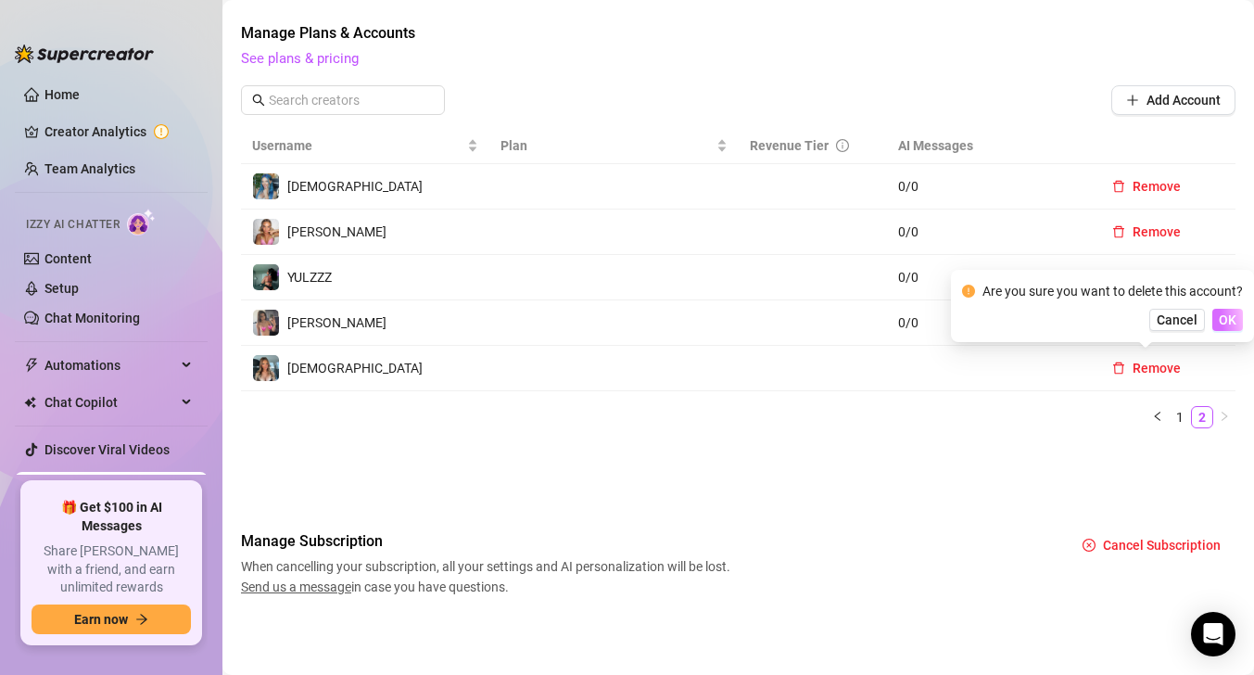
click at [1225, 325] on span "OK" at bounding box center [1228, 319] width 18 height 15
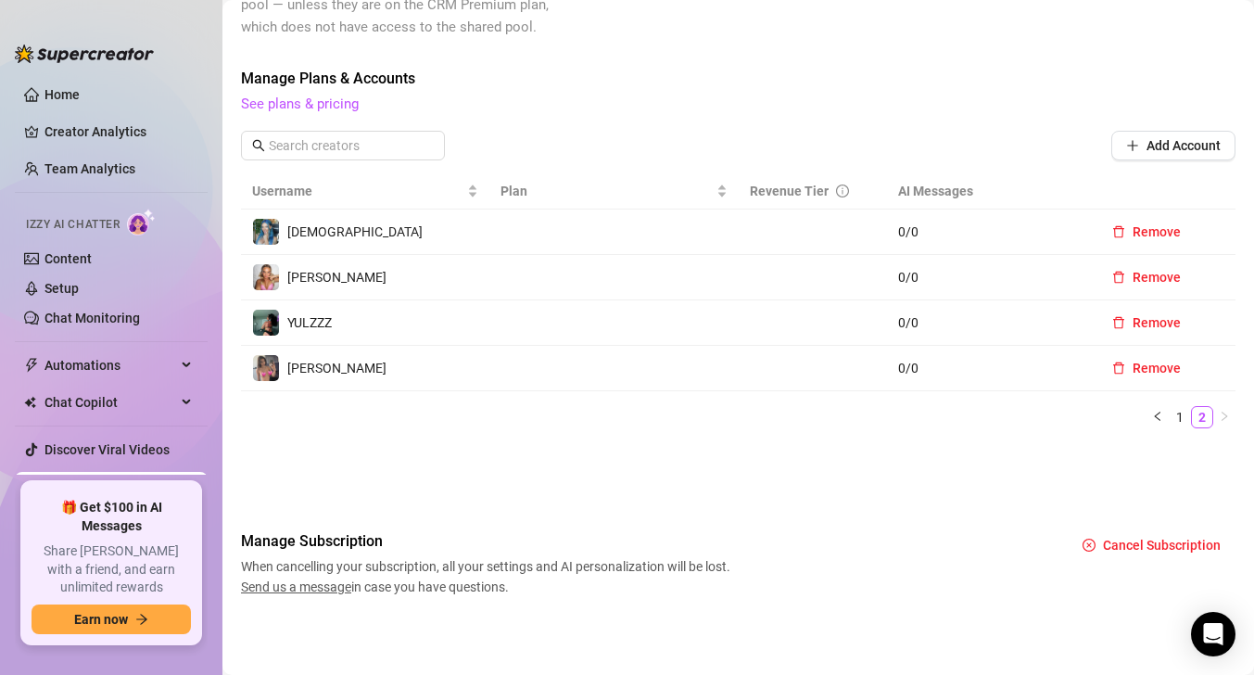
scroll to position [465, 0]
click at [268, 225] on img at bounding box center [266, 232] width 26 height 26
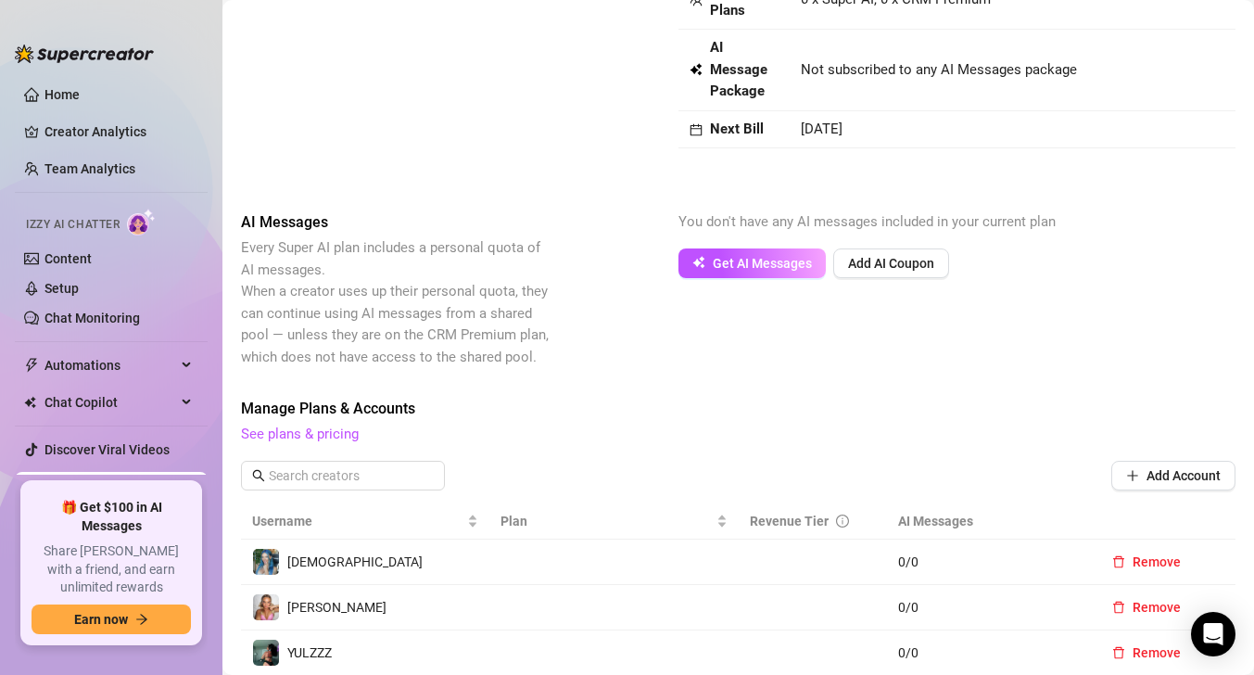
scroll to position [0, 0]
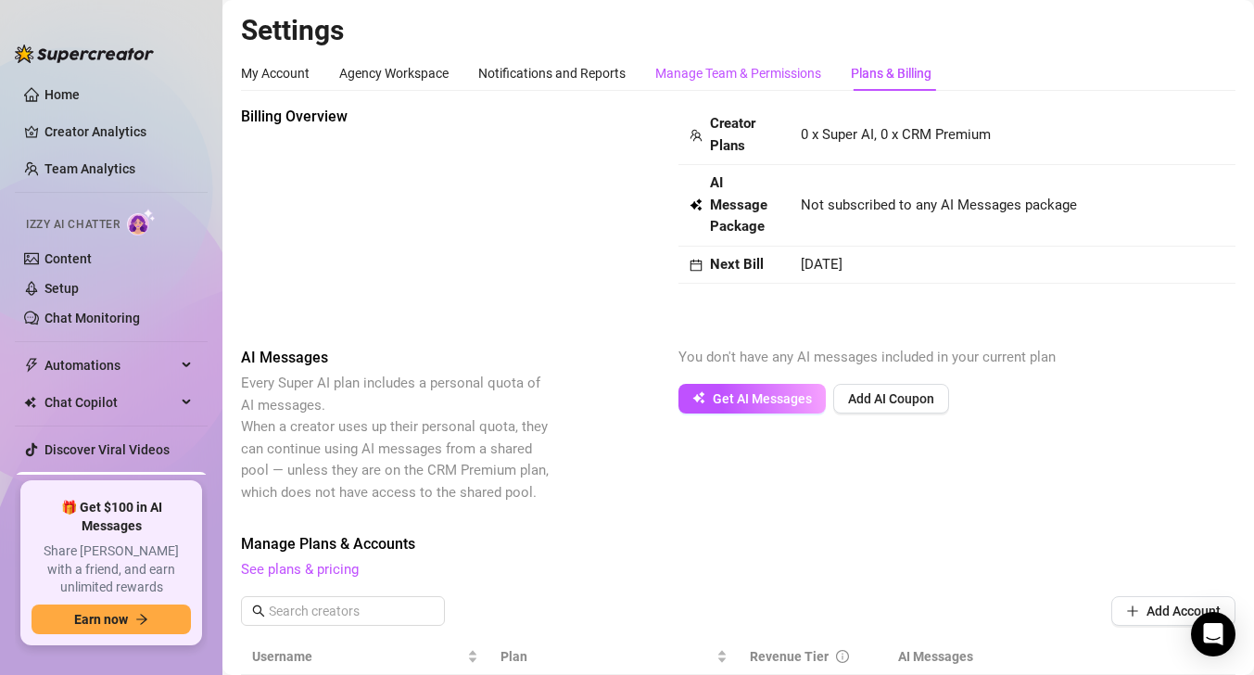
click at [700, 63] on div "Manage Team & Permissions" at bounding box center [739, 73] width 166 height 20
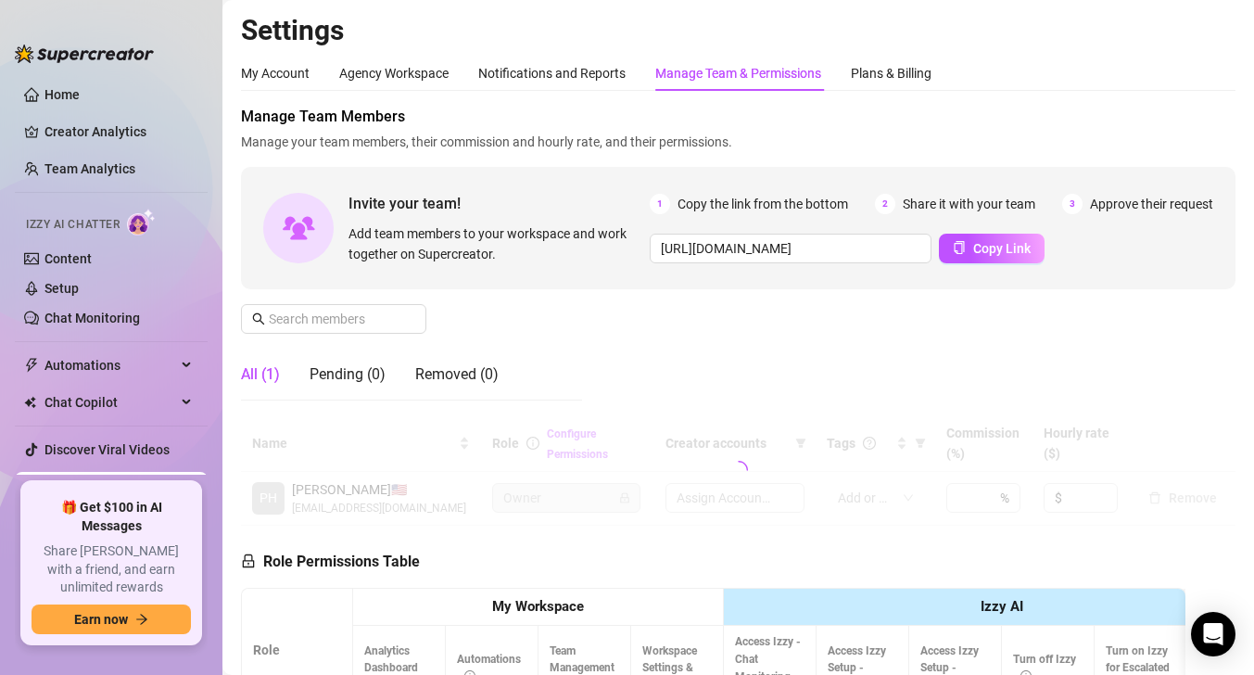
click at [700, 76] on div "Manage Team & Permissions" at bounding box center [739, 73] width 166 height 20
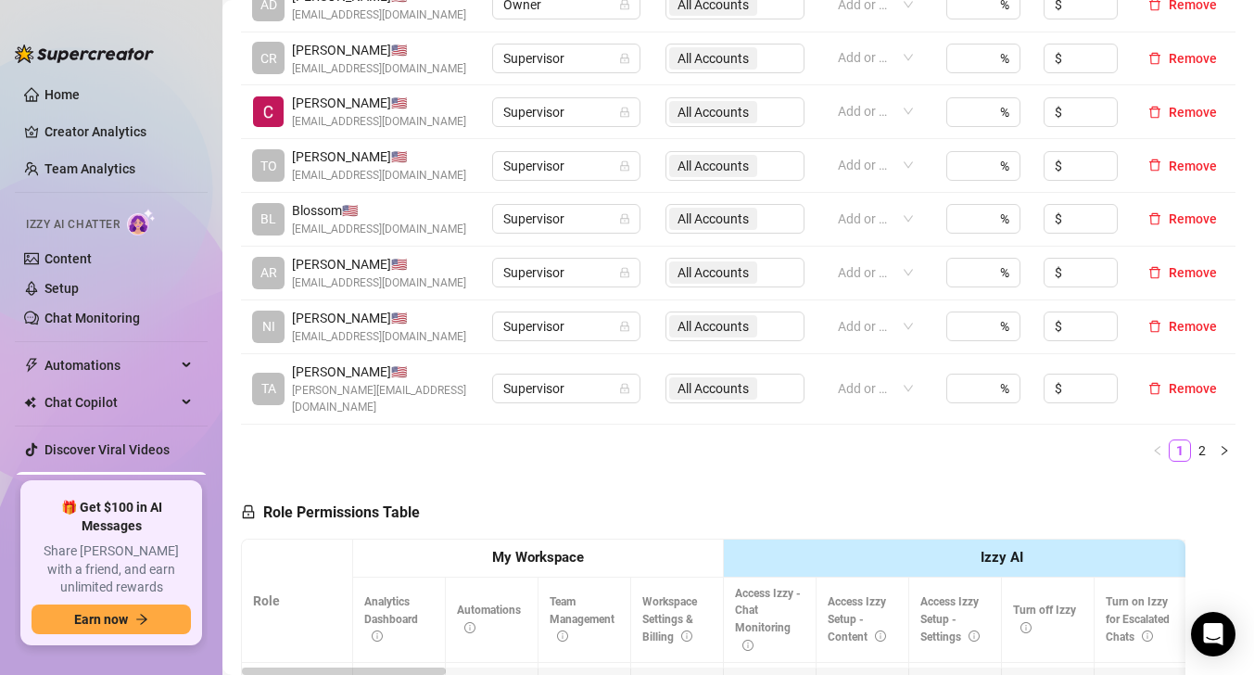
scroll to position [989, 0]
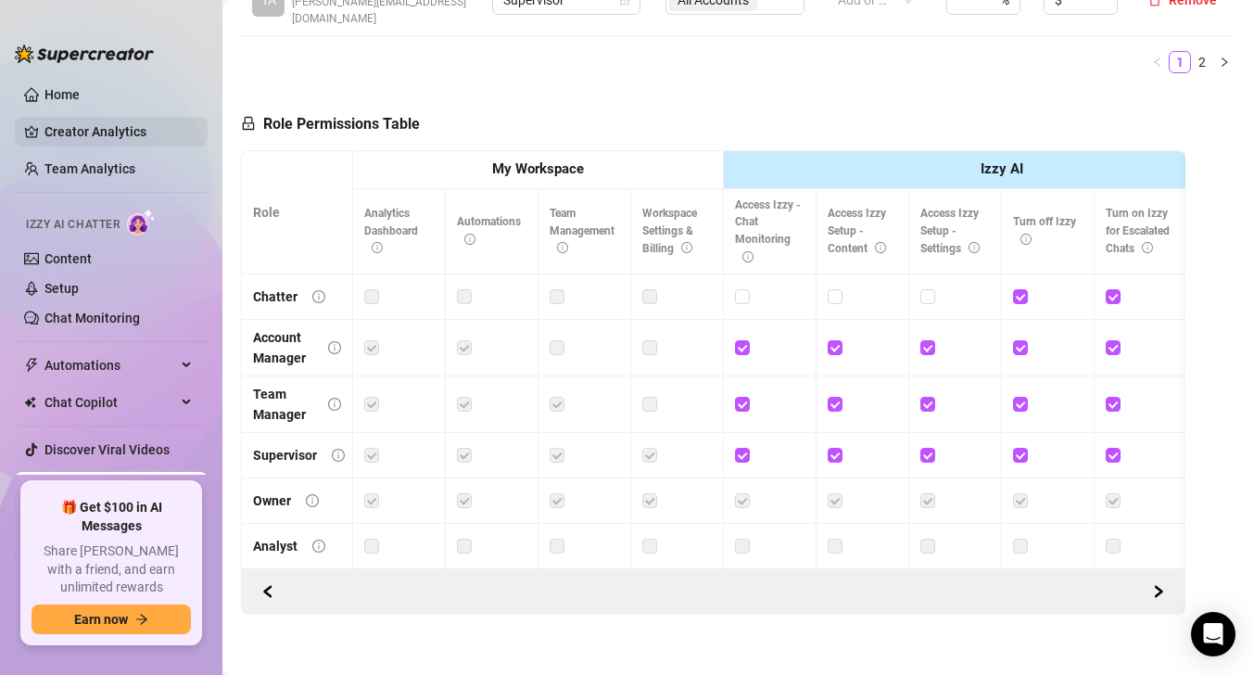
click at [79, 141] on link "Creator Analytics" at bounding box center [119, 132] width 148 height 30
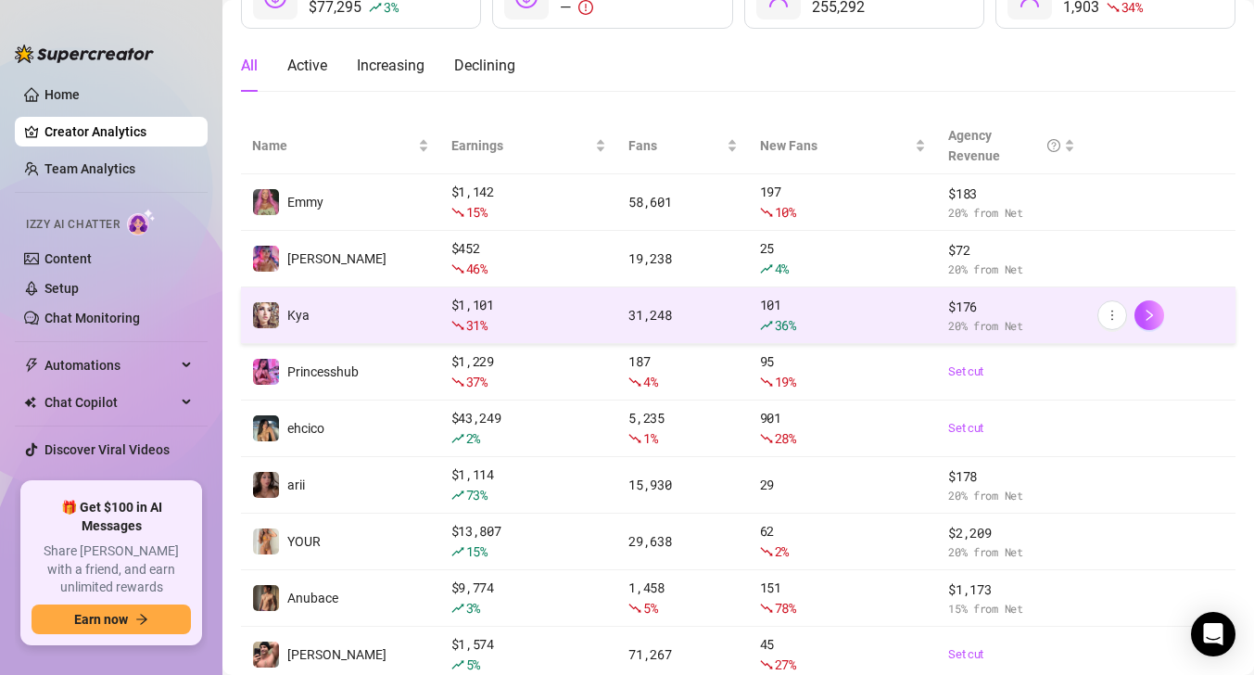
scroll to position [319, 0]
